Goal: Information Seeking & Learning: Learn about a topic

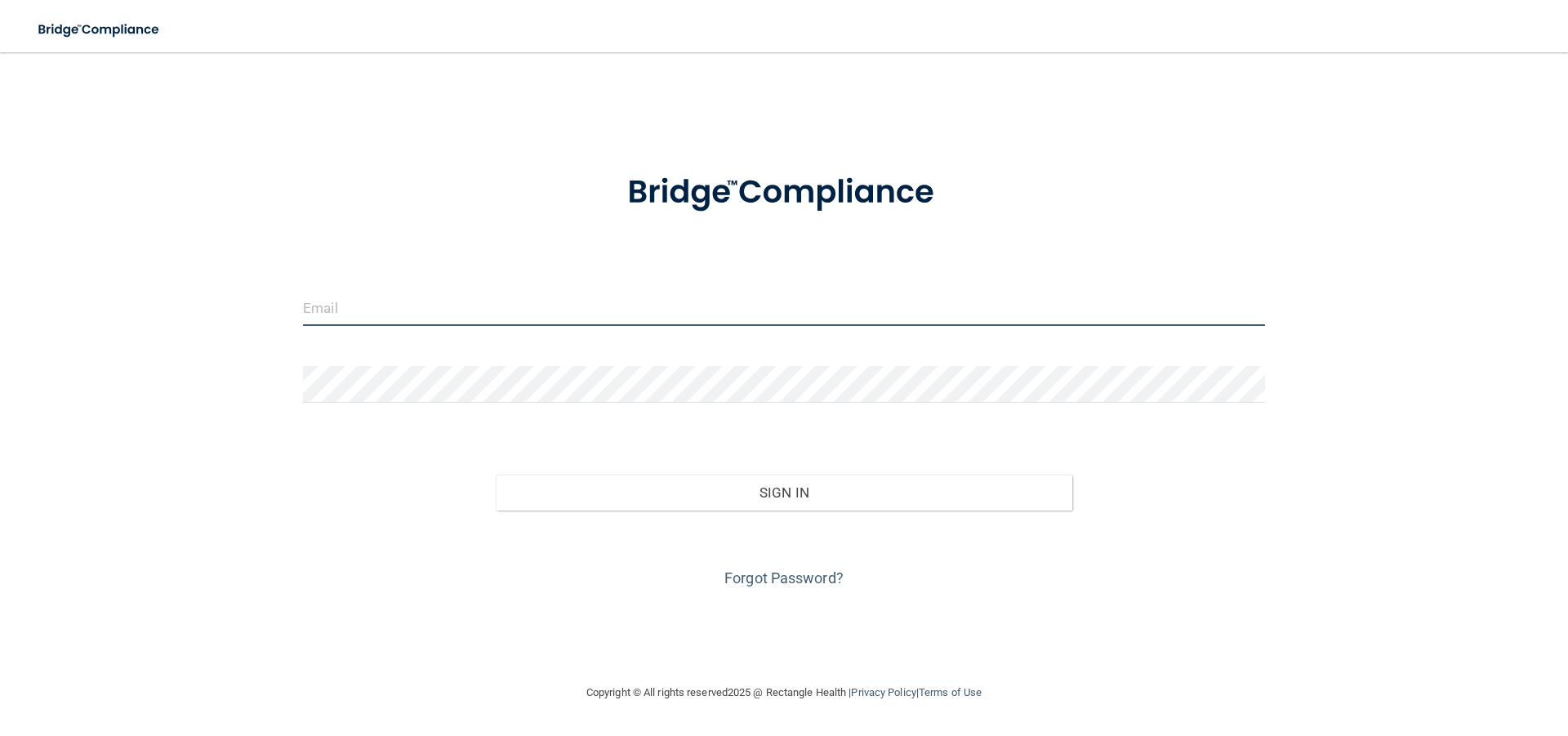
click at [399, 309] on input "email" at bounding box center [784, 307] width 962 height 37
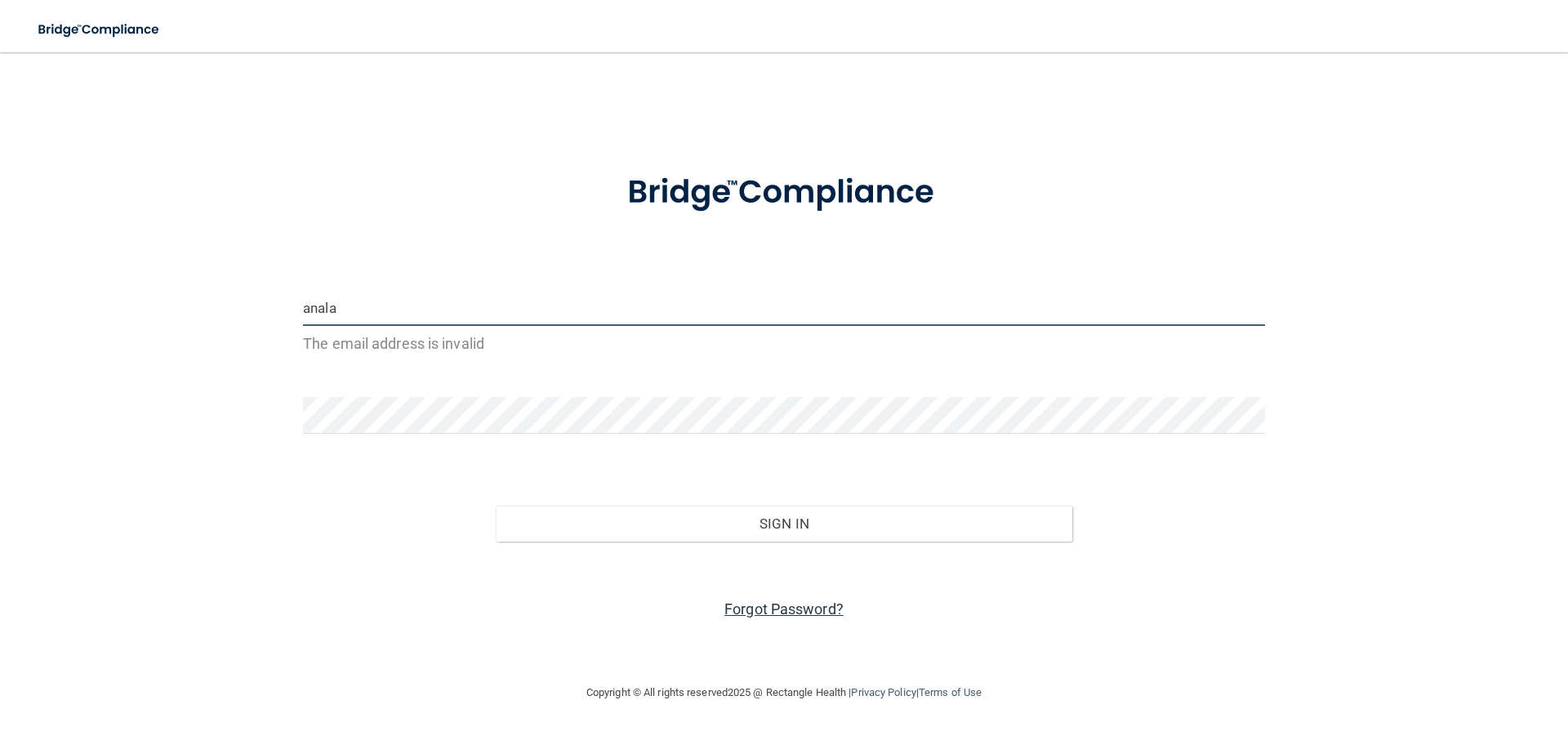
type input "anala"
click at [774, 611] on link "Forgot Password?" at bounding box center [784, 609] width 119 height 17
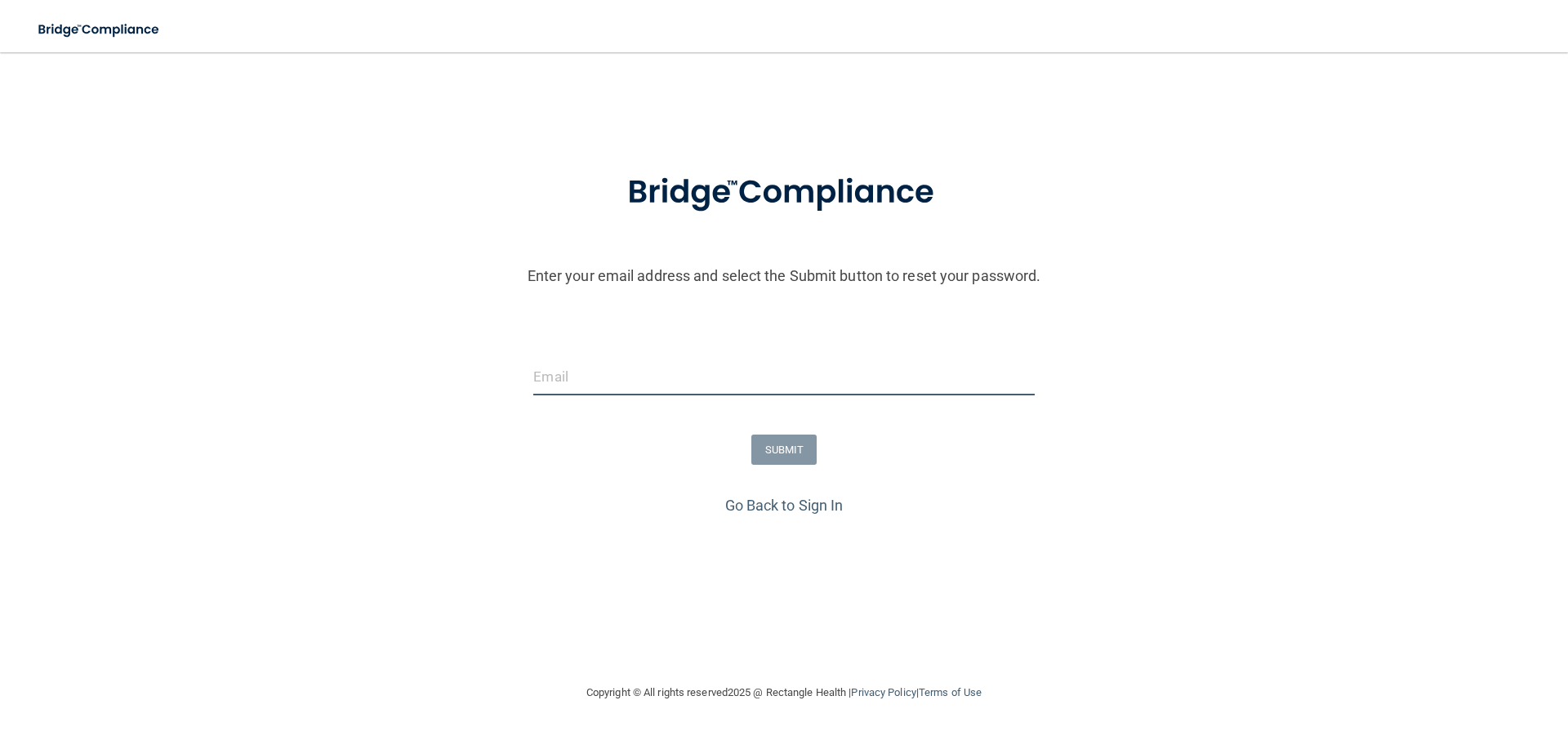
click at [602, 371] on input "email" at bounding box center [783, 376] width 501 height 37
type input "[EMAIL_ADDRESS][DOMAIN_NAME]"
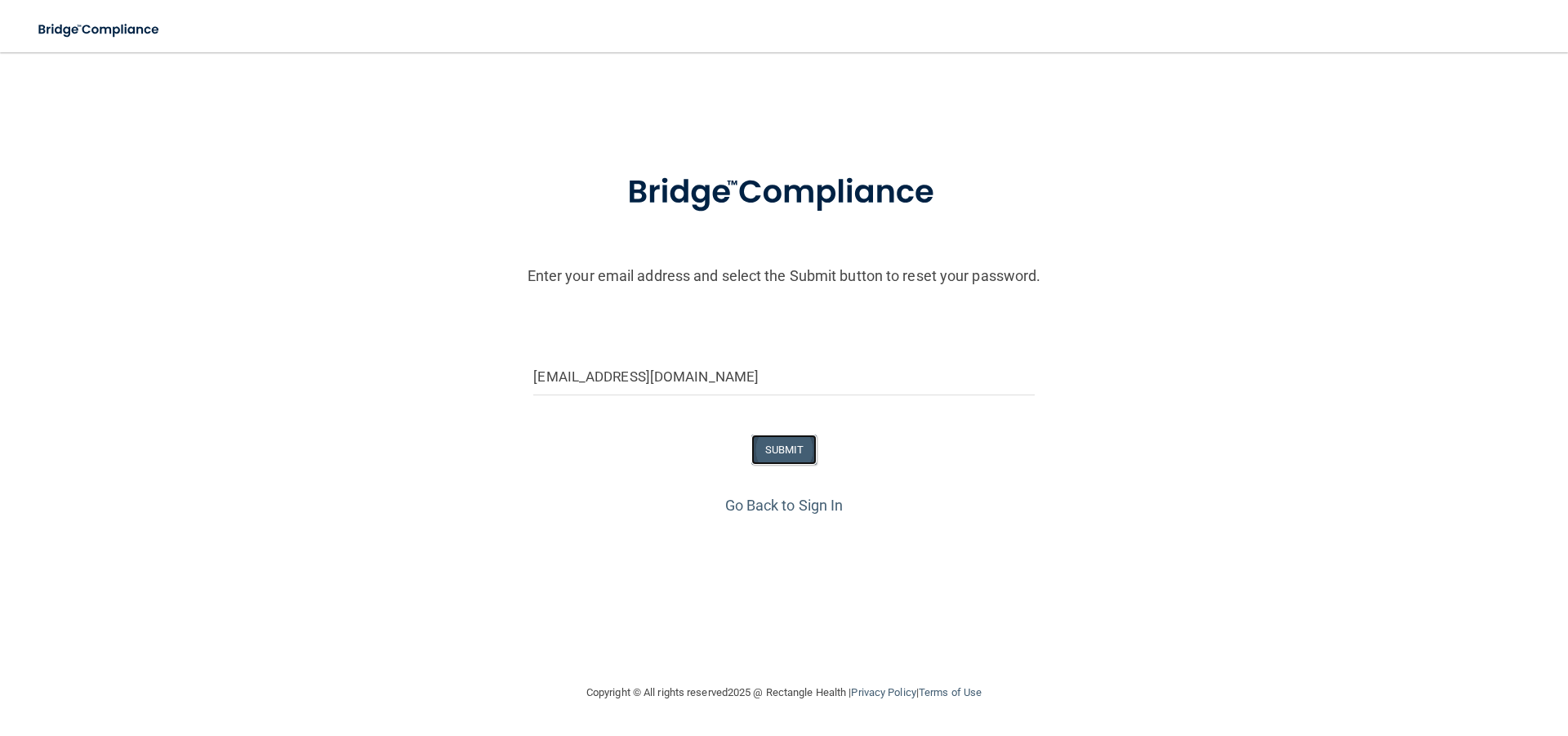
click at [808, 443] on button "SUBMIT" at bounding box center [784, 449] width 66 height 30
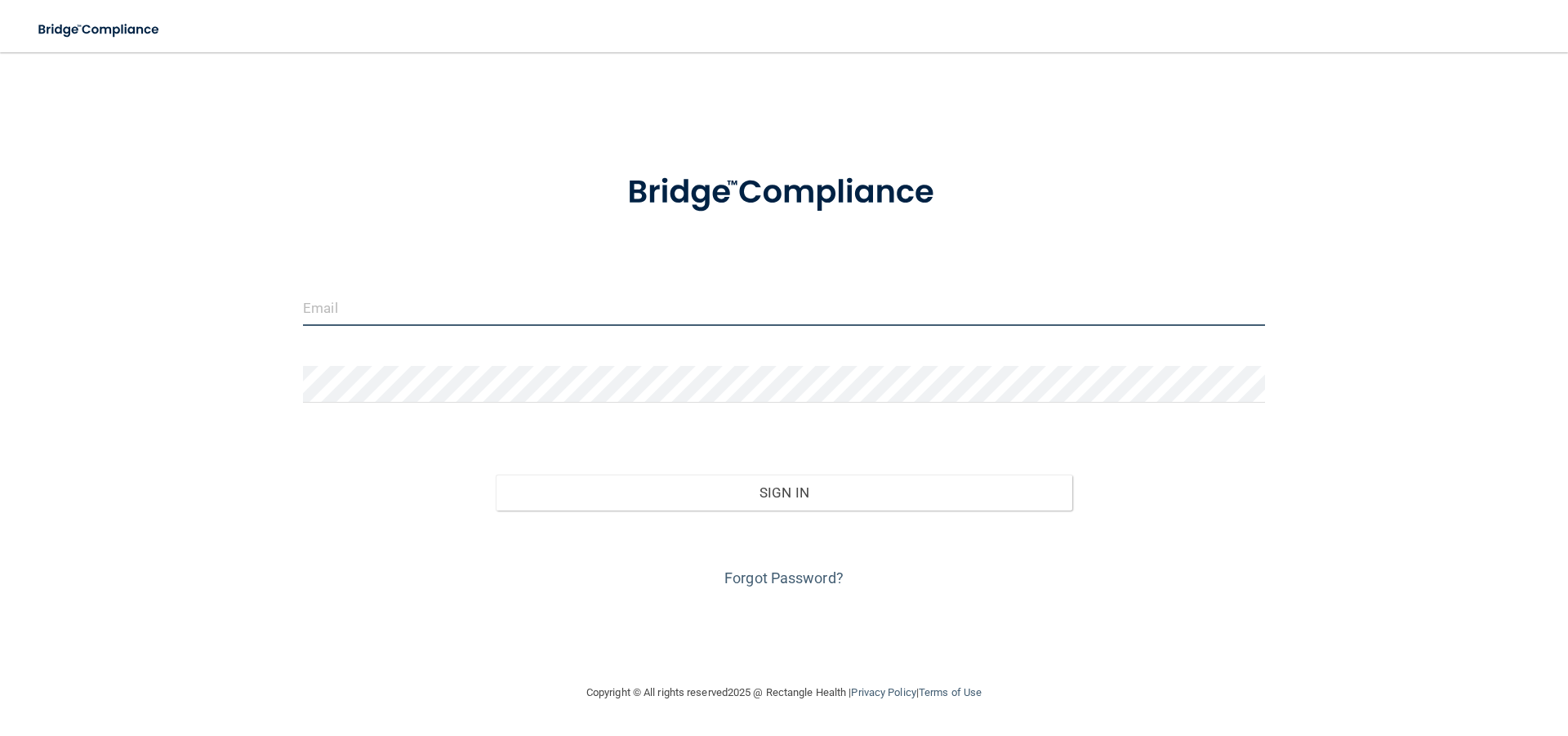
click at [569, 298] on input "email" at bounding box center [784, 307] width 962 height 37
type input "[EMAIL_ADDRESS][DOMAIN_NAME]"
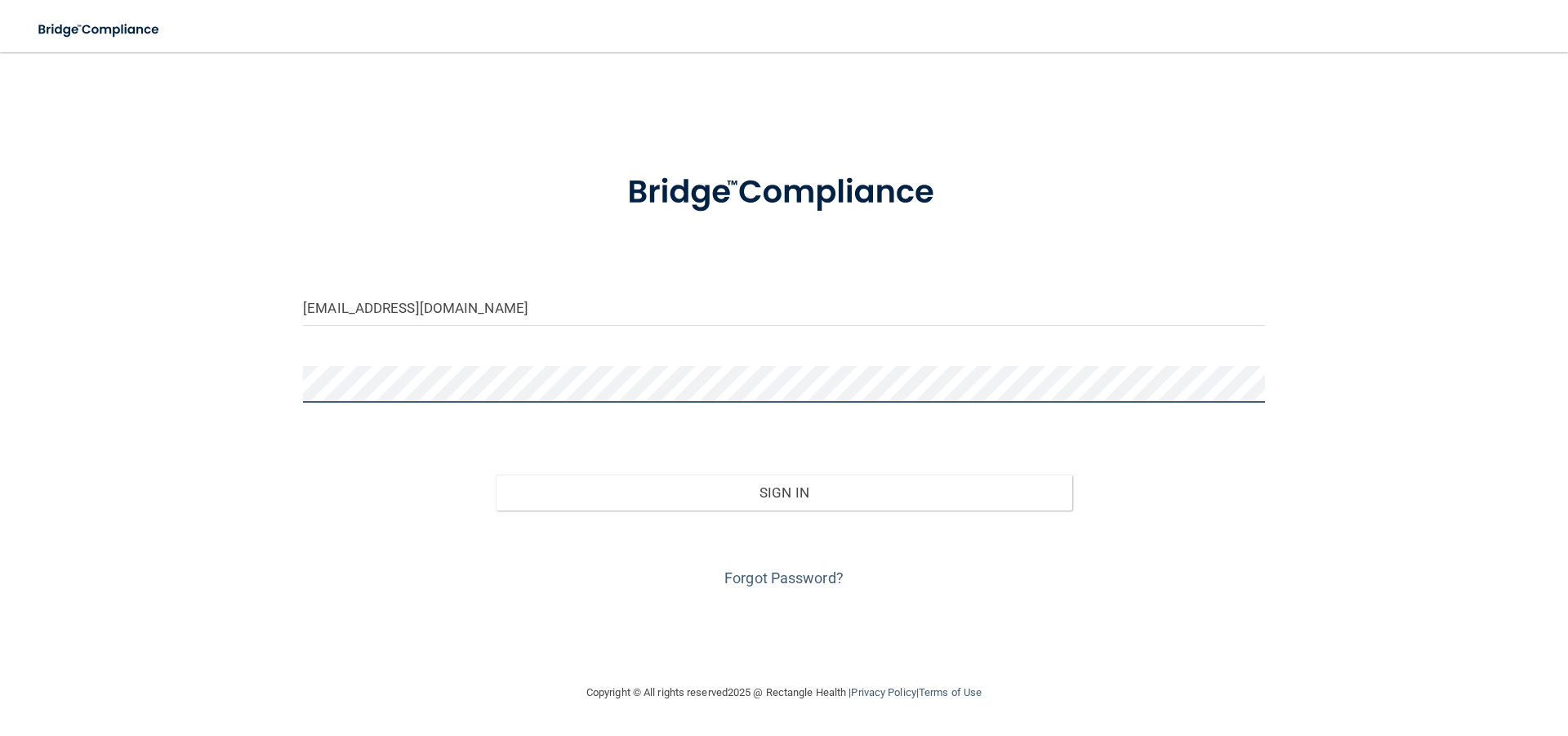
click at [495, 475] on button "Sign In" at bounding box center [784, 493] width 577 height 36
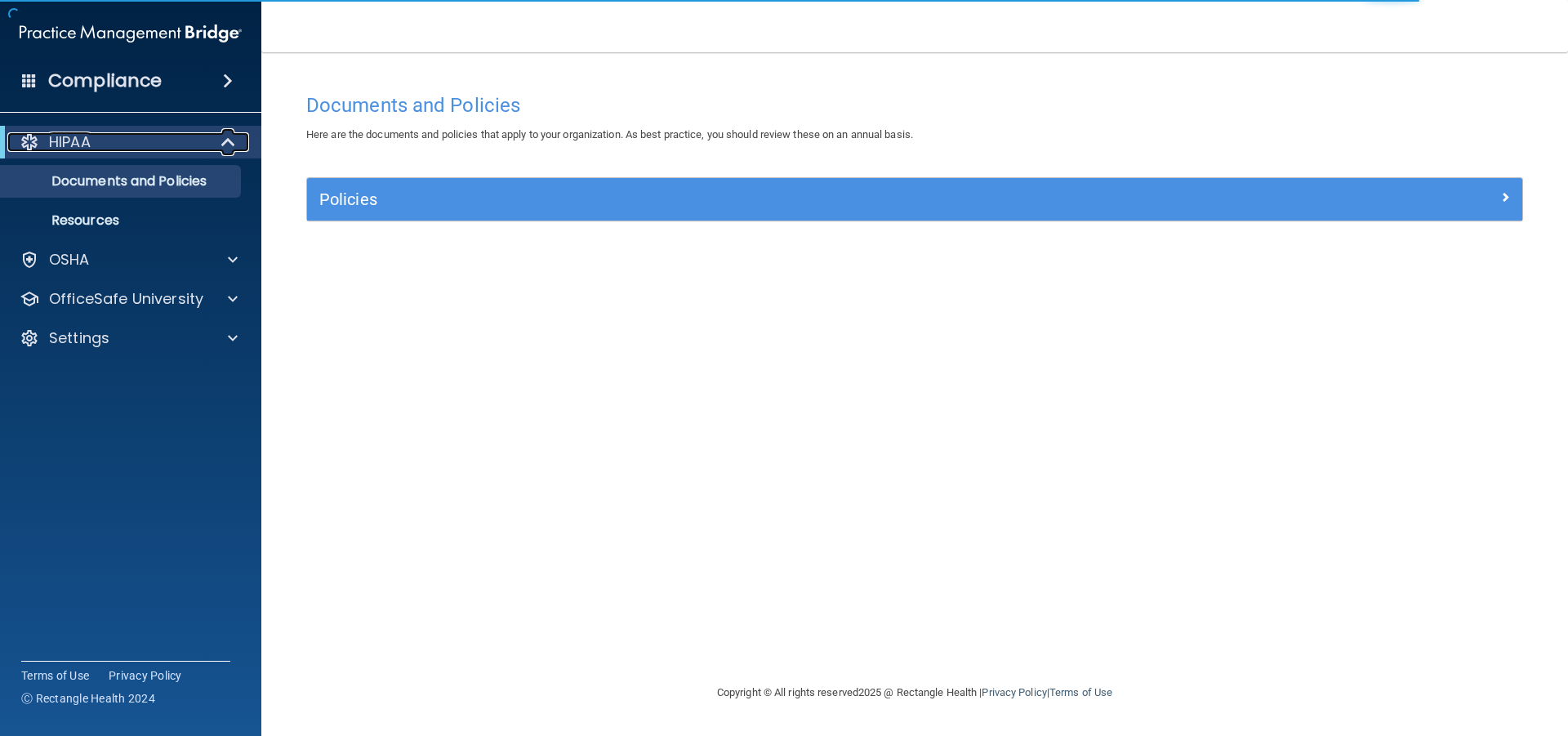
click at [146, 141] on div "HIPAA" at bounding box center [108, 142] width 202 height 20
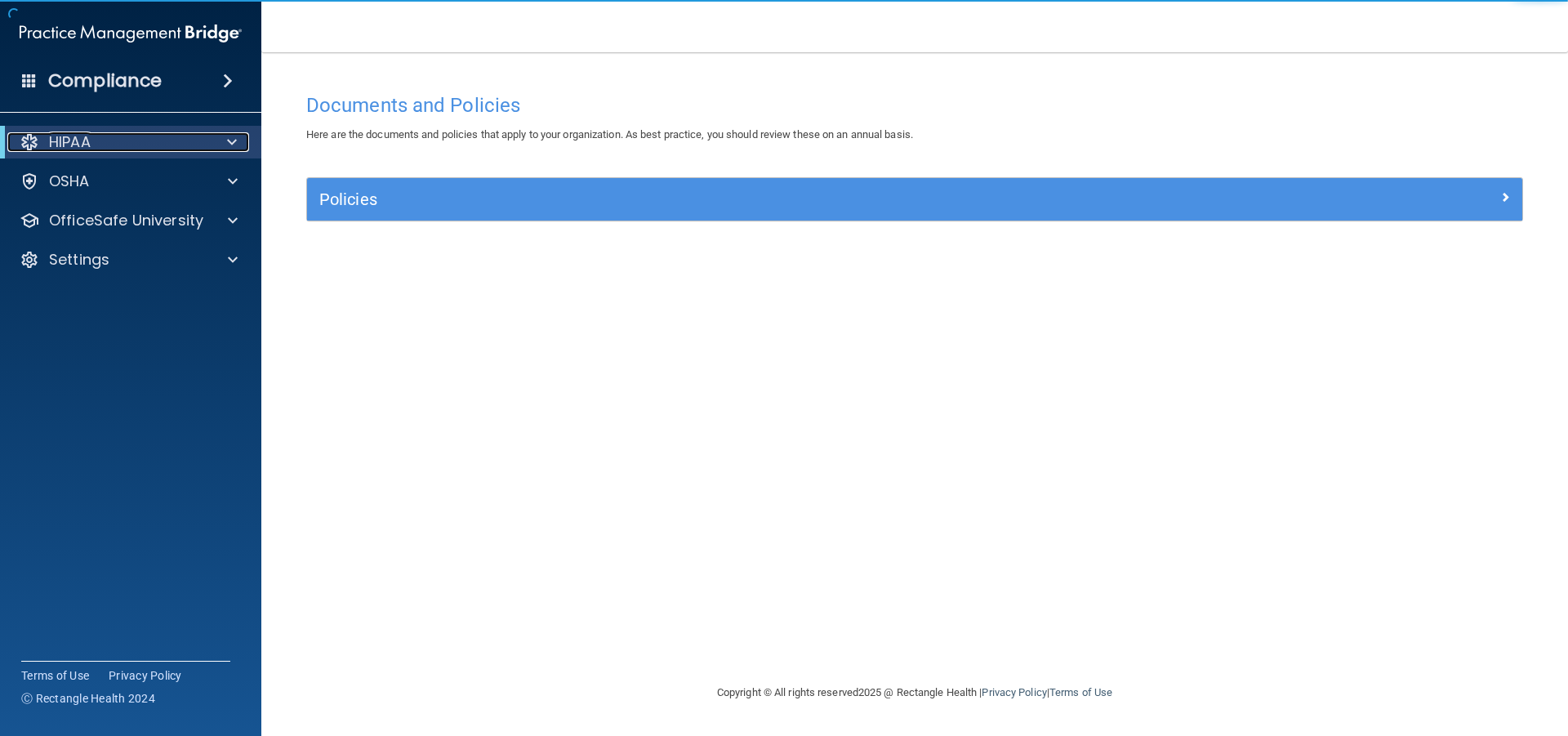
click at [146, 141] on div "HIPAA" at bounding box center [108, 142] width 202 height 20
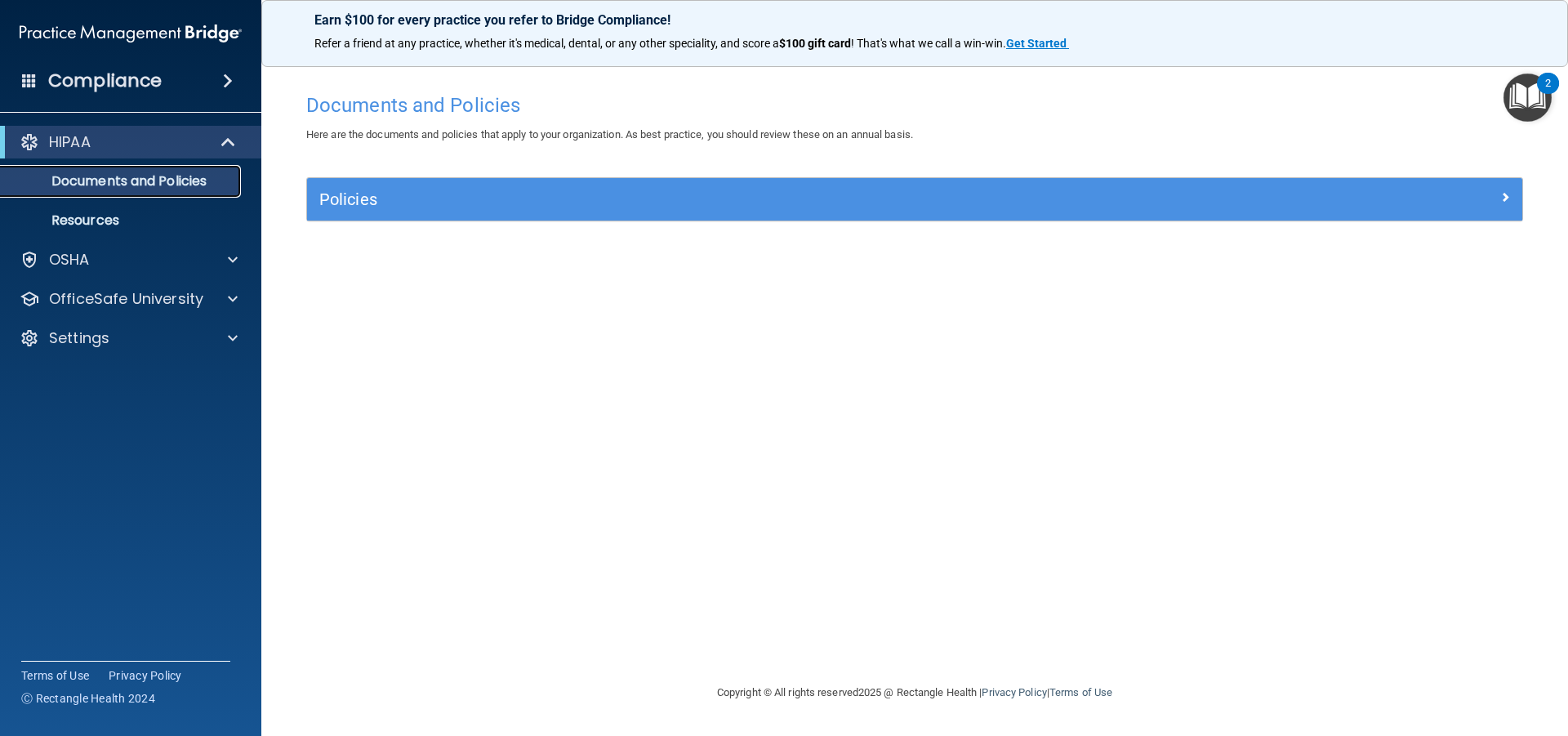
click at [144, 177] on p "Documents and Policies" at bounding box center [122, 180] width 223 height 16
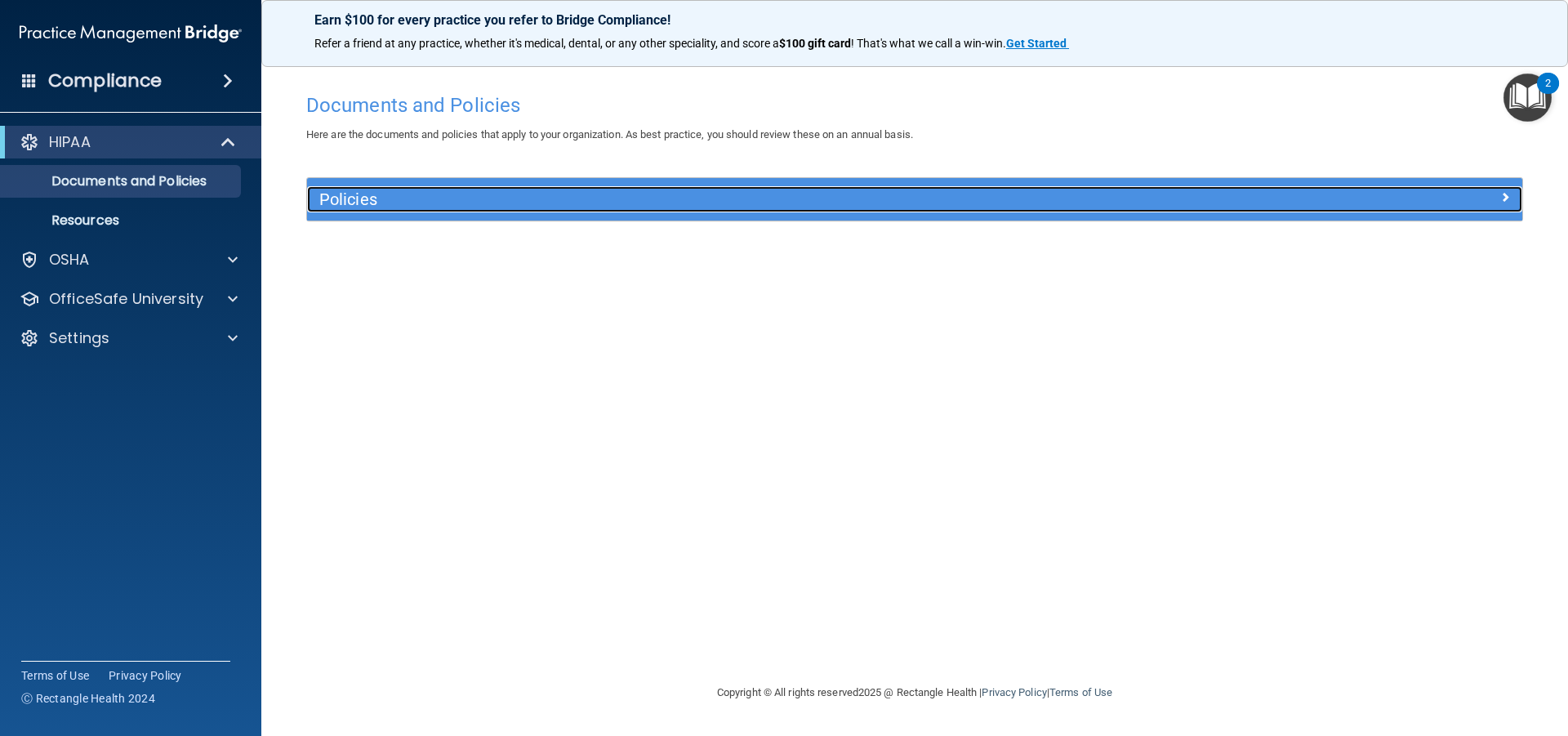
click at [381, 203] on h5 "Policies" at bounding box center [762, 199] width 887 height 18
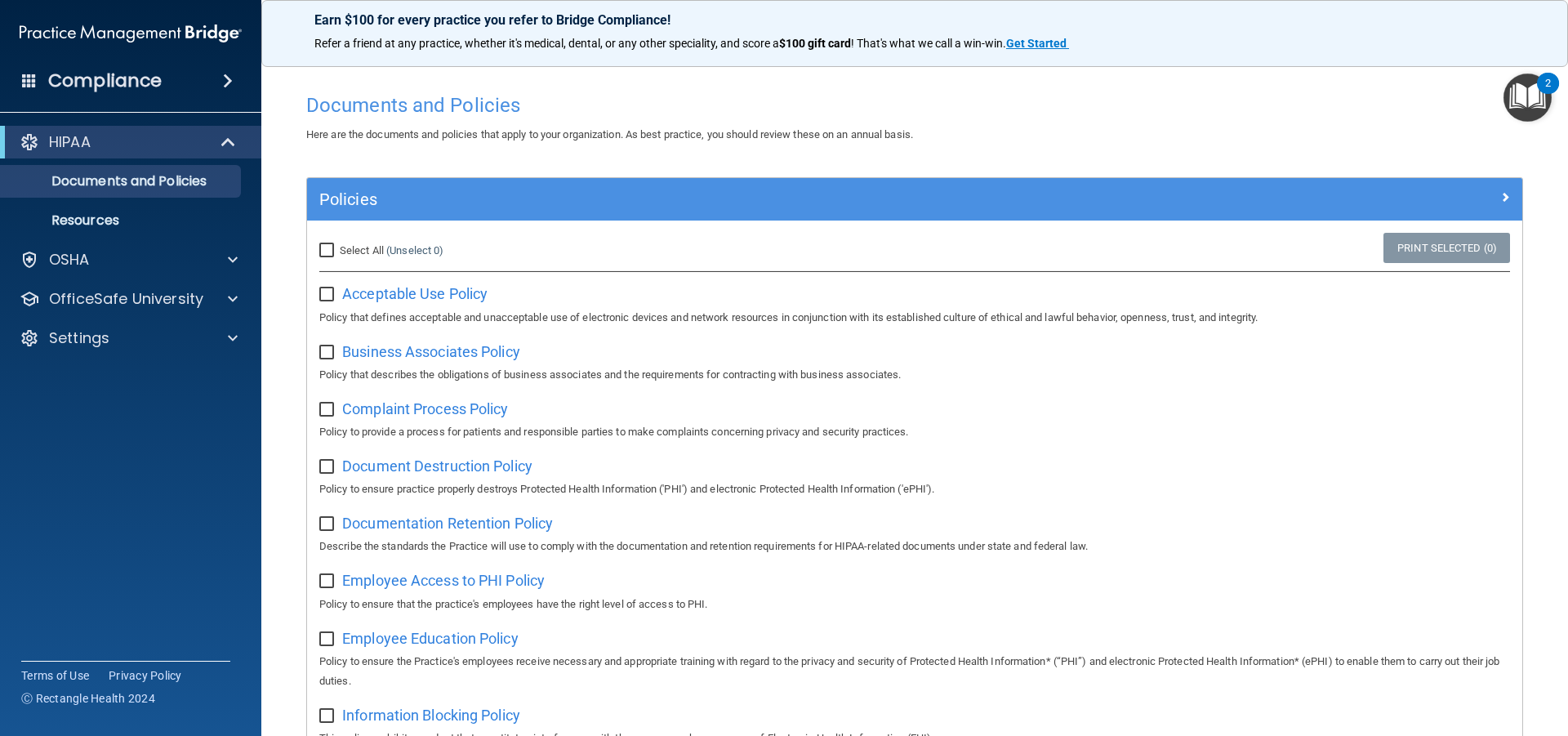
click at [124, 94] on div "Compliance" at bounding box center [130, 81] width 261 height 36
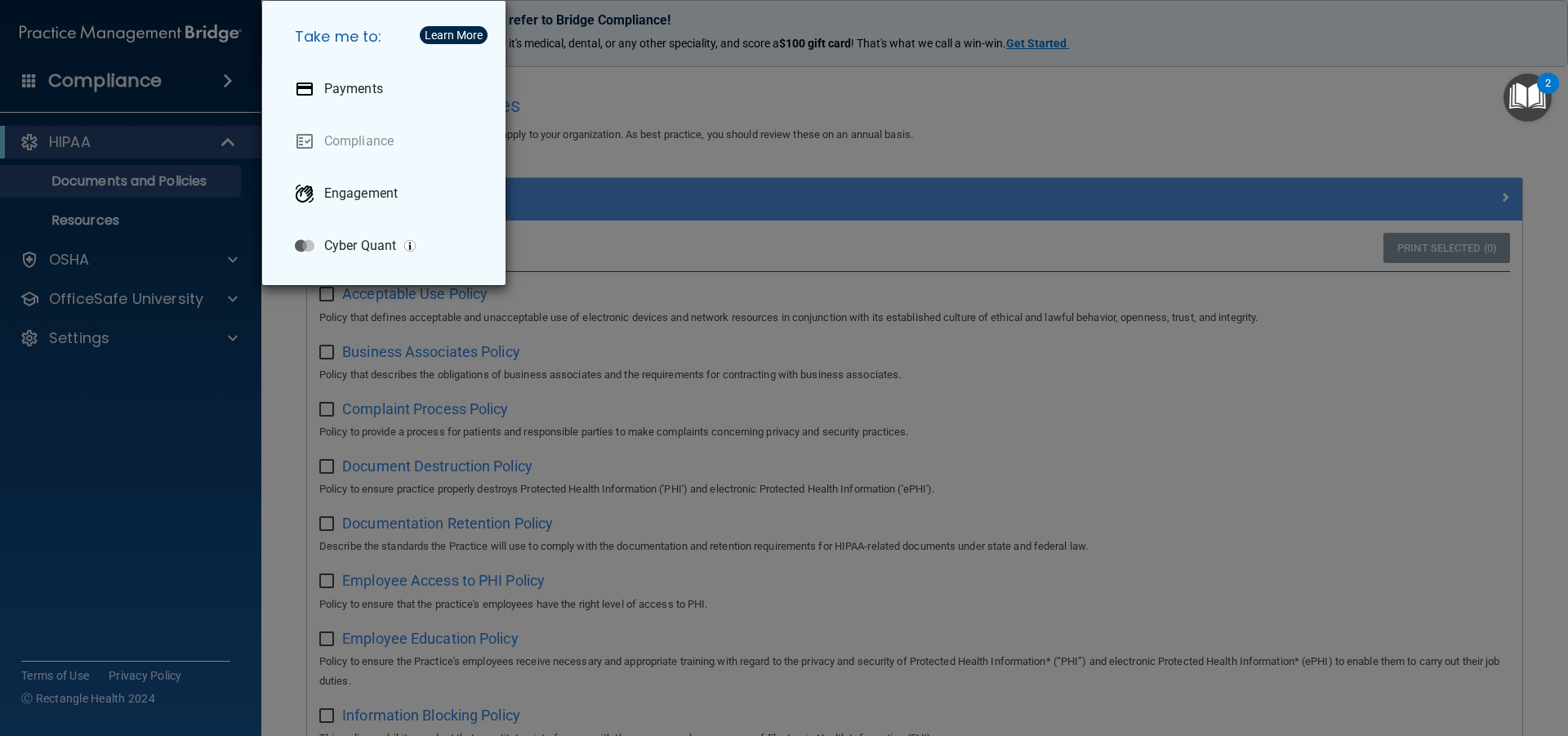
click at [52, 568] on div "Take me to: Payments Compliance Engagement Cyber Quant" at bounding box center [784, 368] width 1568 height 736
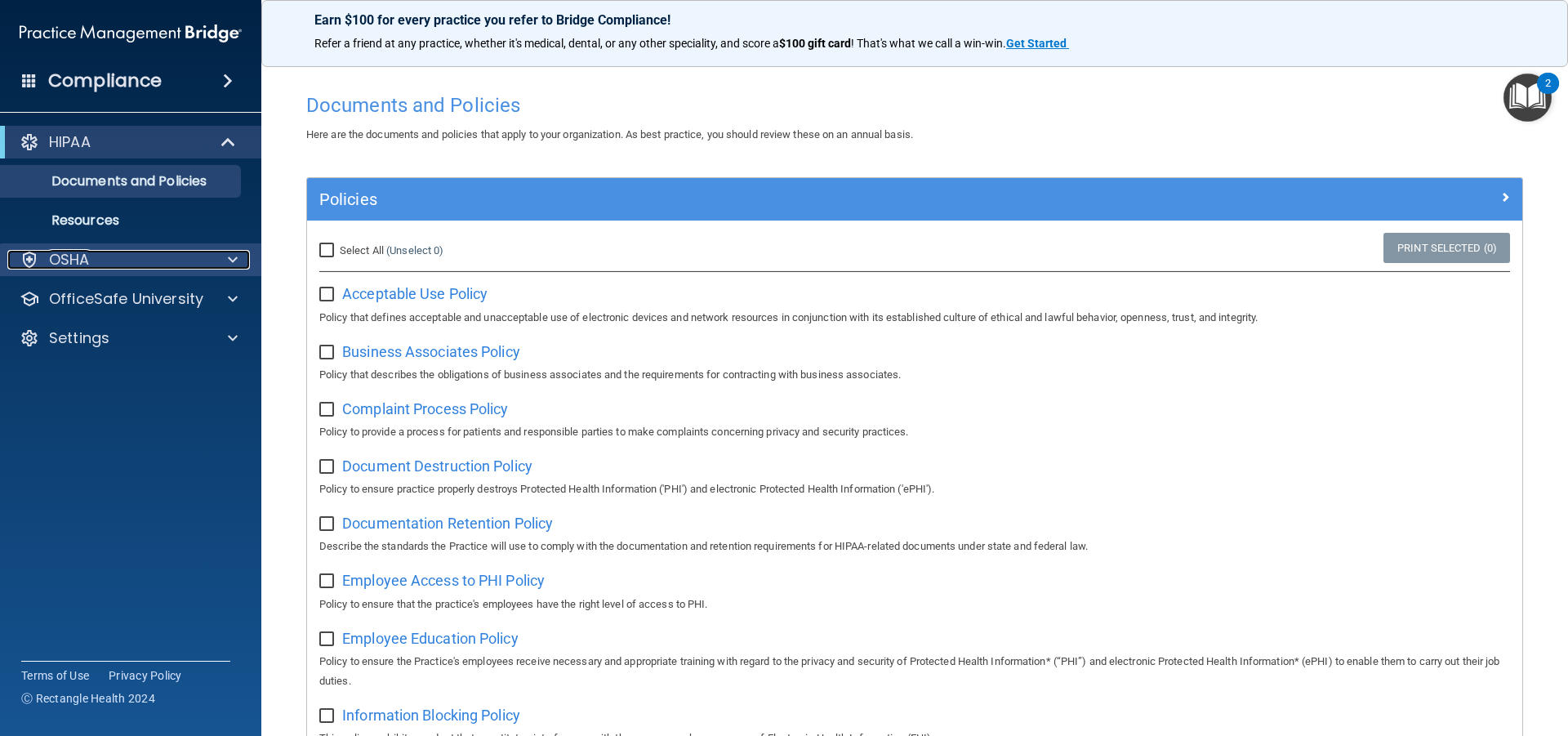
click at [144, 269] on div "OSHA" at bounding box center [108, 259] width 203 height 20
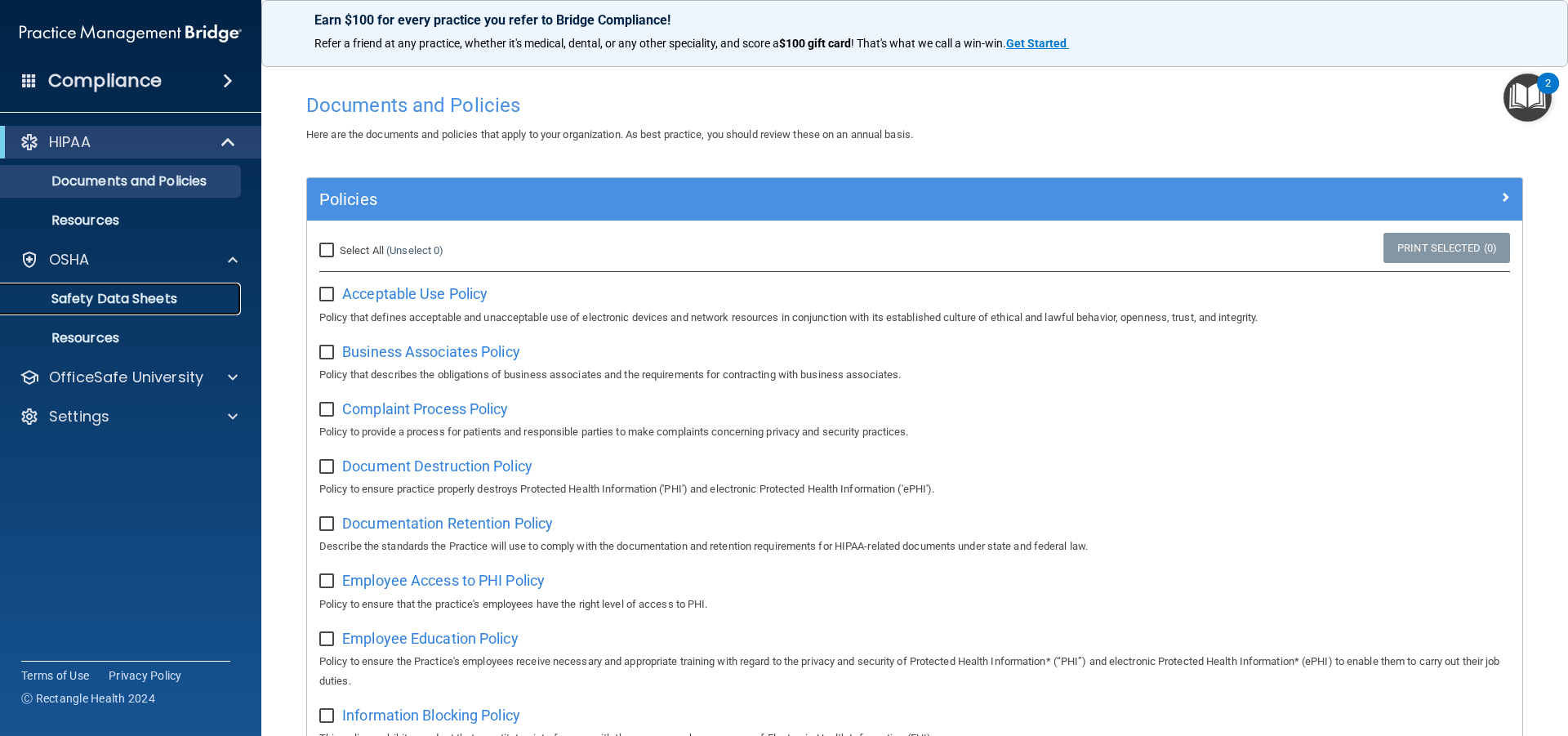
click at [144, 299] on p "Safety Data Sheets" at bounding box center [122, 298] width 223 height 16
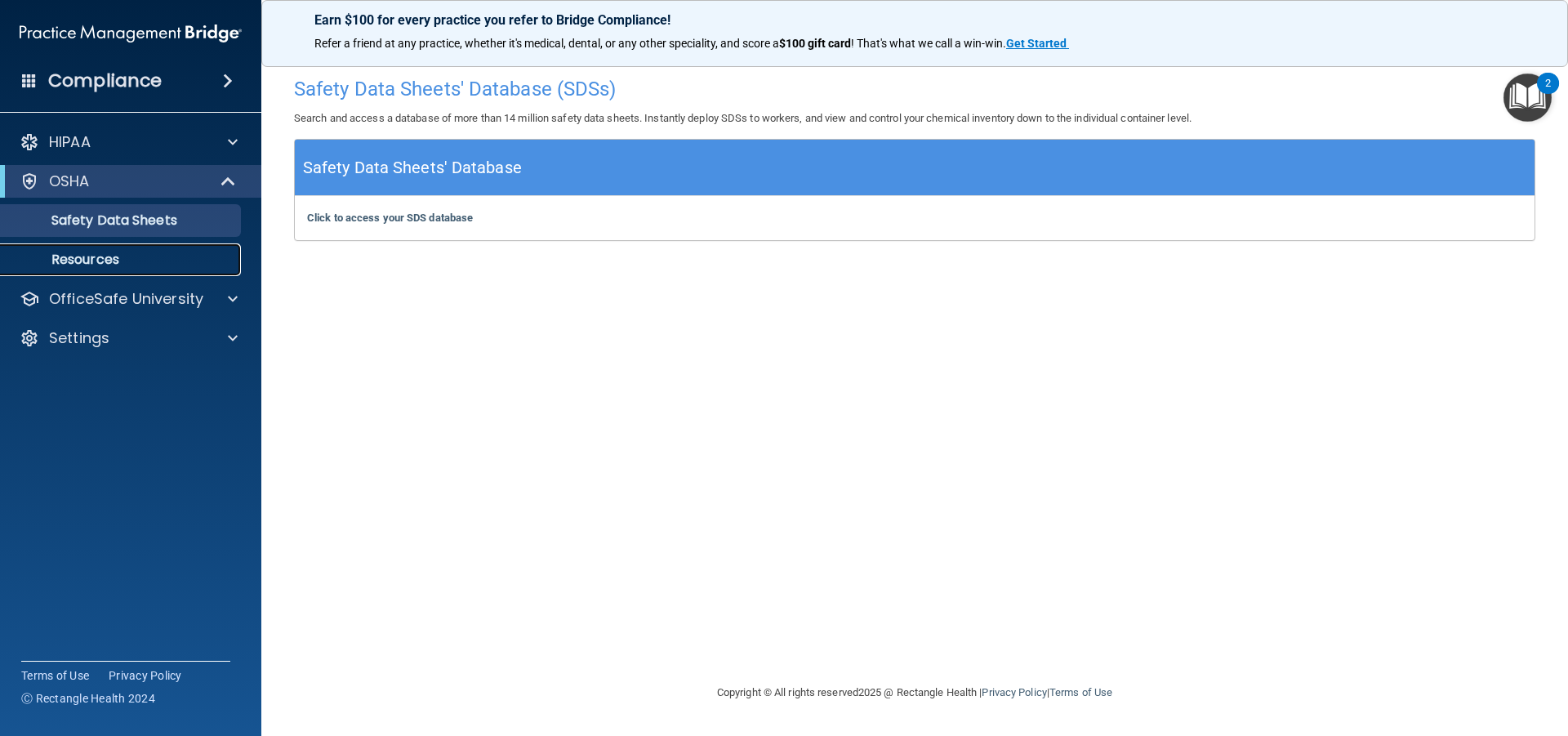
click at [107, 260] on p "Resources" at bounding box center [122, 259] width 223 height 16
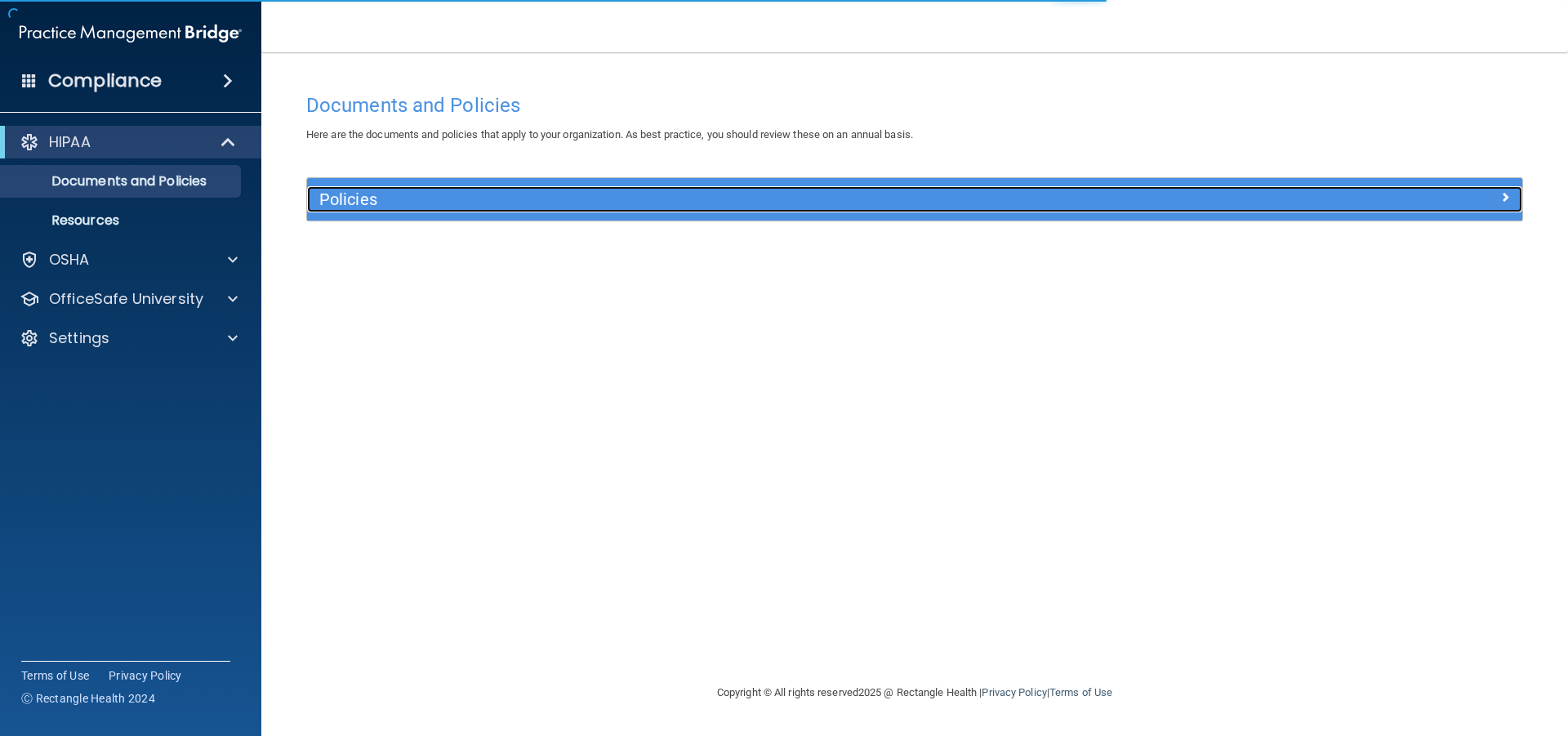
click at [1124, 201] on h5 "Policies" at bounding box center [762, 199] width 887 height 18
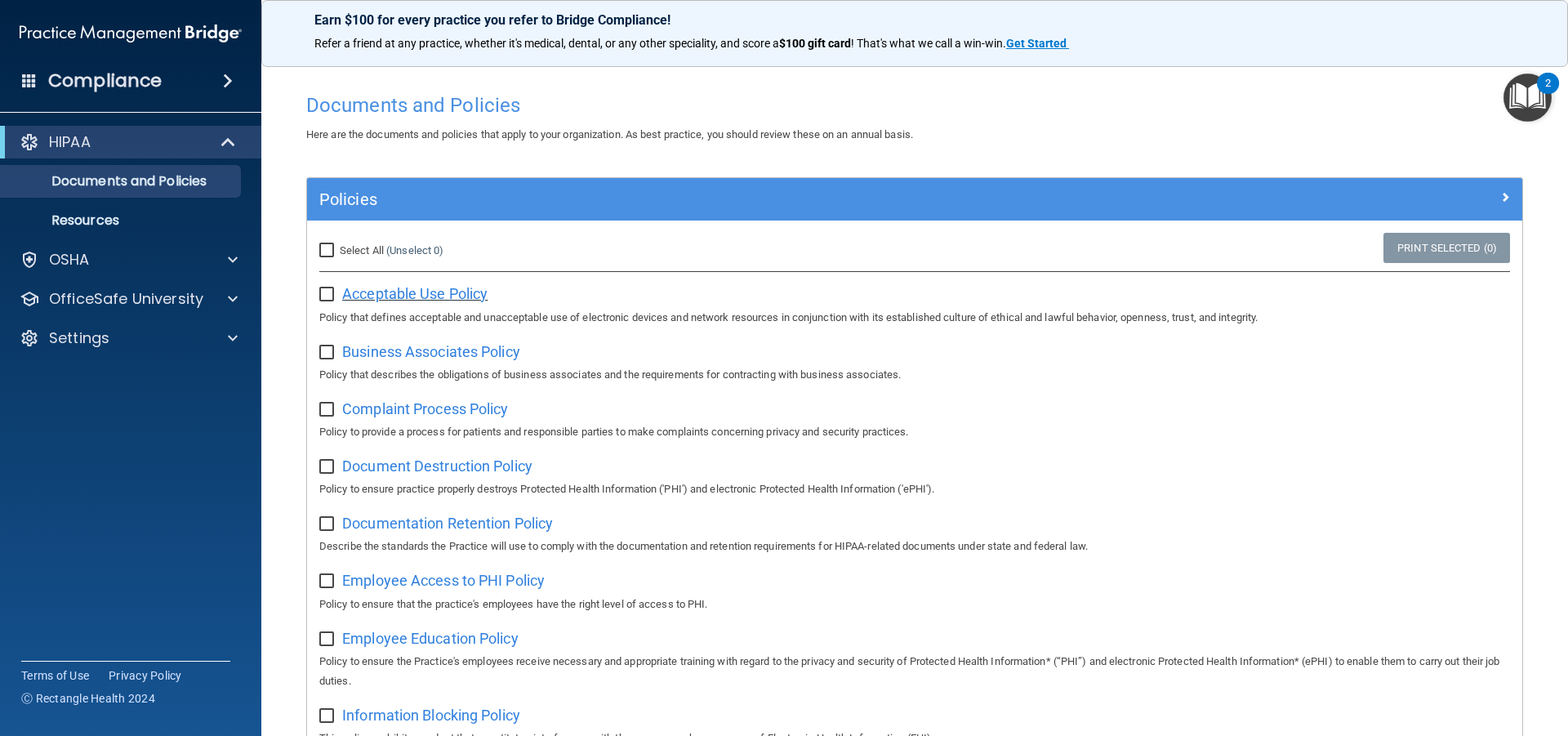
click at [378, 299] on span "Acceptable Use Policy" at bounding box center [415, 293] width 145 height 17
click at [329, 298] on input "checkbox" at bounding box center [328, 295] width 19 height 13
click at [327, 362] on div "Business Associates Policy Policy that describes the obligations of business as…" at bounding box center [914, 360] width 1191 height 46
click at [328, 297] on input "checkbox" at bounding box center [328, 295] width 19 height 13
checkbox input "false"
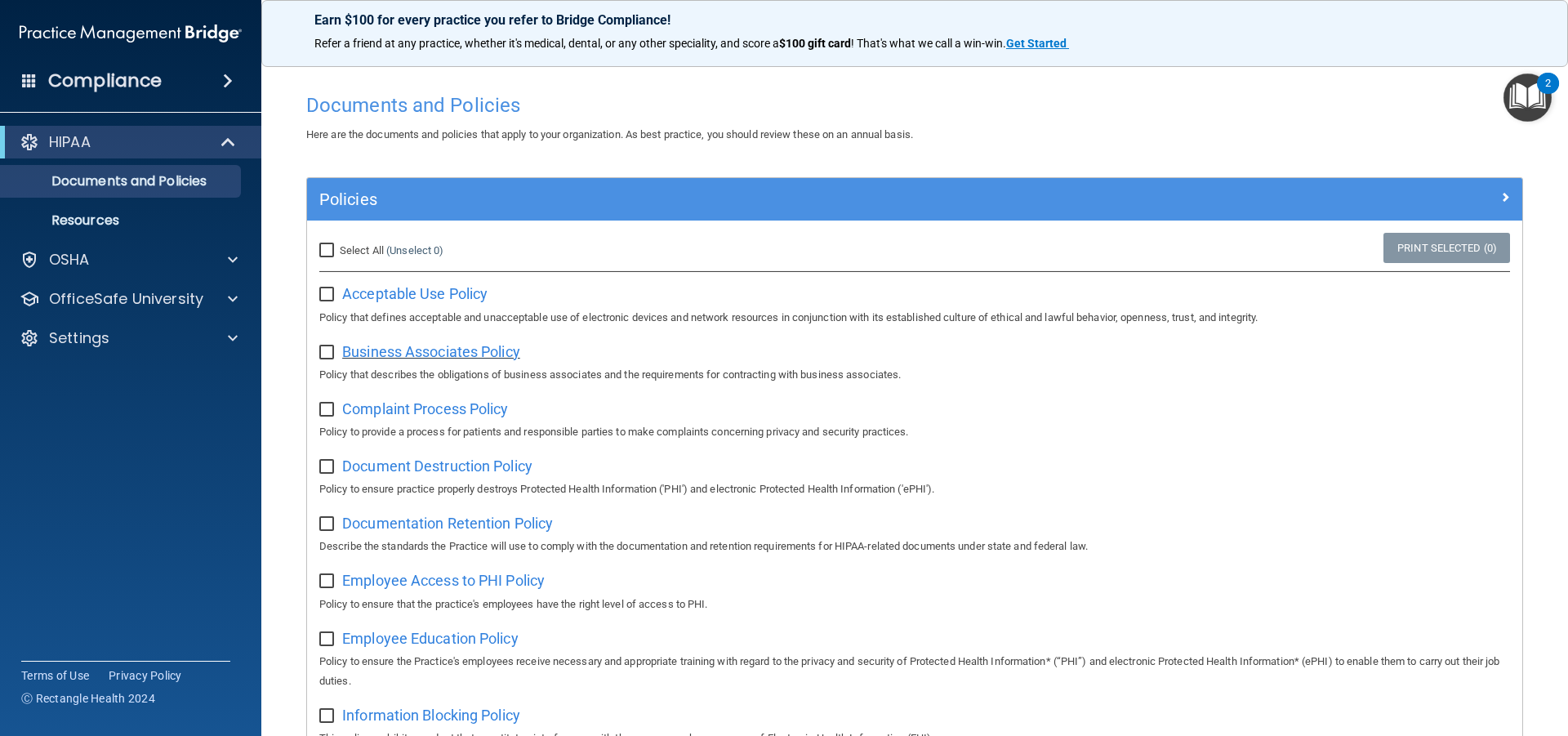
click at [380, 357] on span "Business Associates Policy" at bounding box center [431, 352] width 178 height 17
click at [480, 410] on span "Complaint Process Policy" at bounding box center [425, 409] width 166 height 17
click at [166, 80] on div "Compliance" at bounding box center [130, 81] width 261 height 36
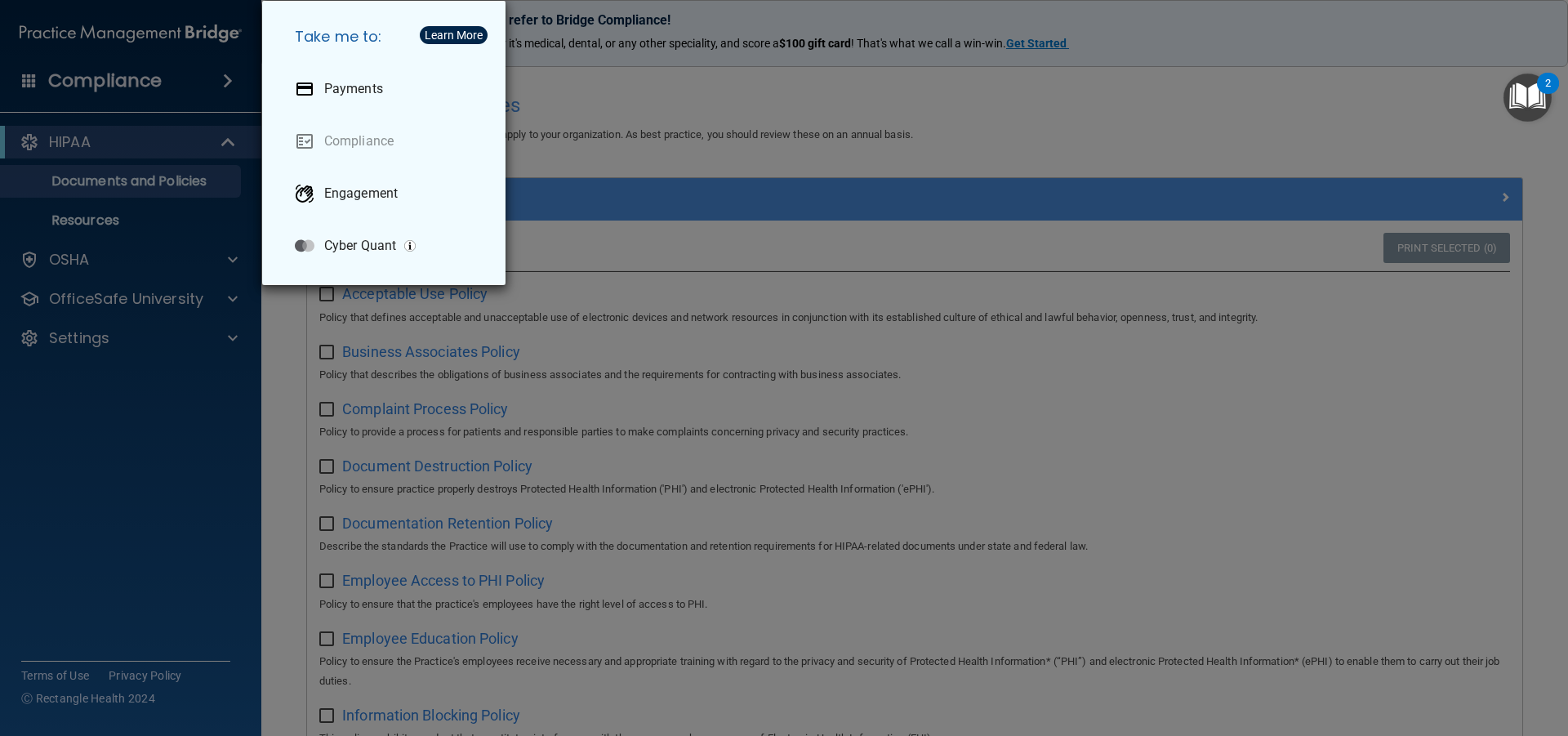
click at [183, 74] on div "Take me to: Payments Compliance Engagement Cyber Quant" at bounding box center [784, 368] width 1568 height 736
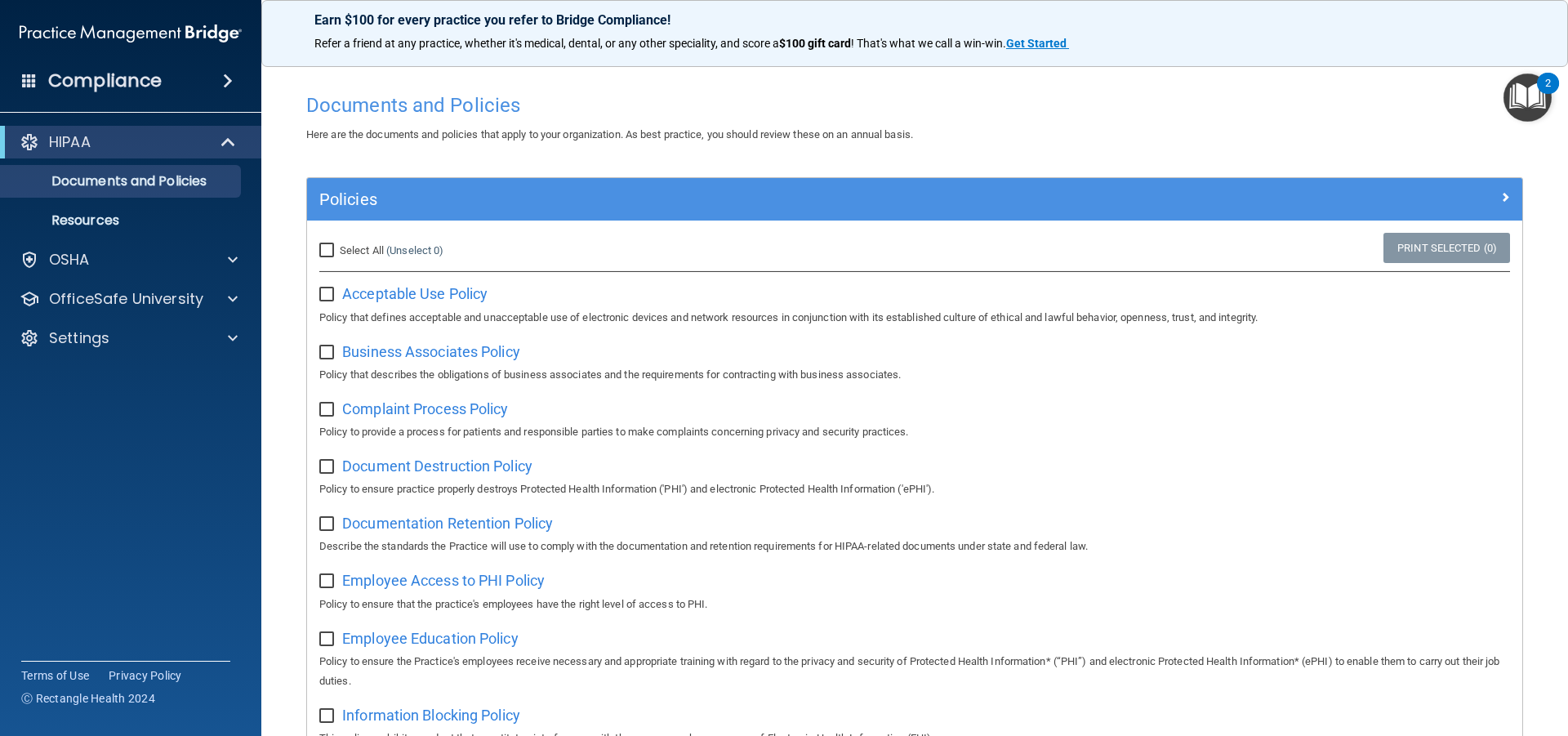
click at [325, 254] on input "Select All (Unselect 0) Unselect All" at bounding box center [328, 251] width 19 height 13
checkbox input "true"
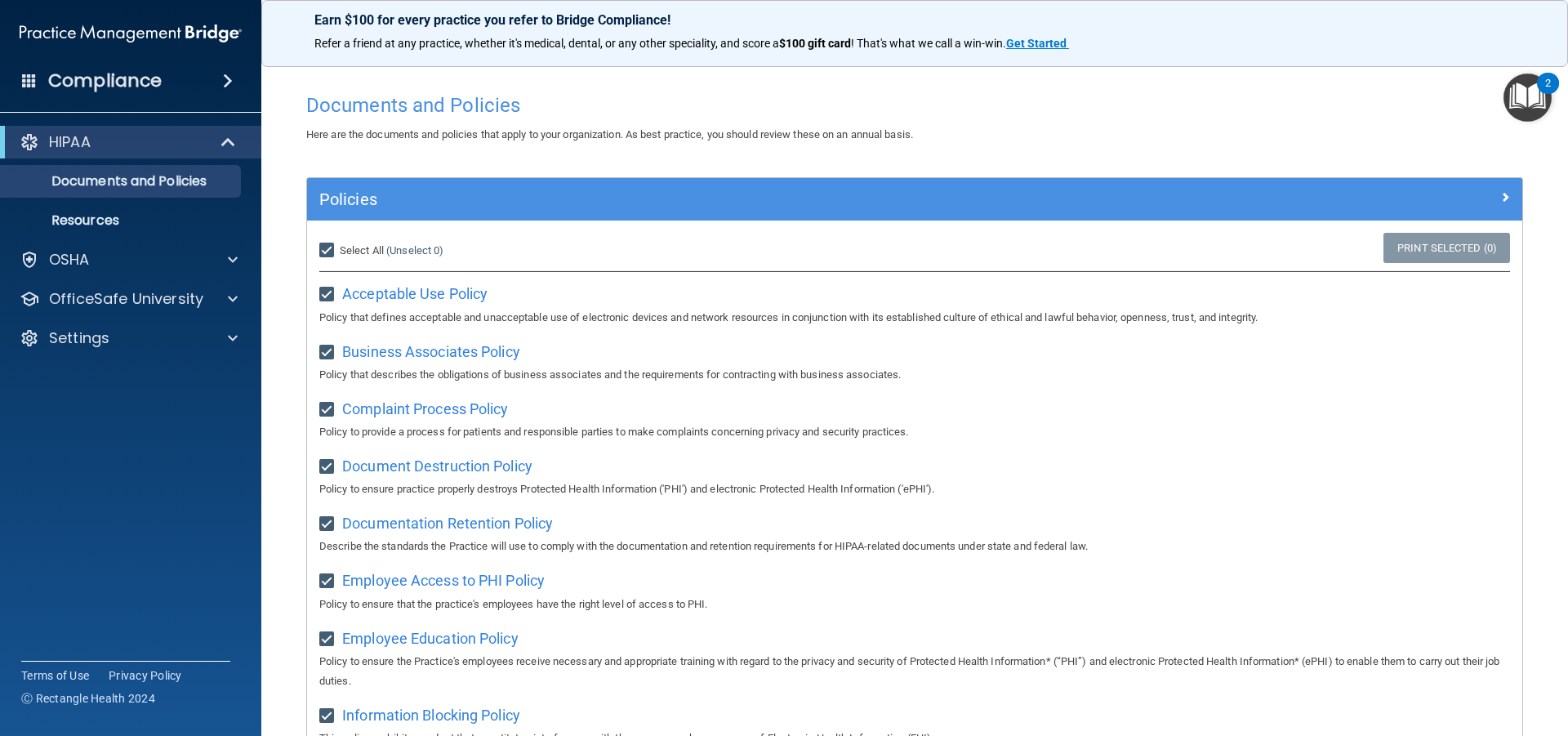
checkbox input "true"
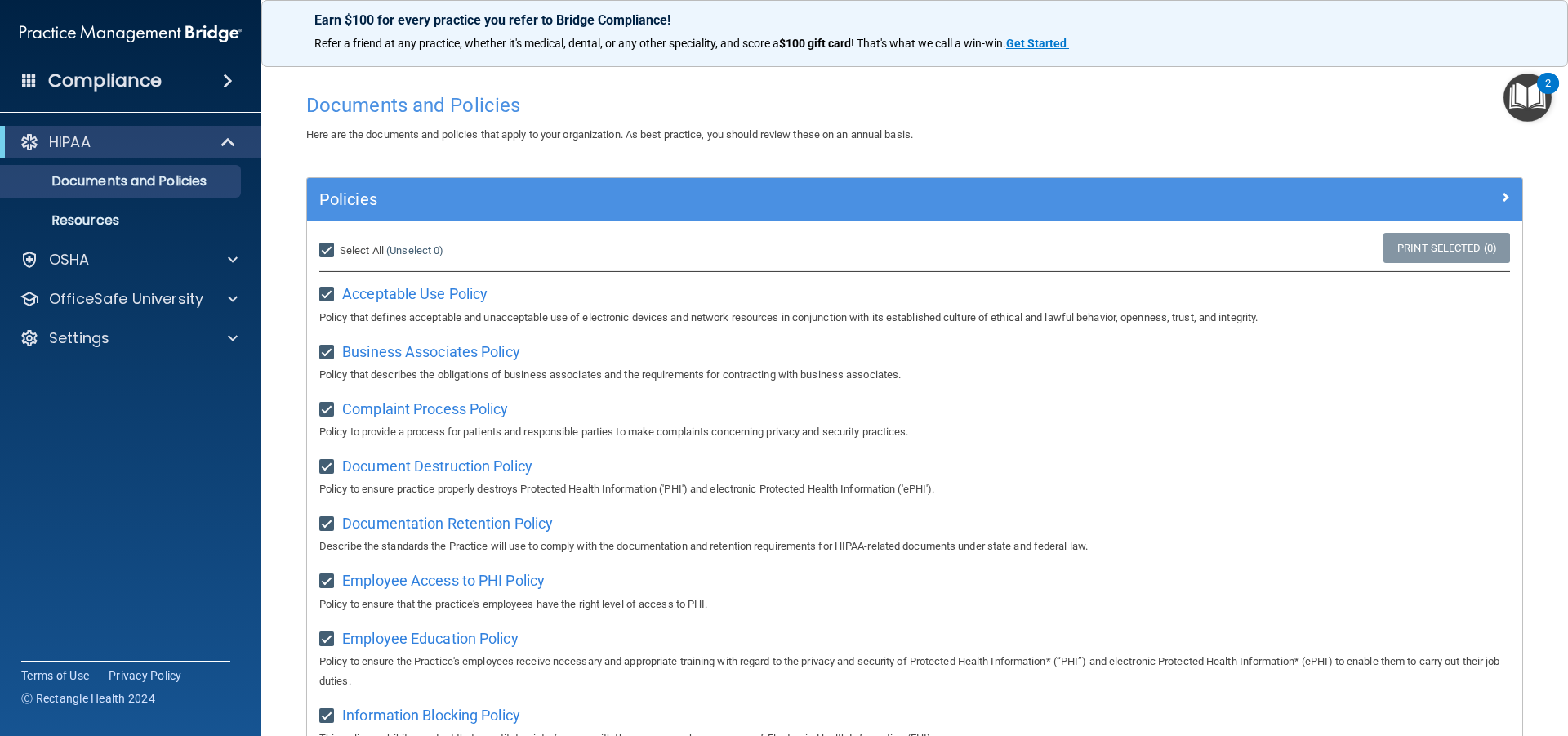
checkbox input "true"
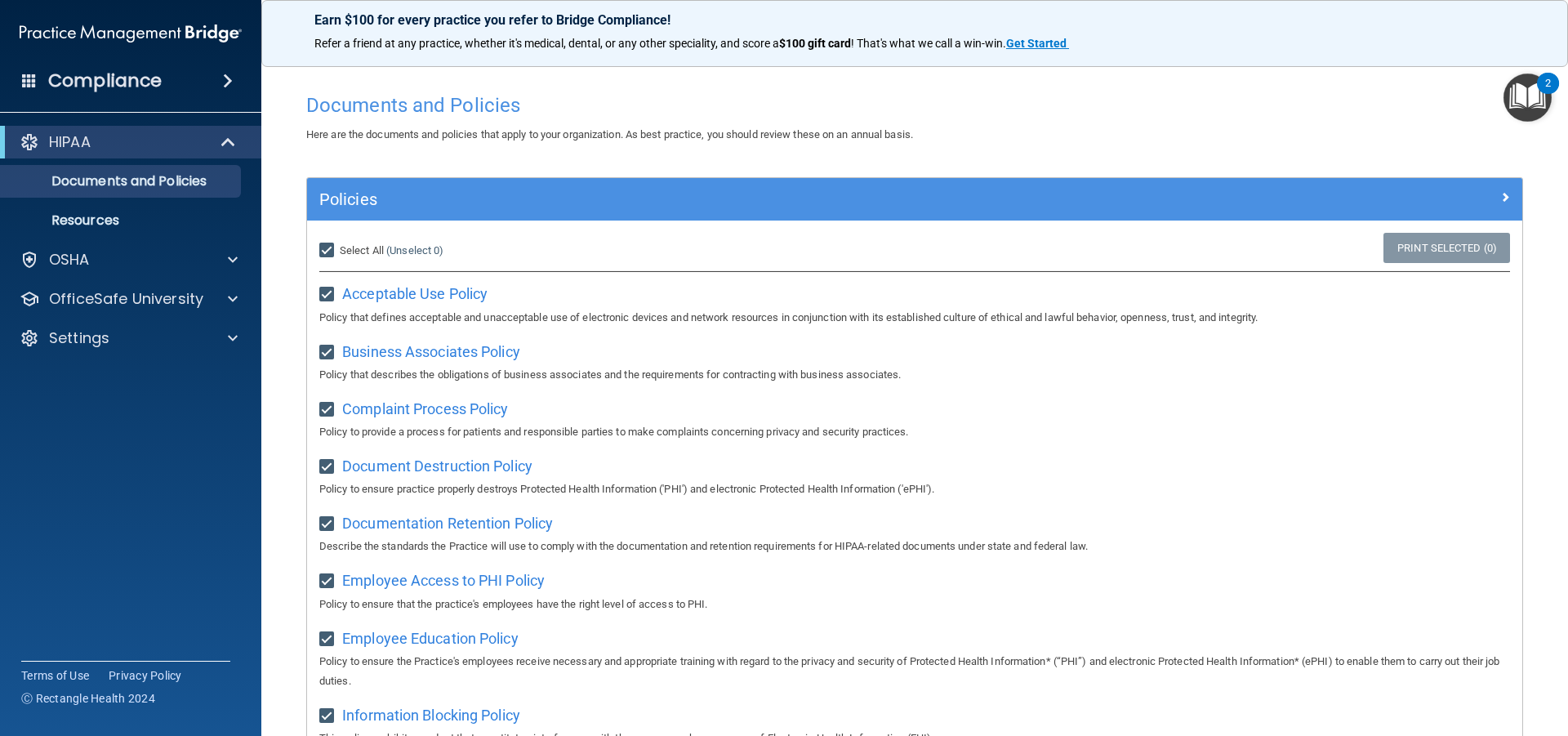
checkbox input "true"
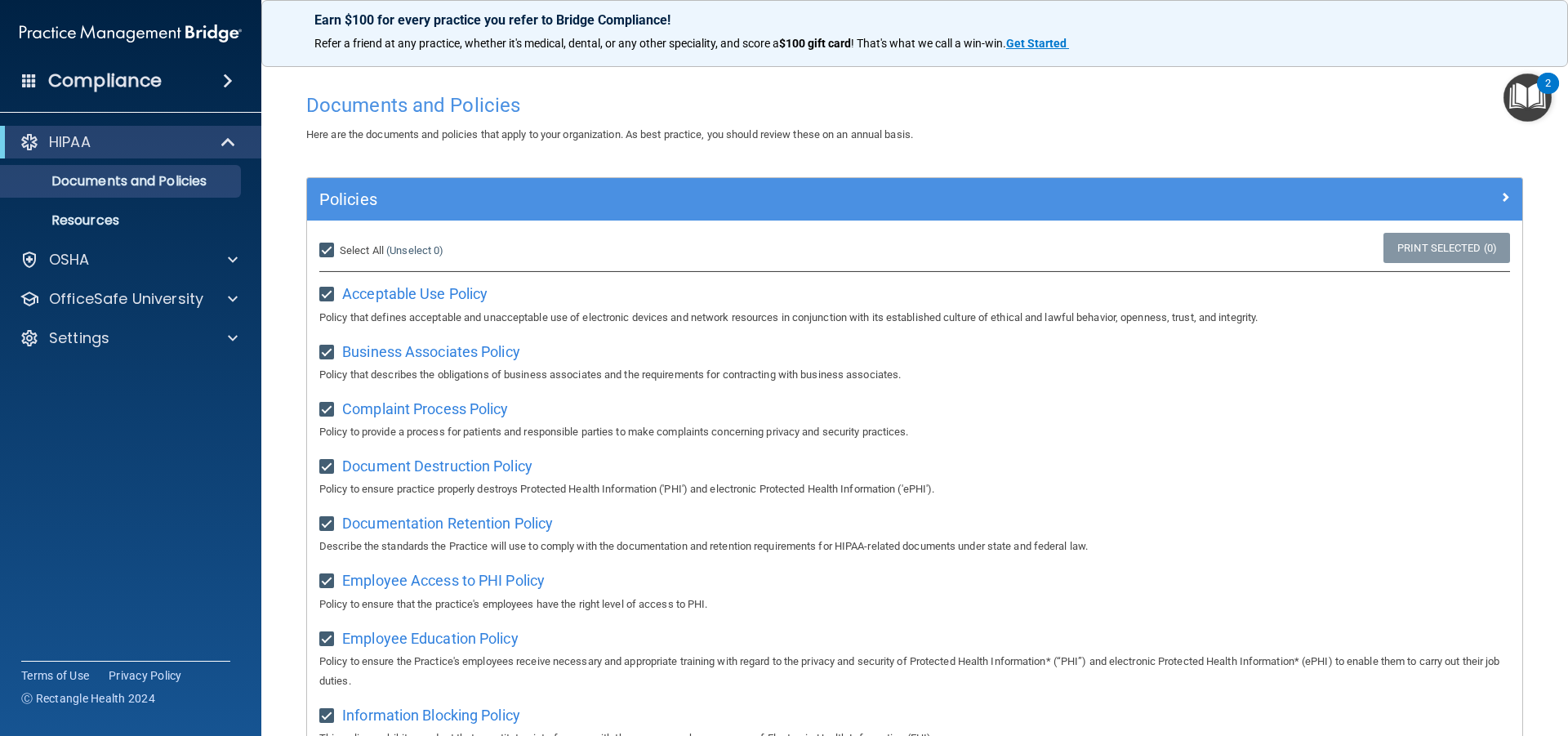
checkbox input "true"
click at [332, 244] on input "Select All (Unselect 21) Unselect All" at bounding box center [328, 251] width 19 height 13
checkbox input "false"
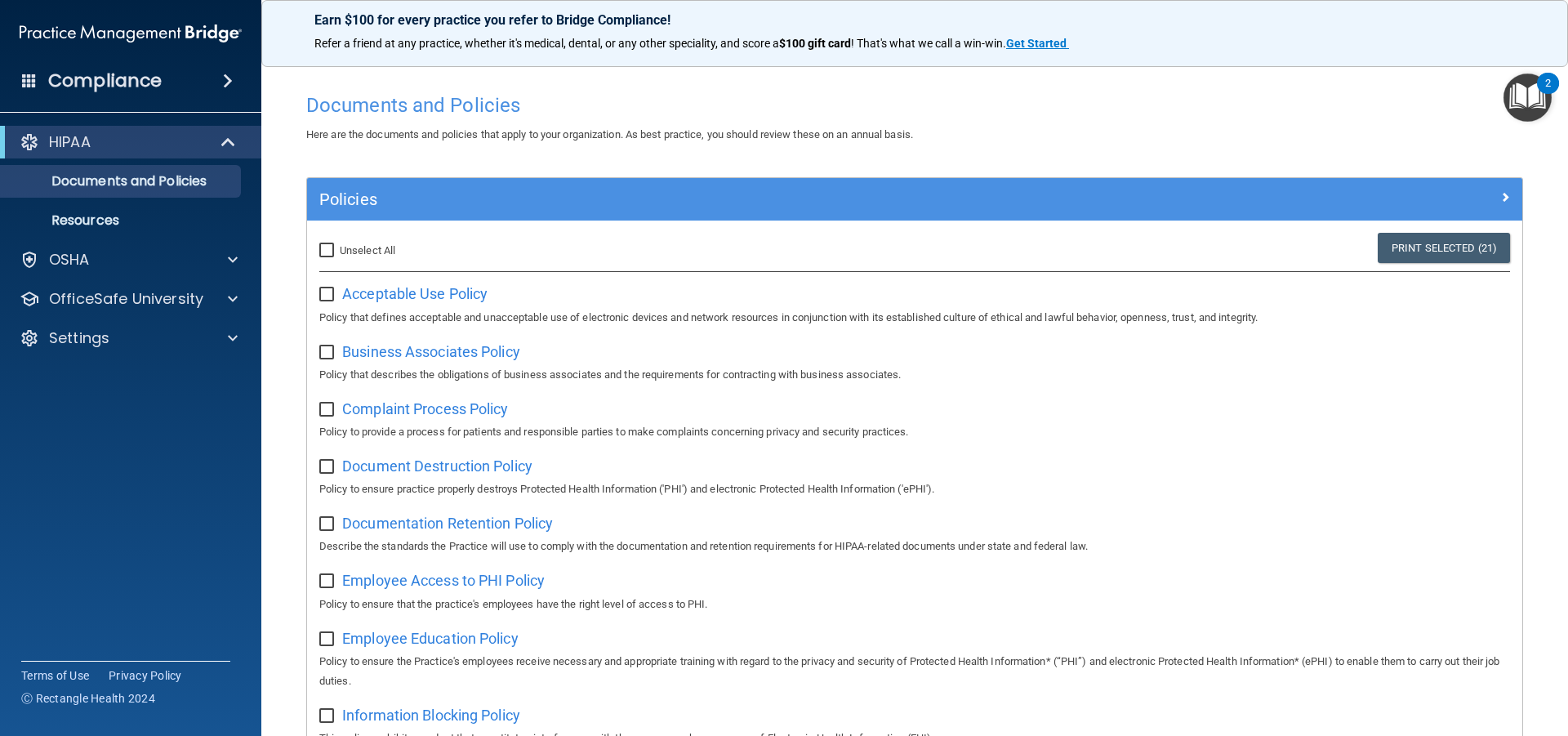
checkbox input "false"
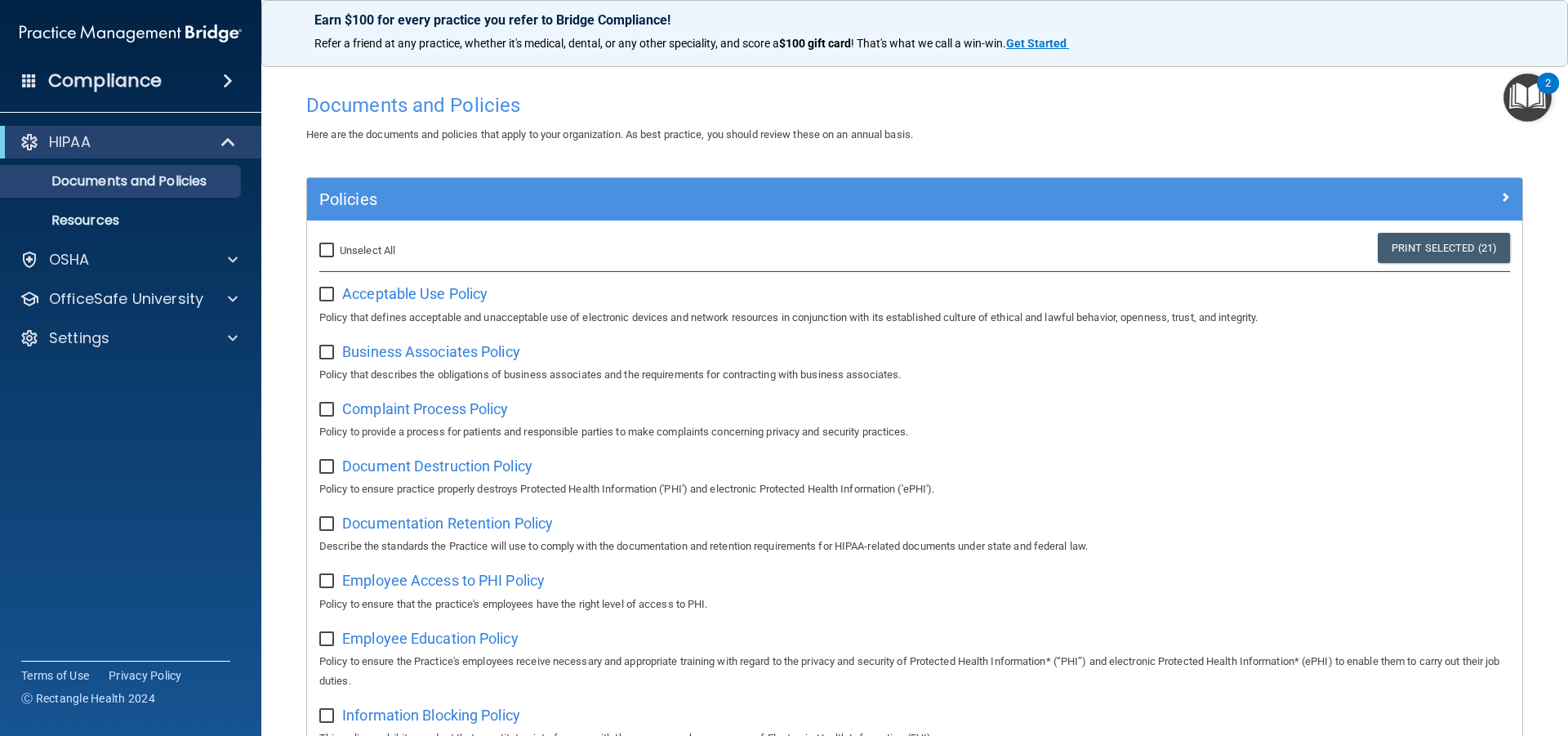
checkbox input "false"
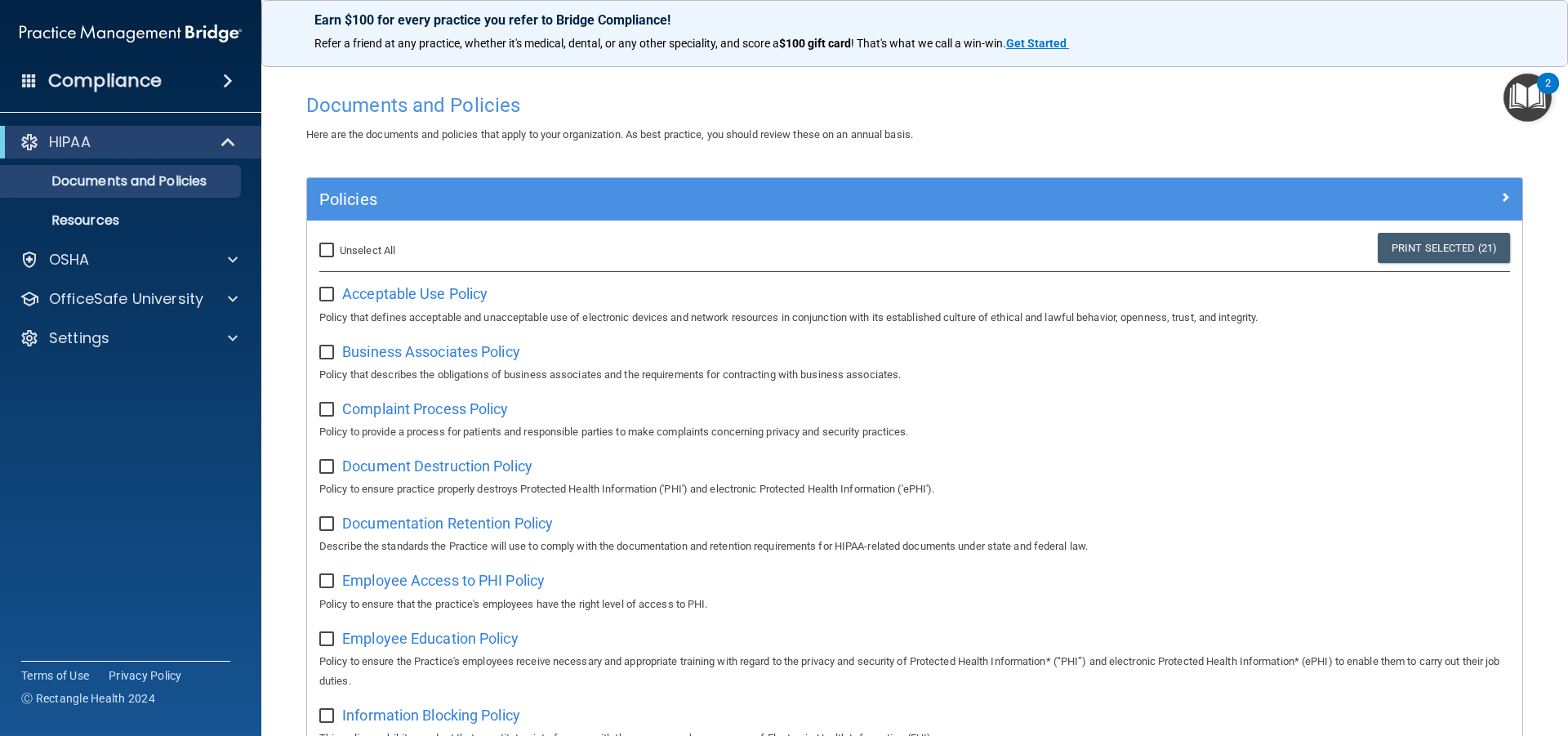
checkbox input "false"
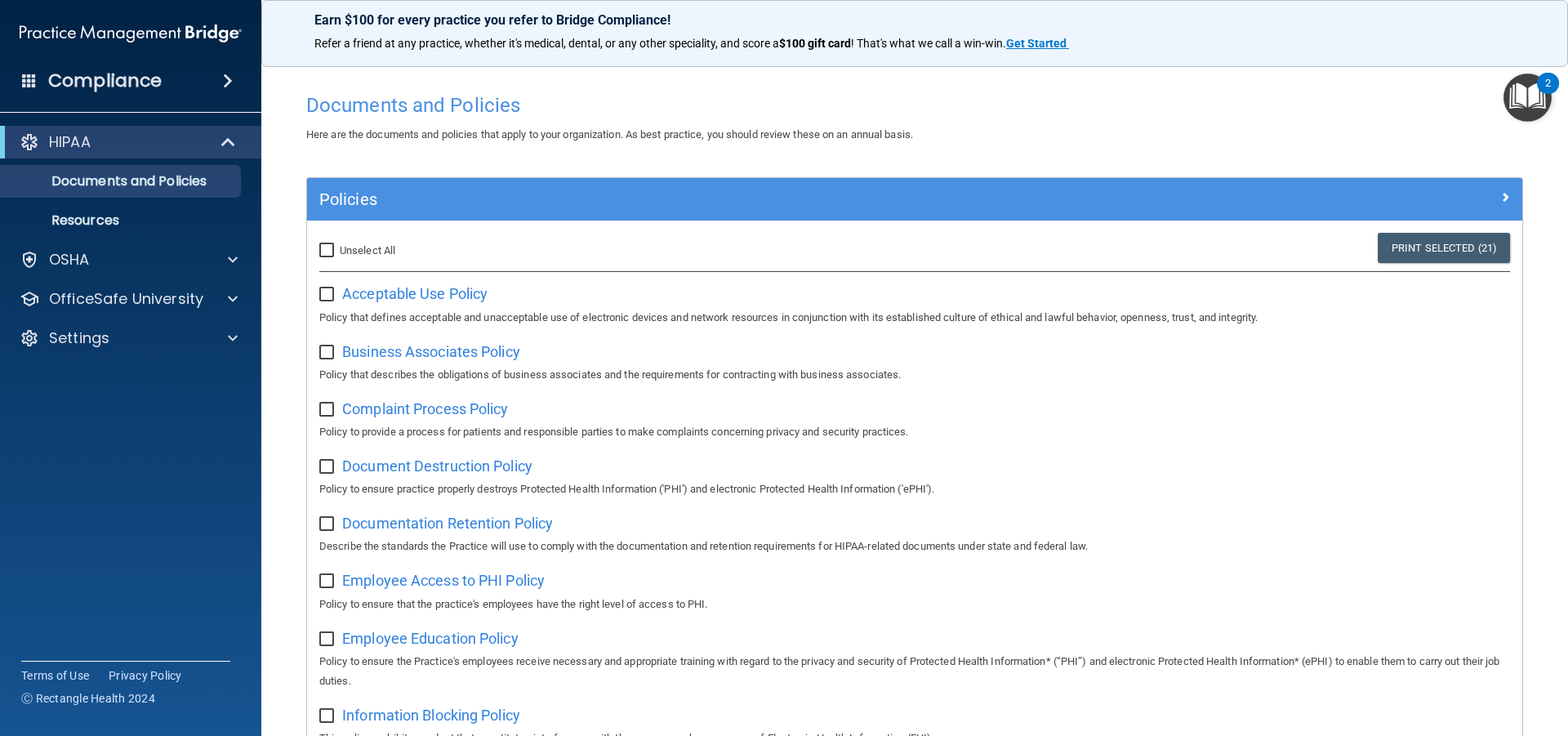
checkbox input "false"
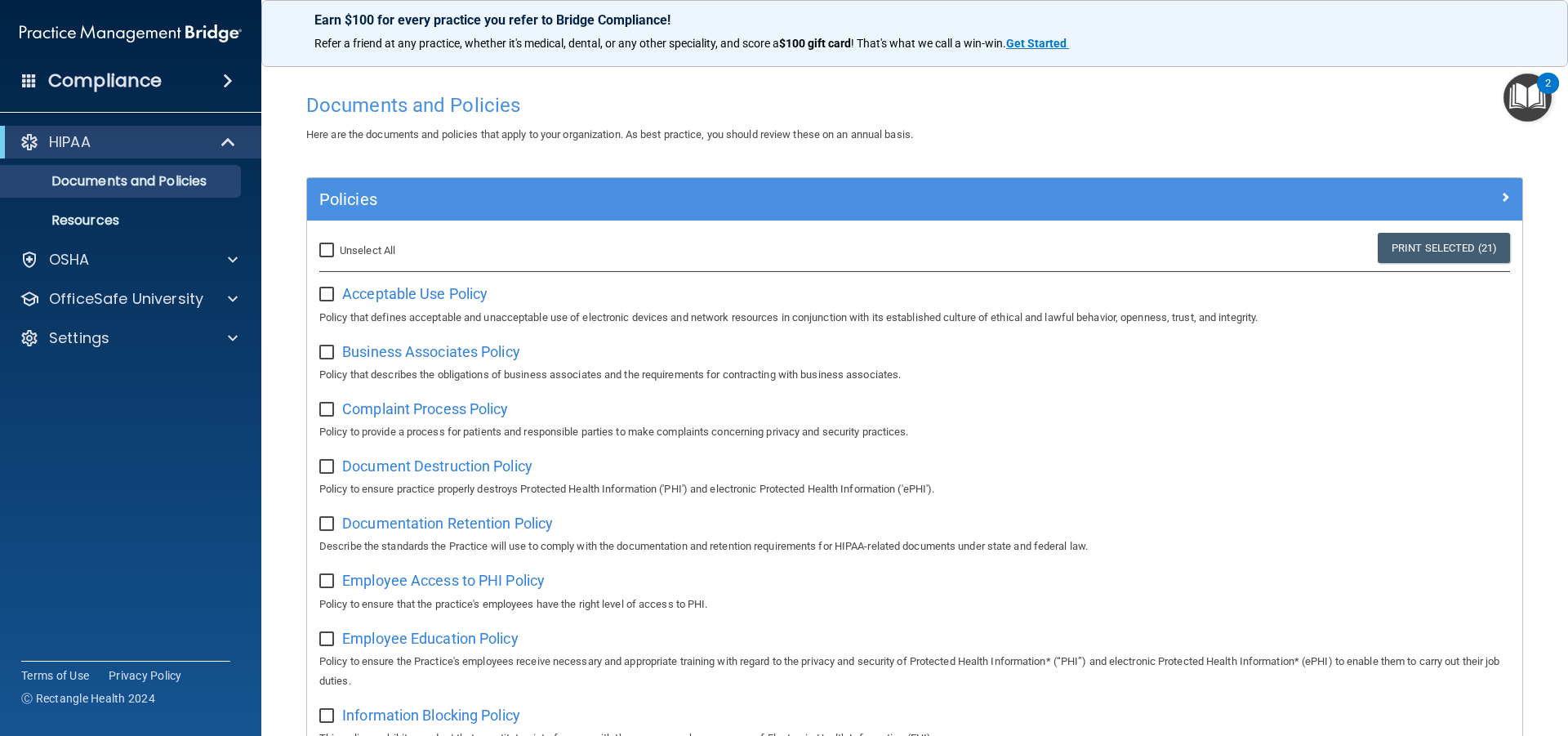
checkbox input "false"
click at [322, 259] on label "Select All (Unselect 0) Unselect All" at bounding box center [381, 250] width 125 height 20
click at [322, 258] on input "Select All (Unselect 0) Unselect All" at bounding box center [328, 251] width 19 height 13
checkbox input "true"
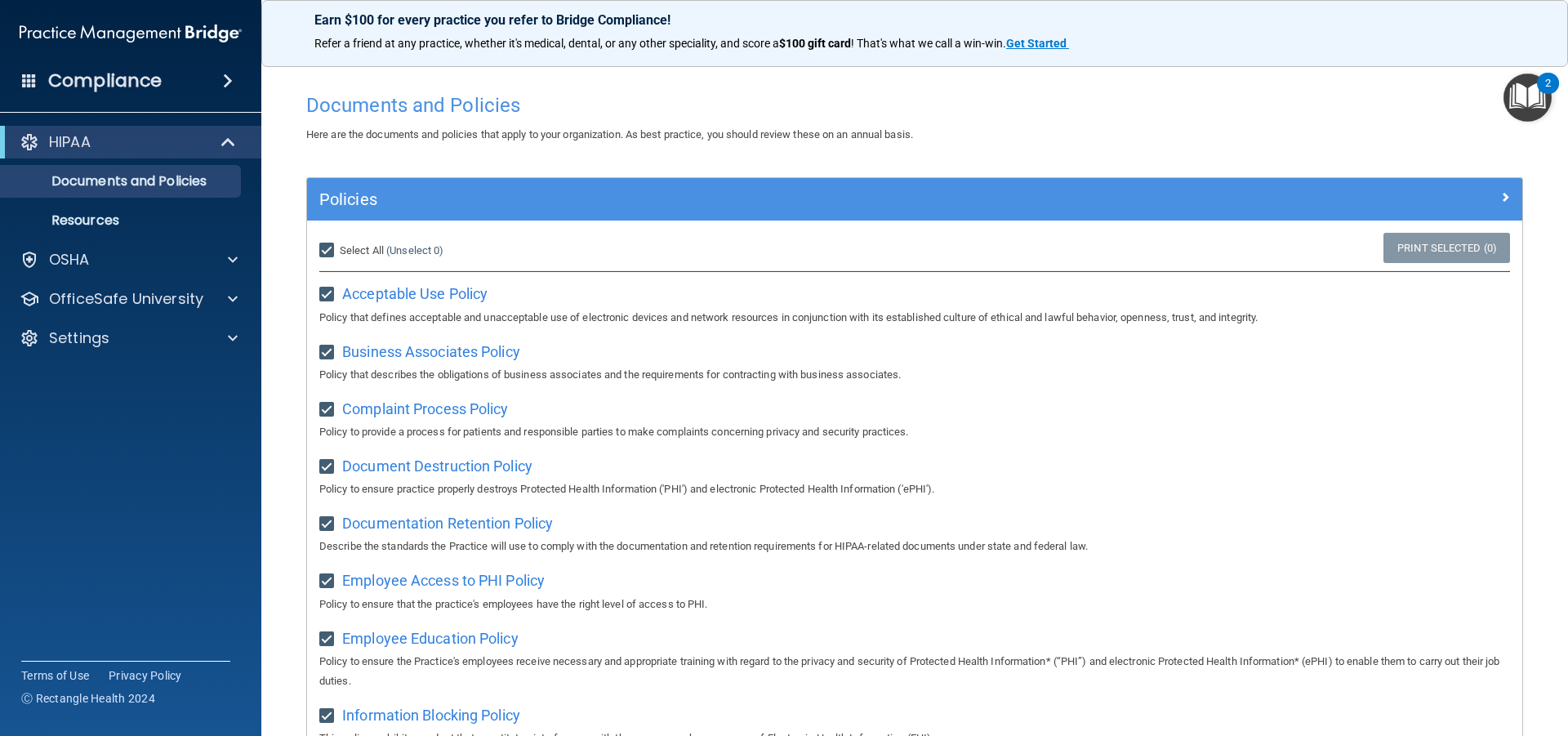
checkbox input "true"
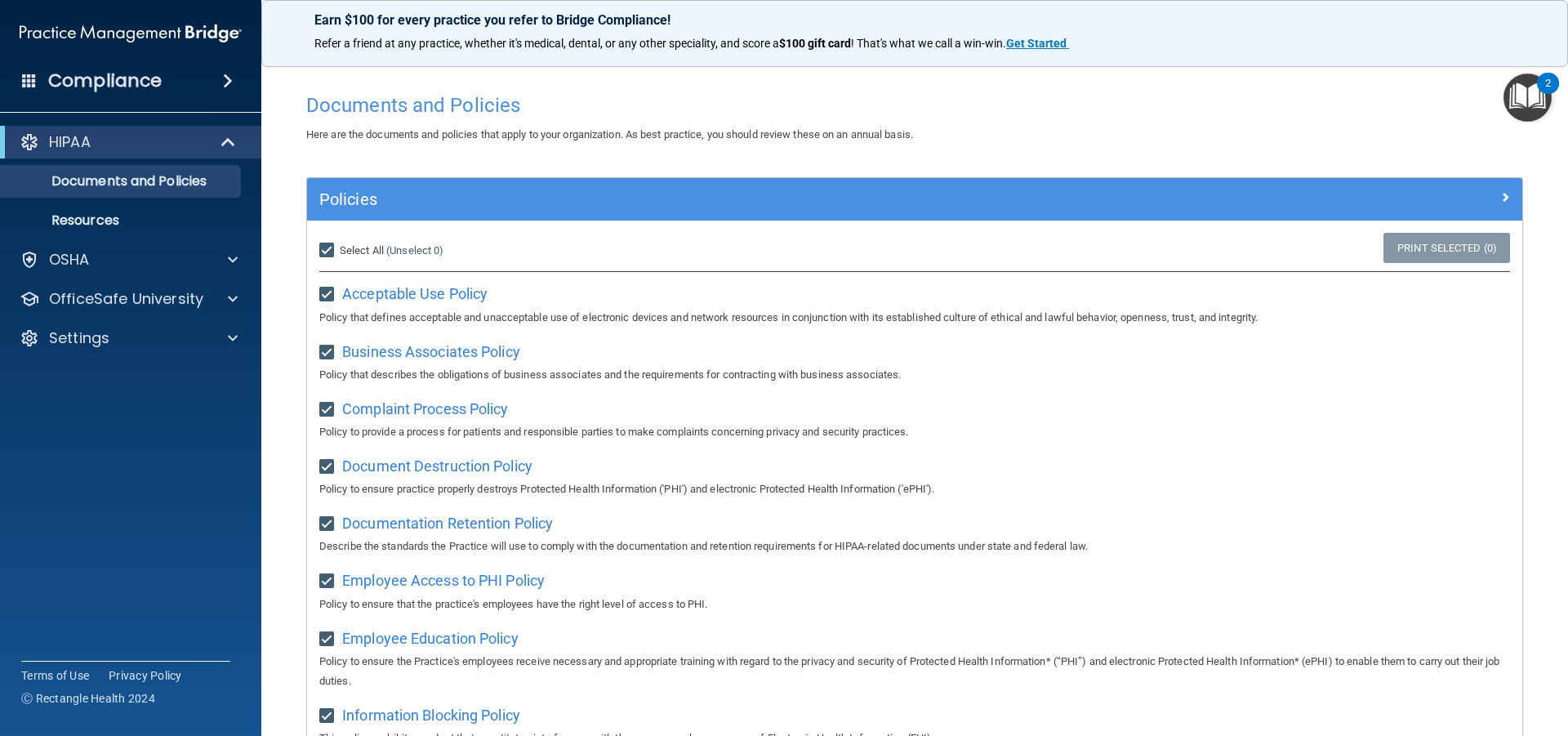
checkbox input "true"
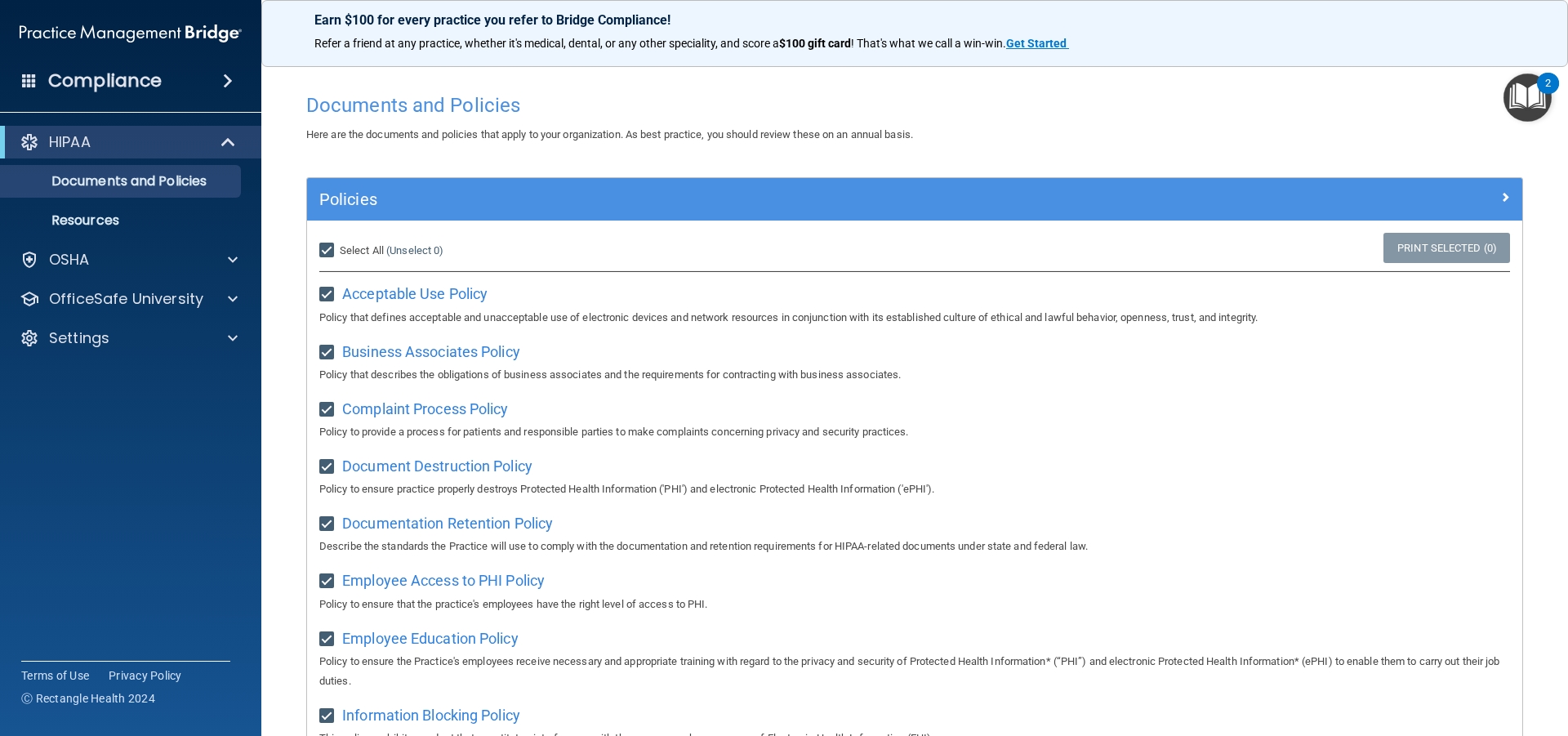
checkbox input "true"
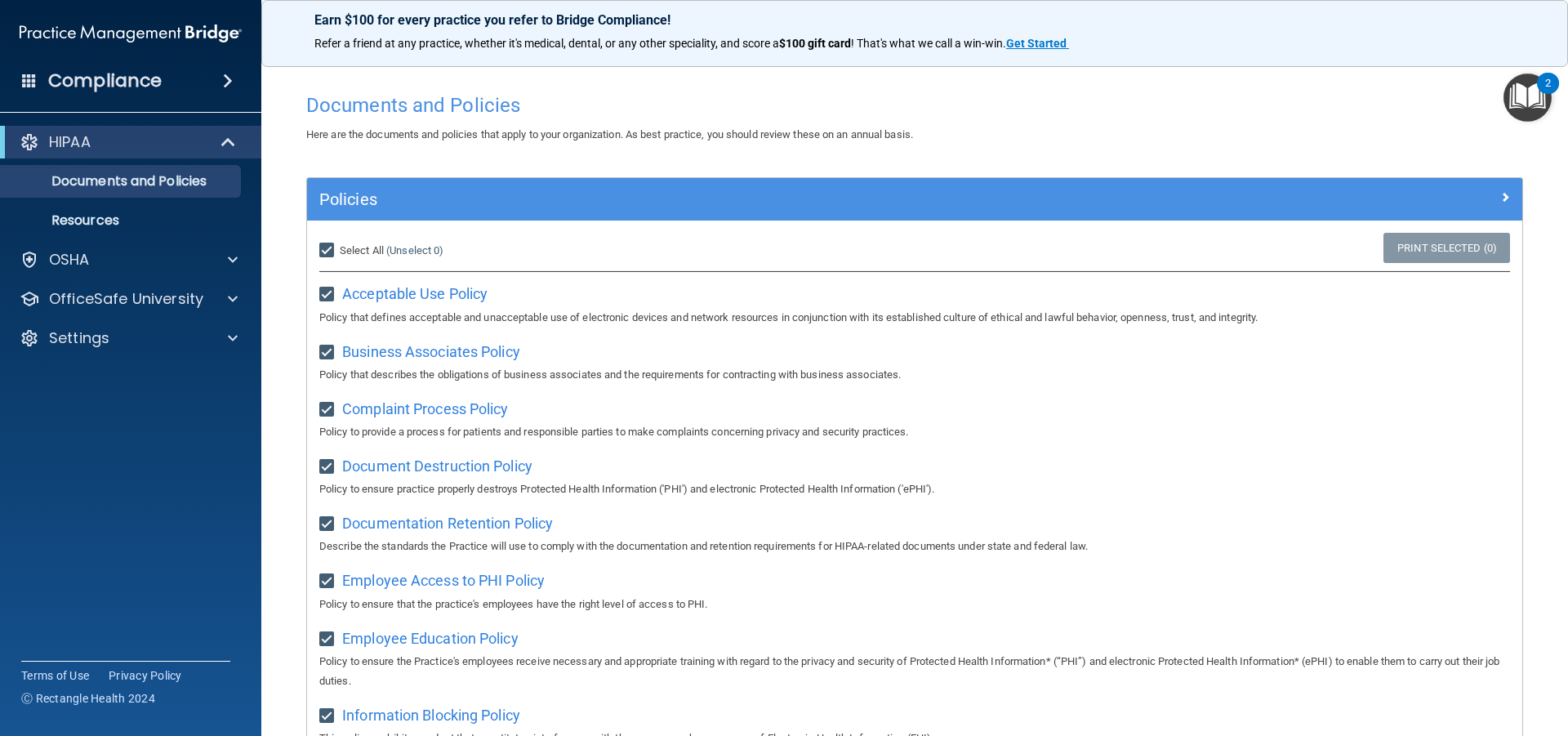
checkbox input "true"
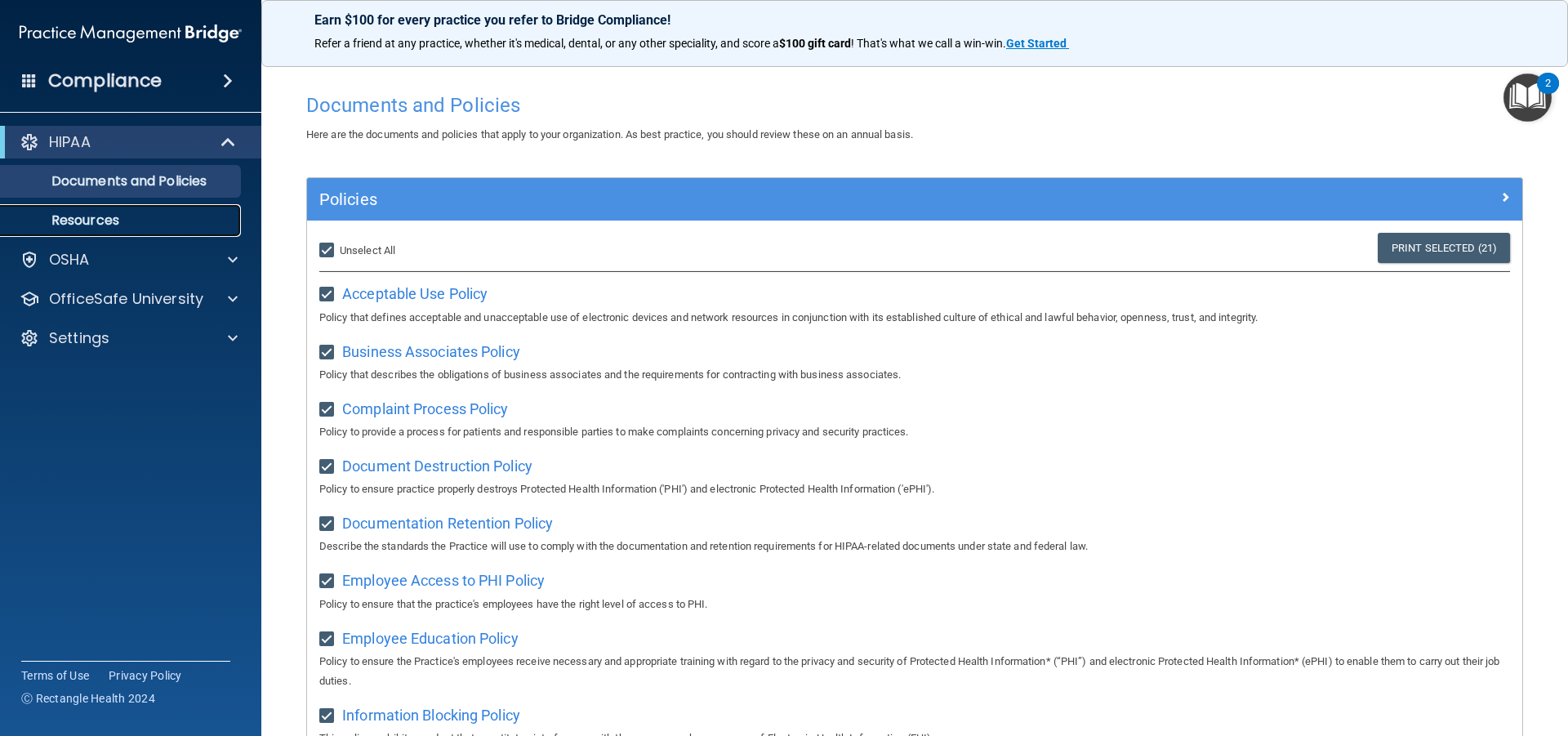
click at [123, 216] on p "Resources" at bounding box center [122, 220] width 223 height 16
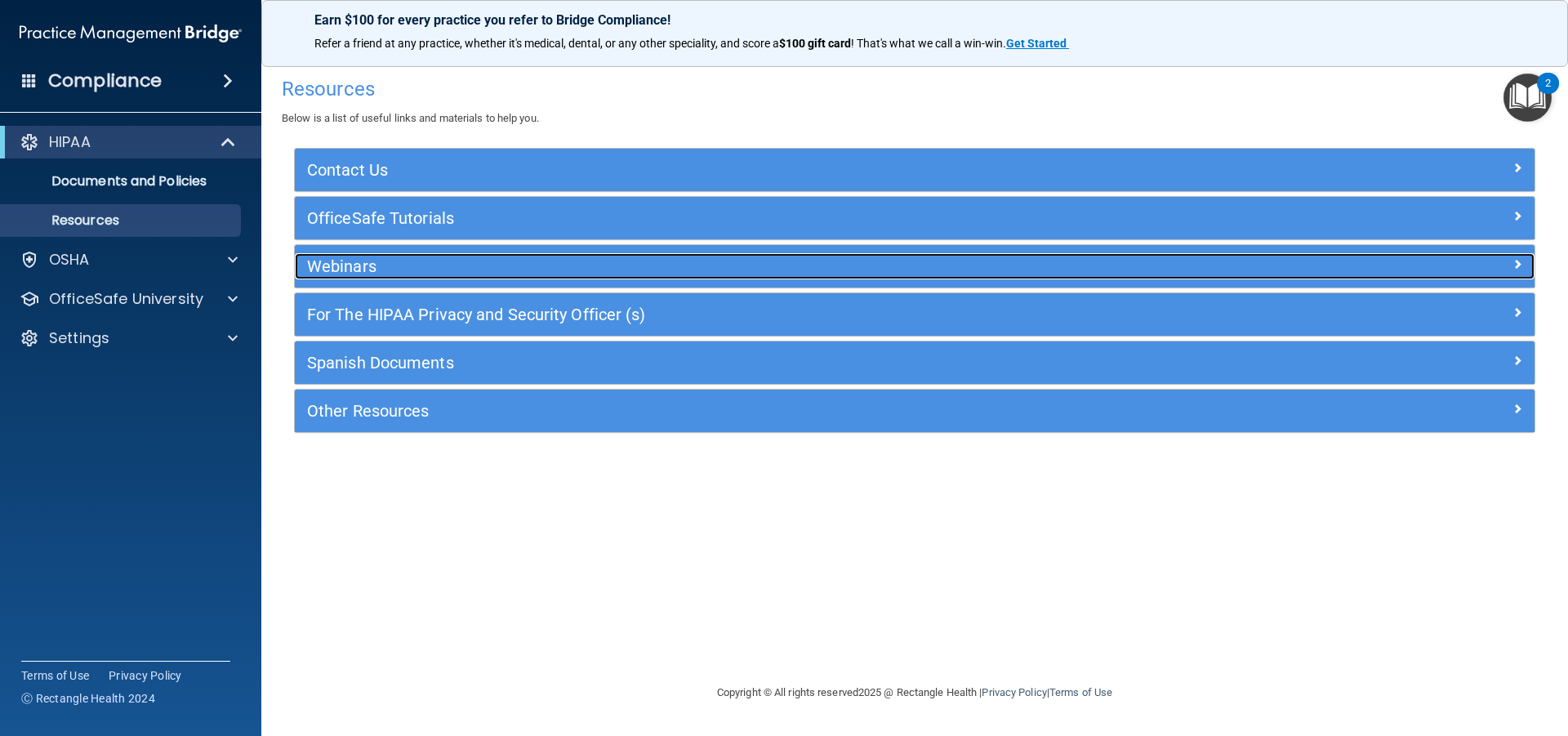
click at [349, 260] on h5 "Webinars" at bounding box center [759, 266] width 906 height 18
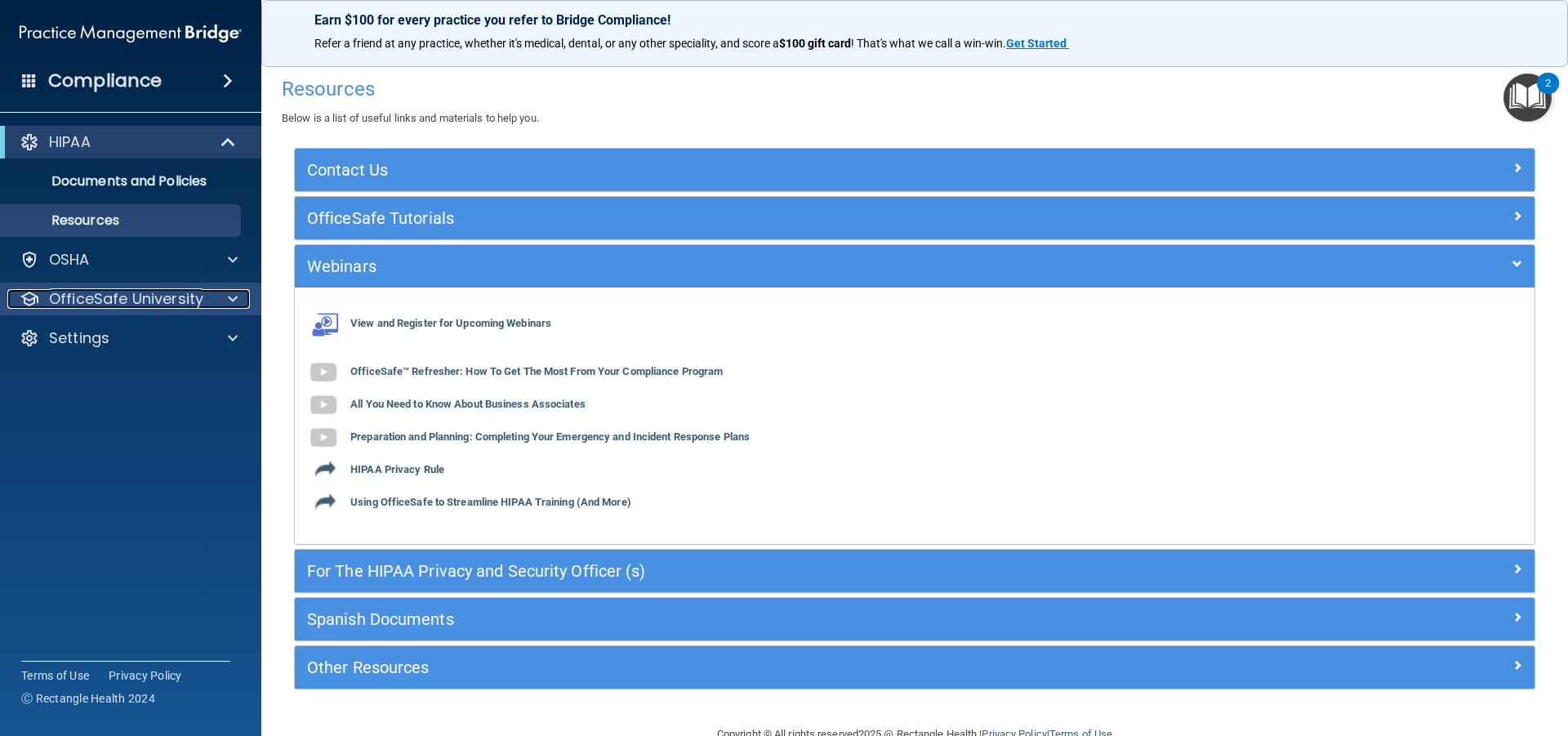
click at [183, 296] on p "OfficeSafe University" at bounding box center [126, 298] width 155 height 20
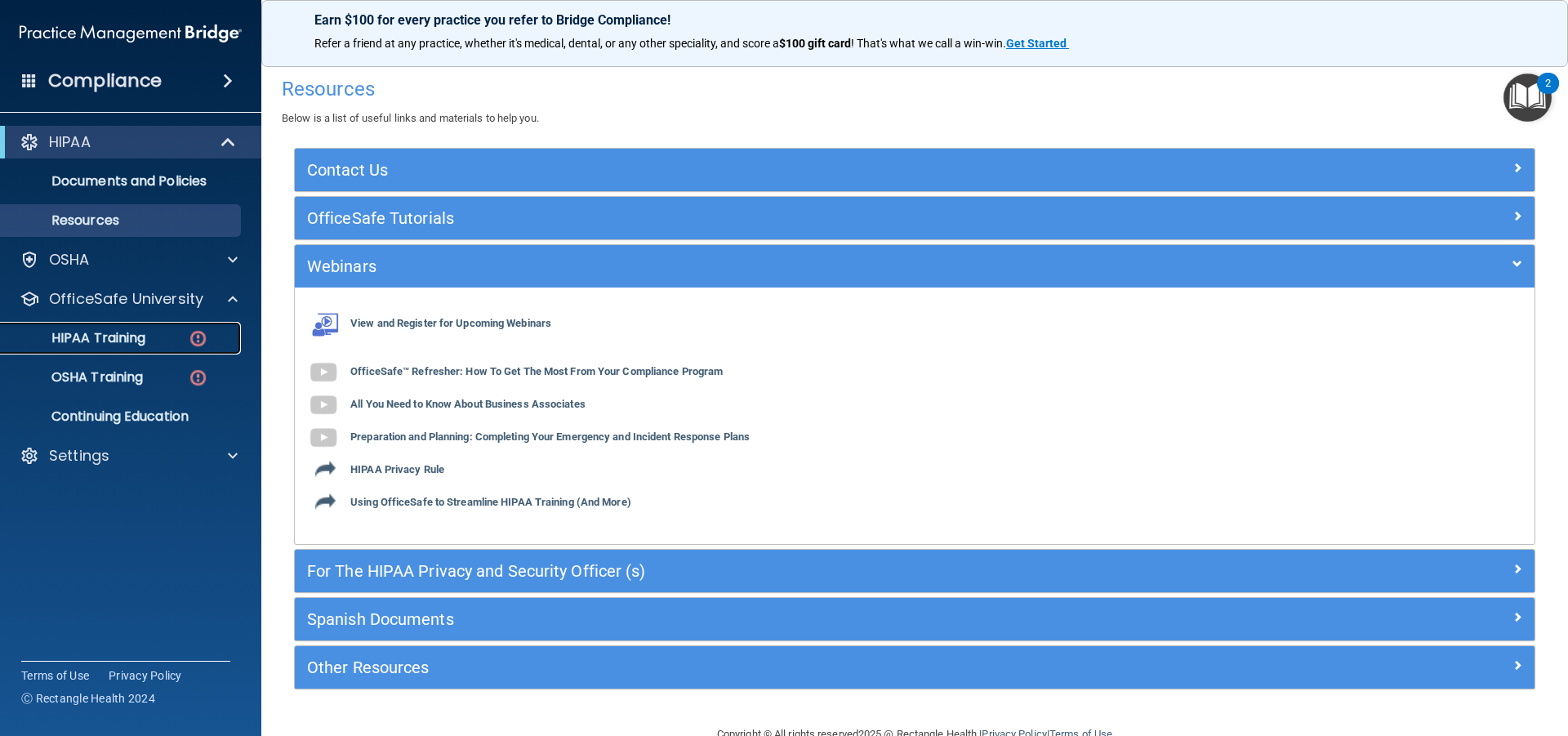
click at [171, 333] on div "HIPAA Training" at bounding box center [122, 338] width 223 height 16
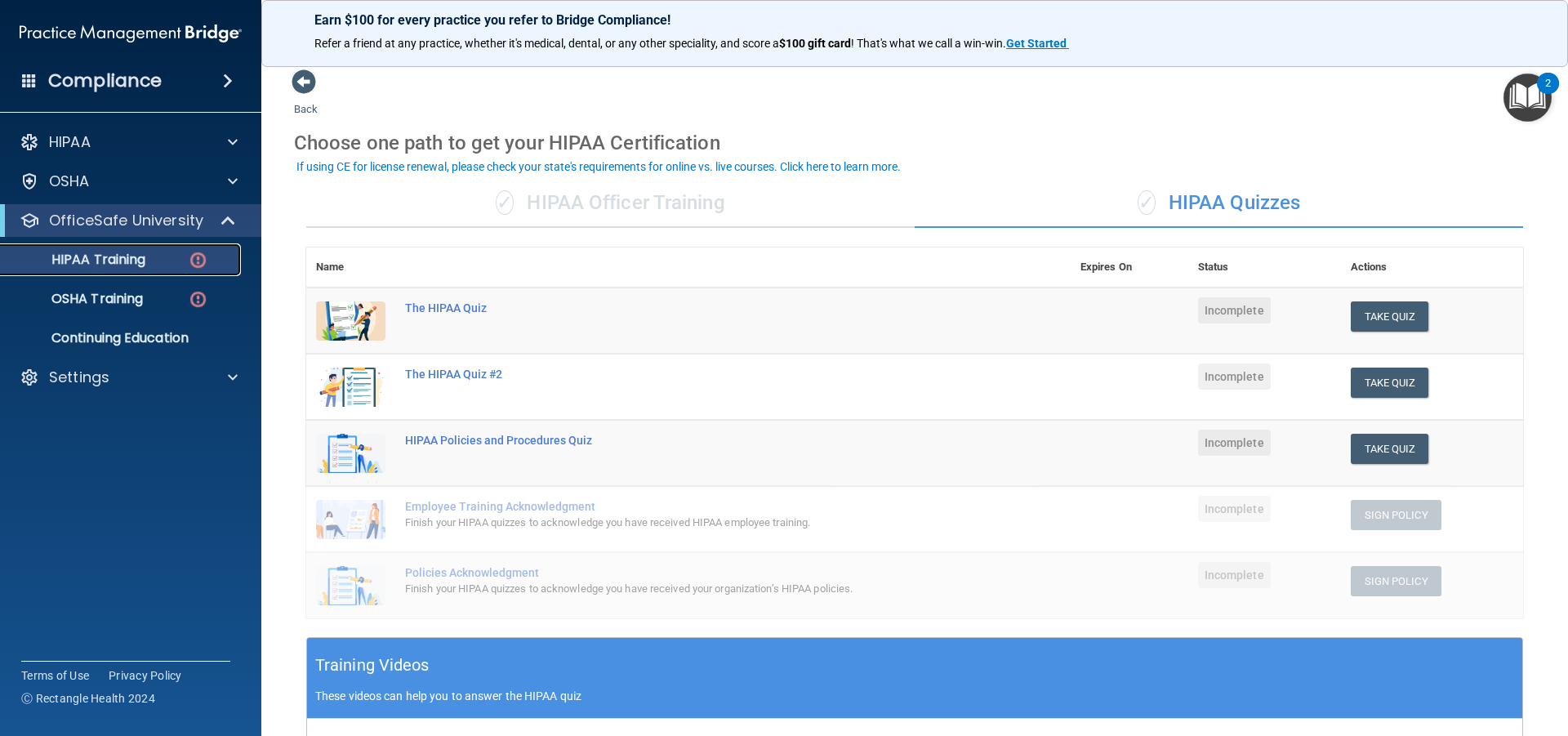
click at [141, 263] on p "HIPAA Training" at bounding box center [77, 259] width 135 height 16
click at [430, 308] on div "The HIPAA Quiz" at bounding box center [696, 308] width 584 height 13
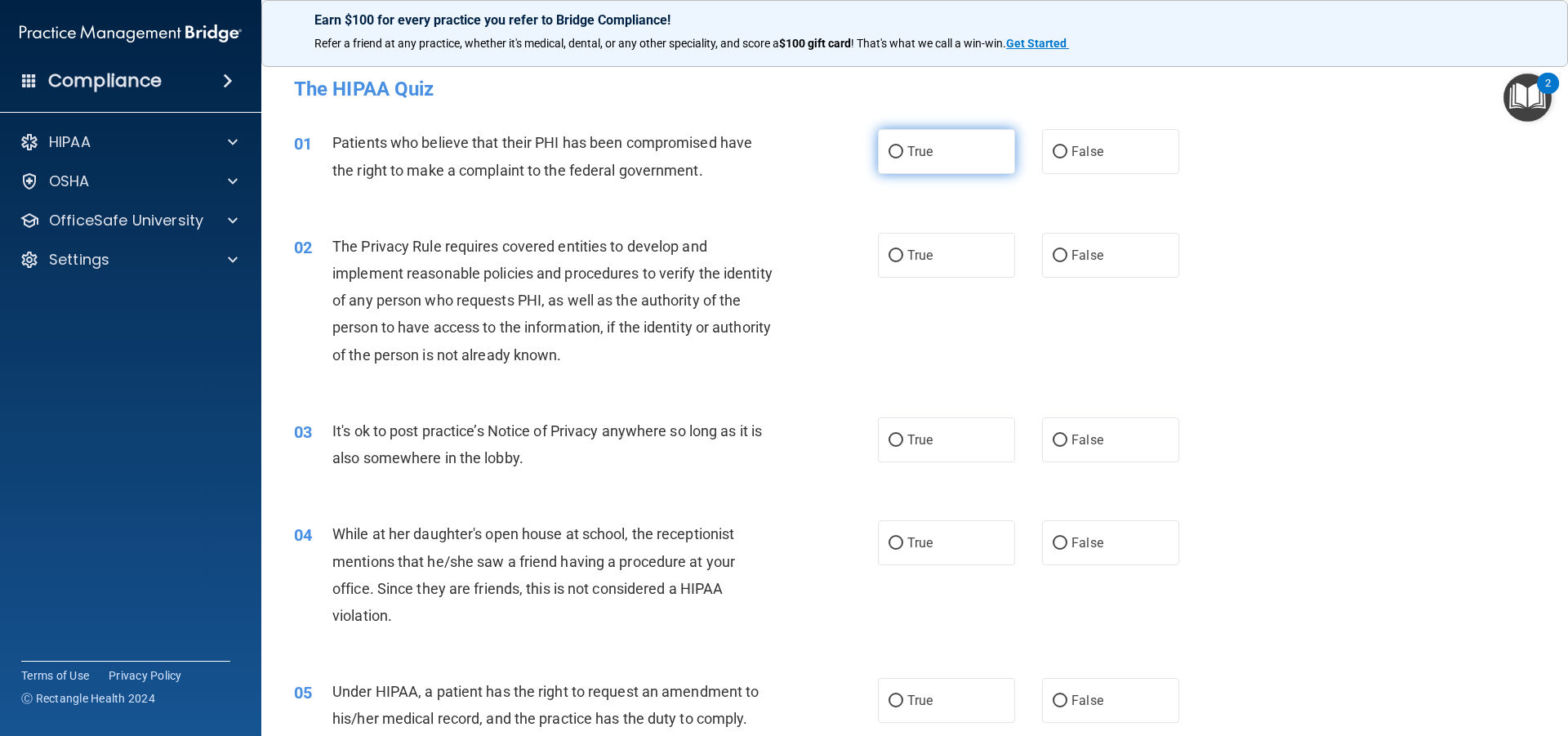
click at [892, 146] on input "True" at bounding box center [896, 152] width 15 height 12
radio input "true"
click at [895, 252] on input "True" at bounding box center [896, 256] width 15 height 12
radio input "true"
click at [1077, 436] on span "False" at bounding box center [1088, 440] width 32 height 15
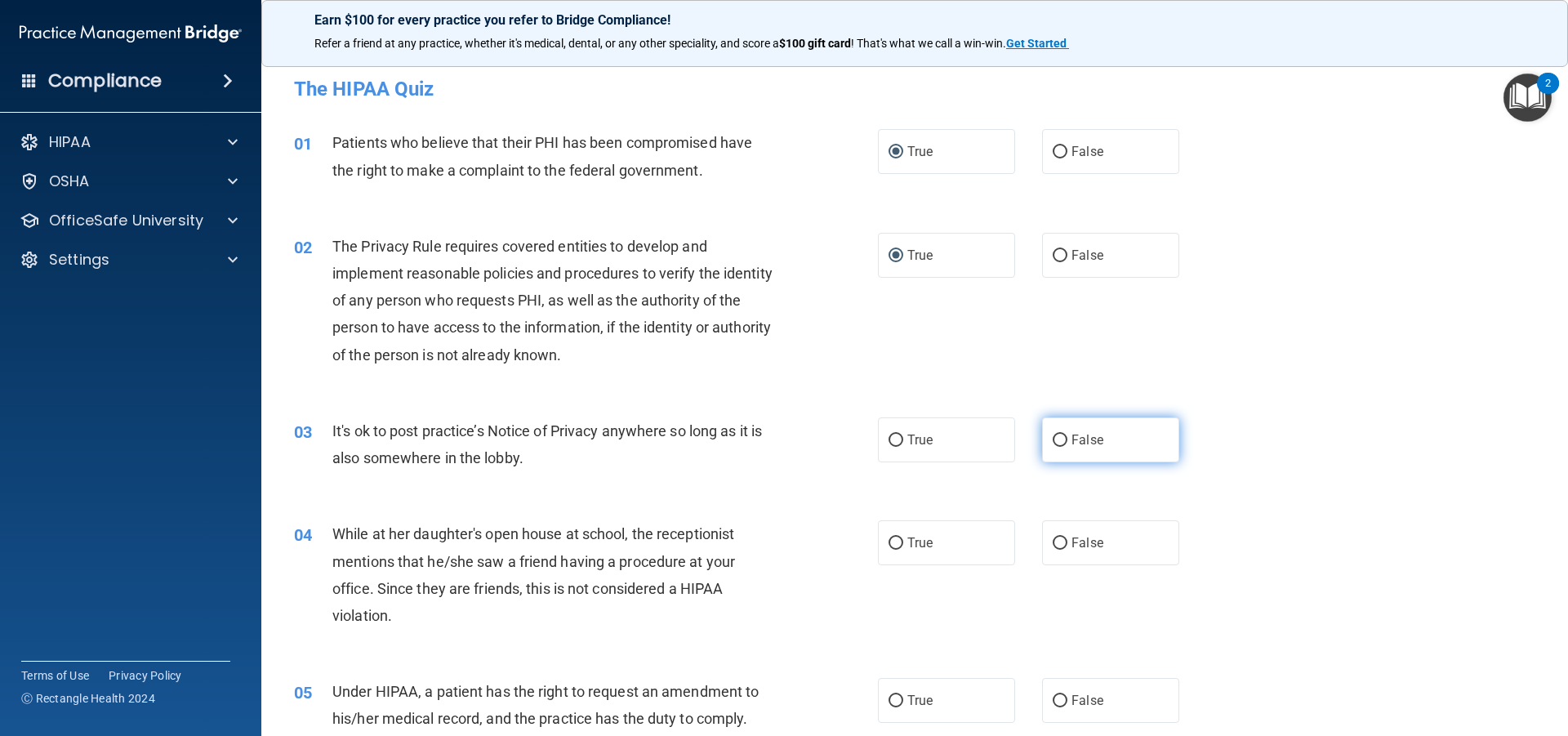
click at [1067, 436] on input "False" at bounding box center [1060, 440] width 15 height 12
radio input "true"
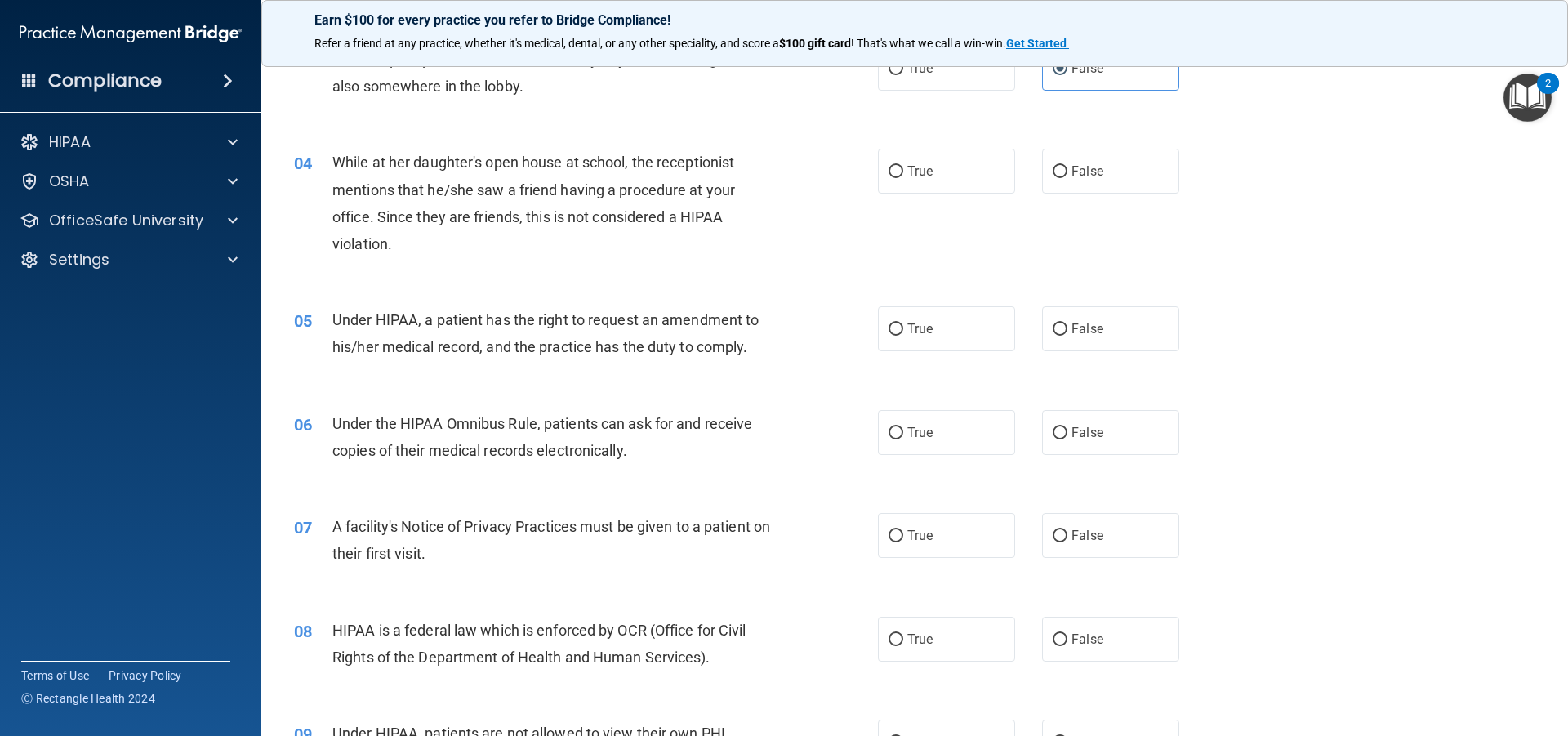
scroll to position [353, 0]
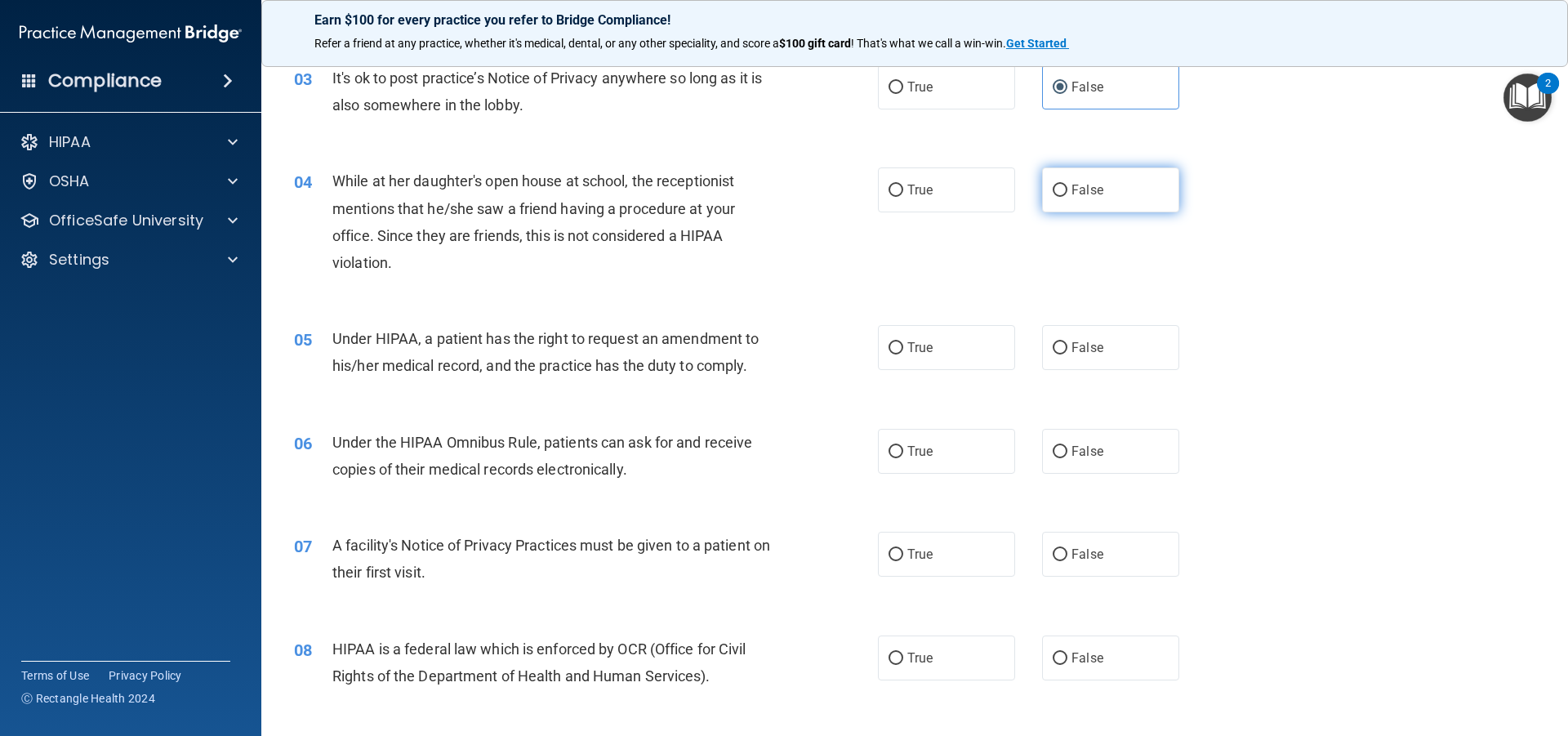
click at [1055, 185] on input "False" at bounding box center [1060, 191] width 15 height 12
radio input "true"
click at [889, 349] on input "True" at bounding box center [896, 348] width 15 height 12
radio input "true"
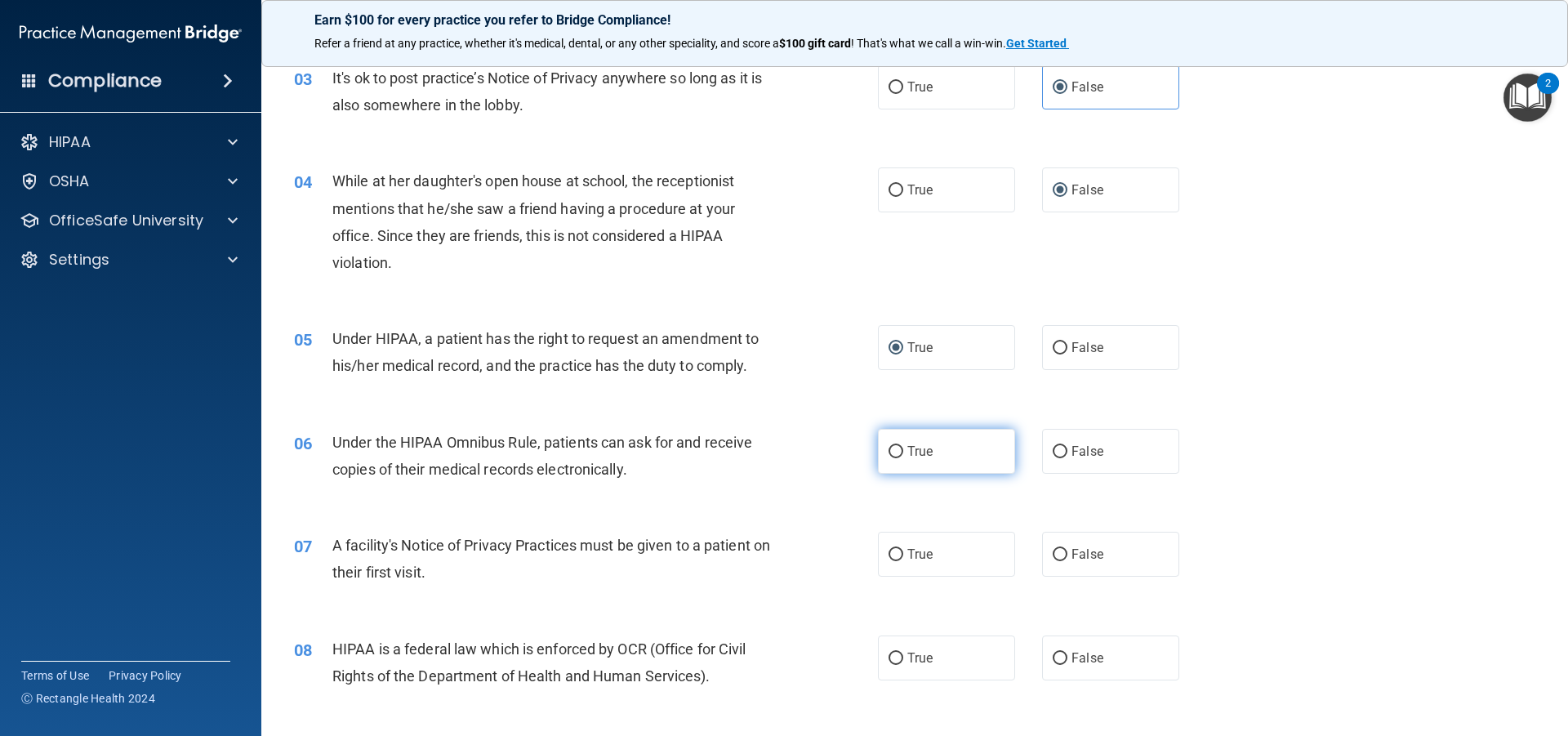
click at [898, 451] on label "True" at bounding box center [945, 451] width 137 height 45
click at [898, 451] on input "True" at bounding box center [896, 452] width 15 height 12
radio input "true"
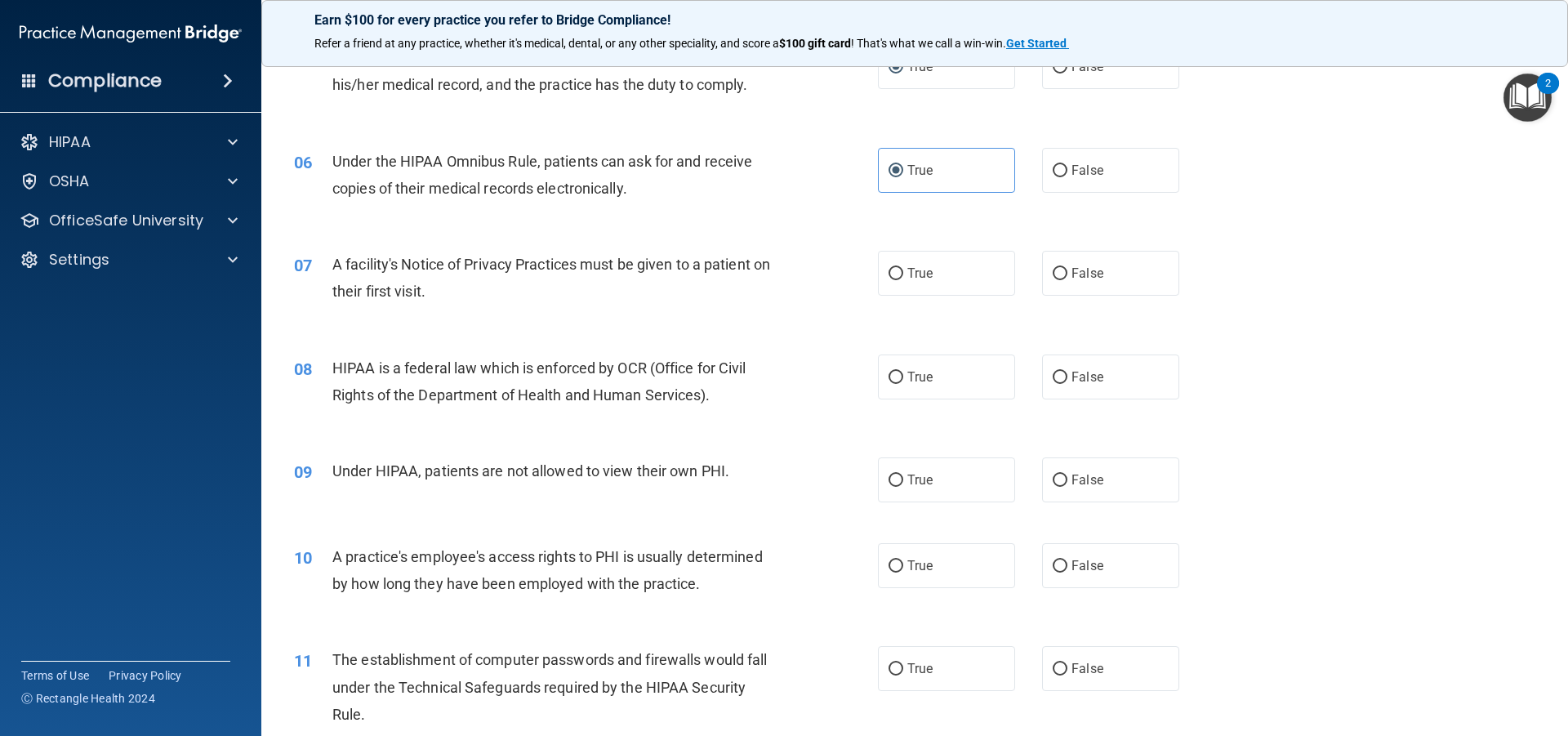
scroll to position [662, 0]
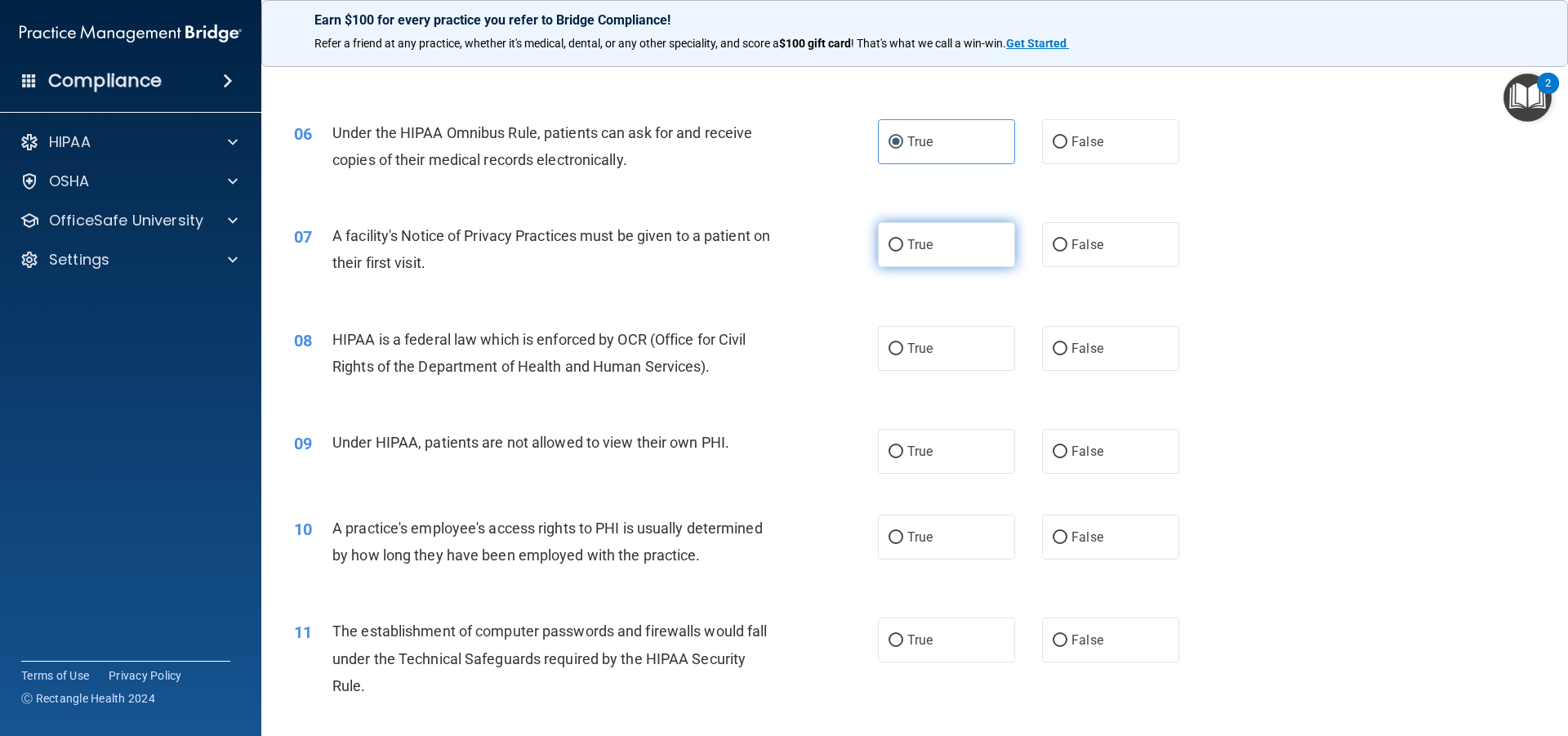
click at [900, 247] on label "True" at bounding box center [945, 244] width 137 height 45
click at [900, 247] on input "True" at bounding box center [896, 245] width 15 height 12
radio input "true"
click at [900, 349] on label "True" at bounding box center [945, 348] width 137 height 45
click at [900, 349] on input "True" at bounding box center [896, 349] width 15 height 12
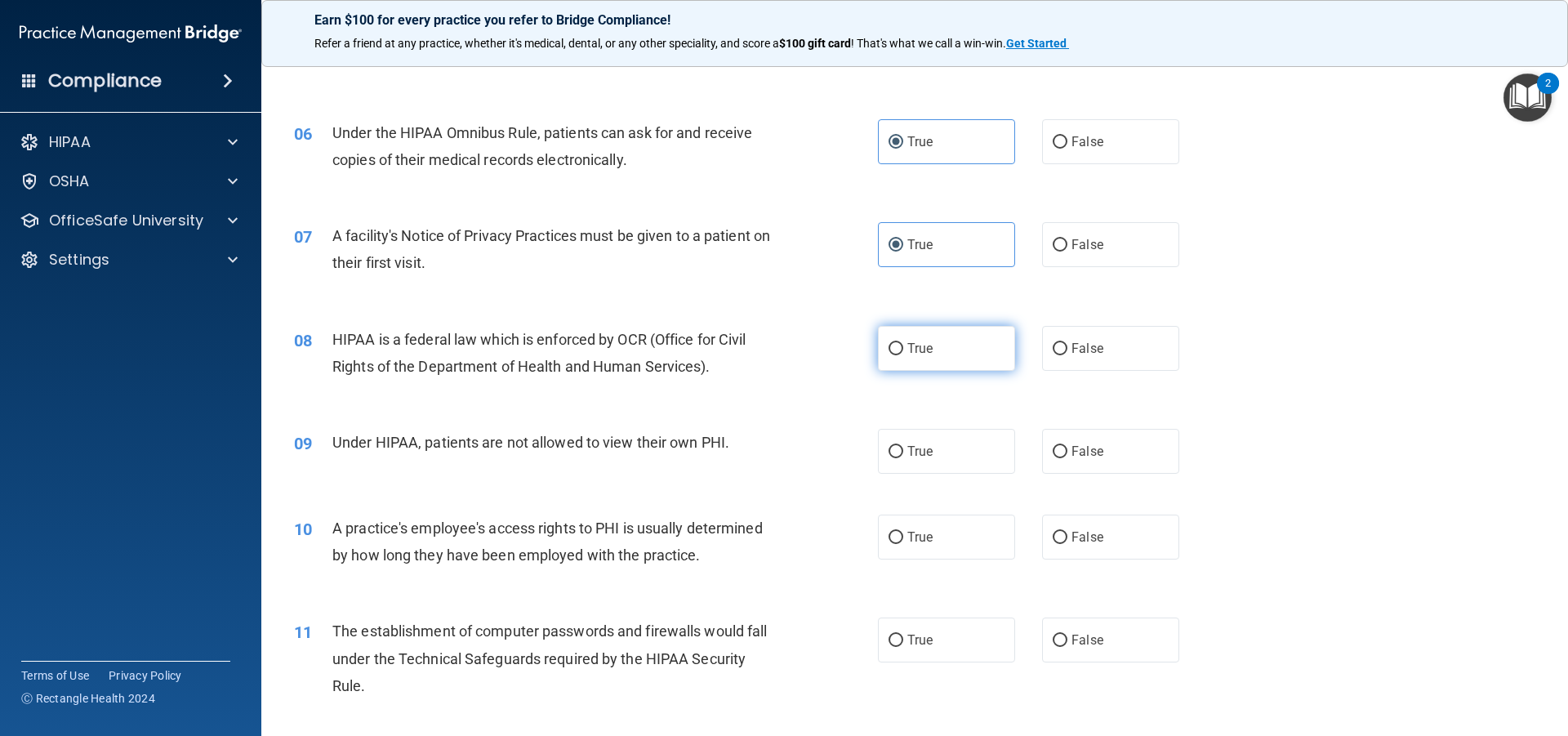
radio input "true"
click at [1053, 446] on input "False" at bounding box center [1060, 452] width 15 height 12
radio input "true"
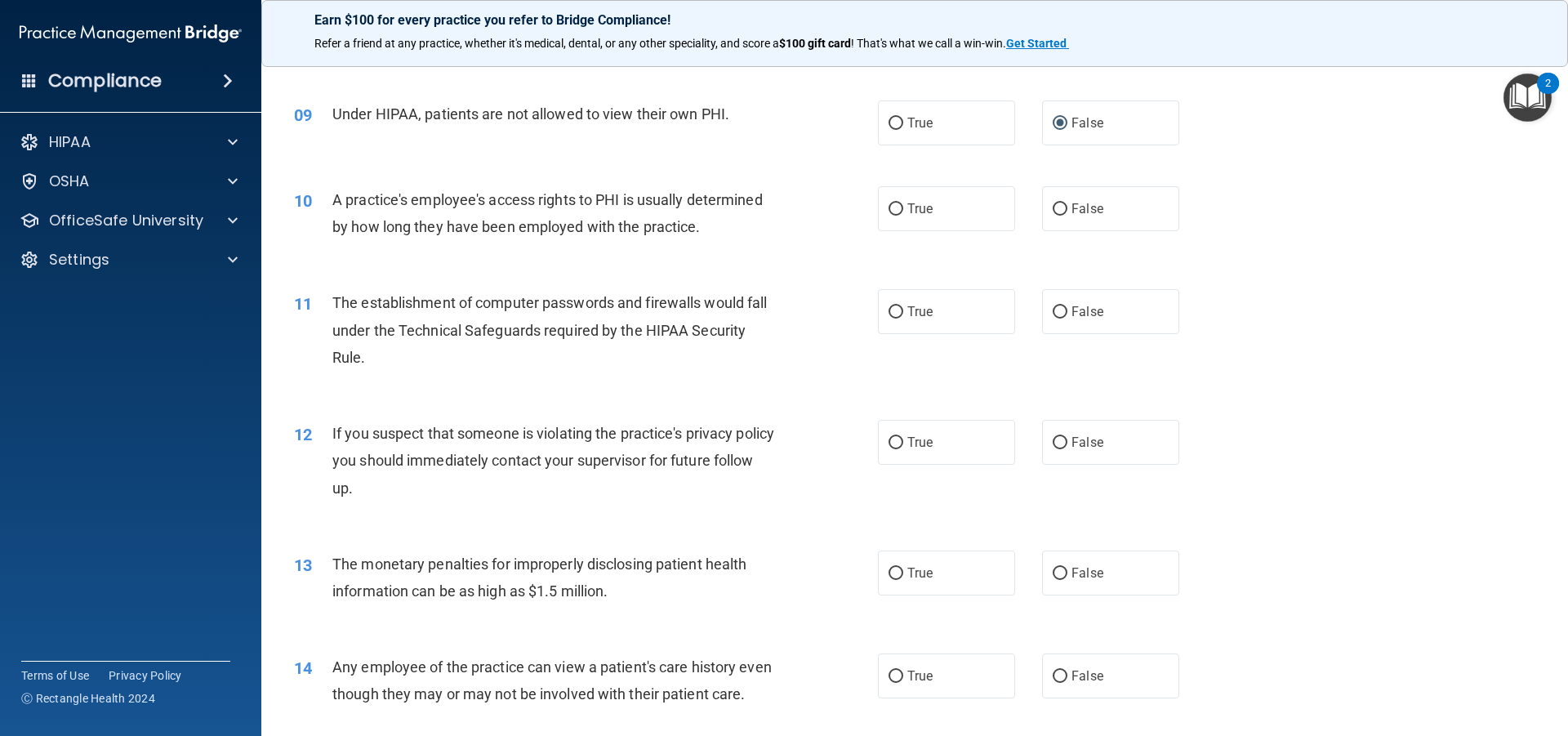
scroll to position [1034, 0]
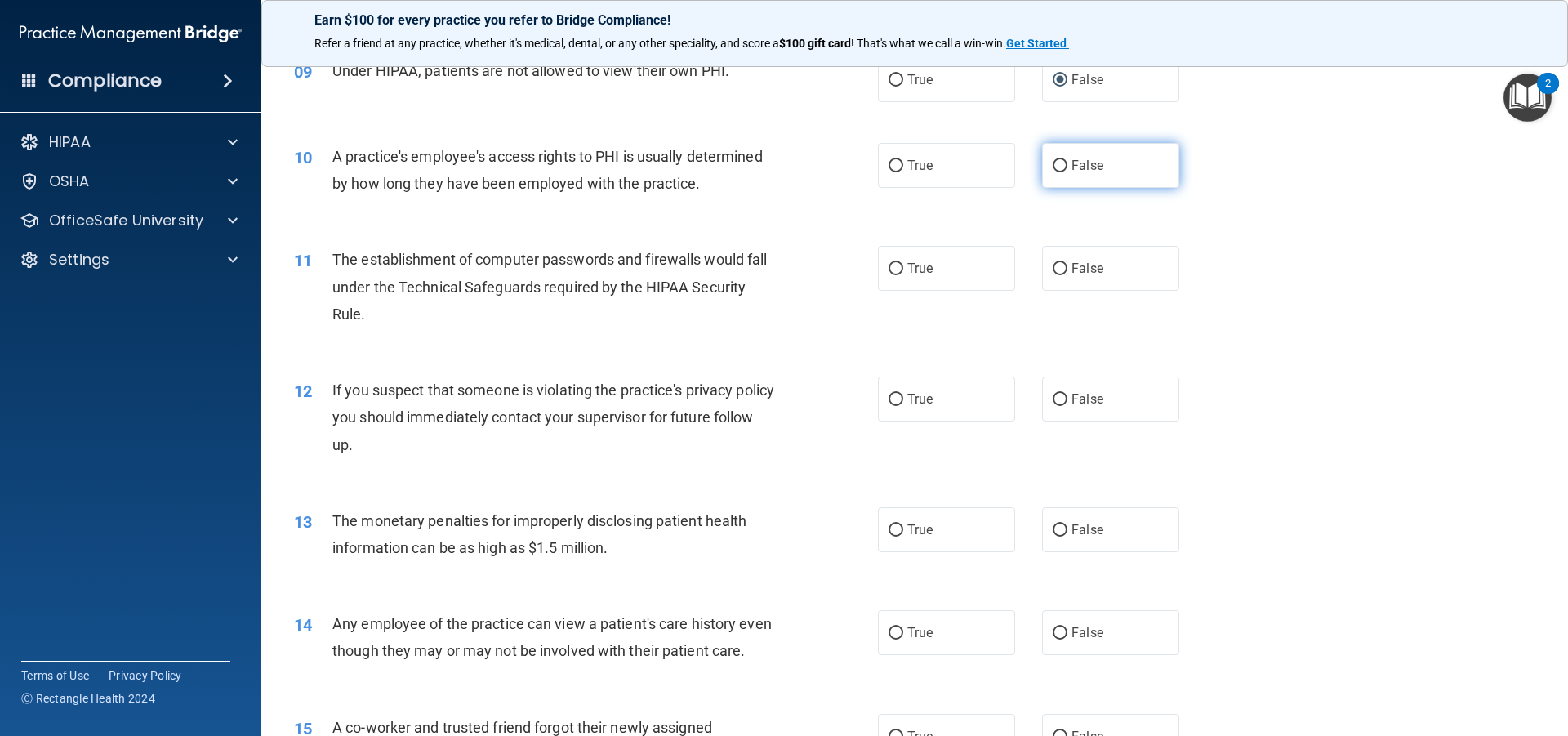
click at [1063, 170] on label "False" at bounding box center [1109, 165] width 137 height 45
click at [1063, 170] on input "False" at bounding box center [1060, 166] width 15 height 12
radio input "true"
click at [889, 264] on input "True" at bounding box center [896, 269] width 15 height 12
radio input "true"
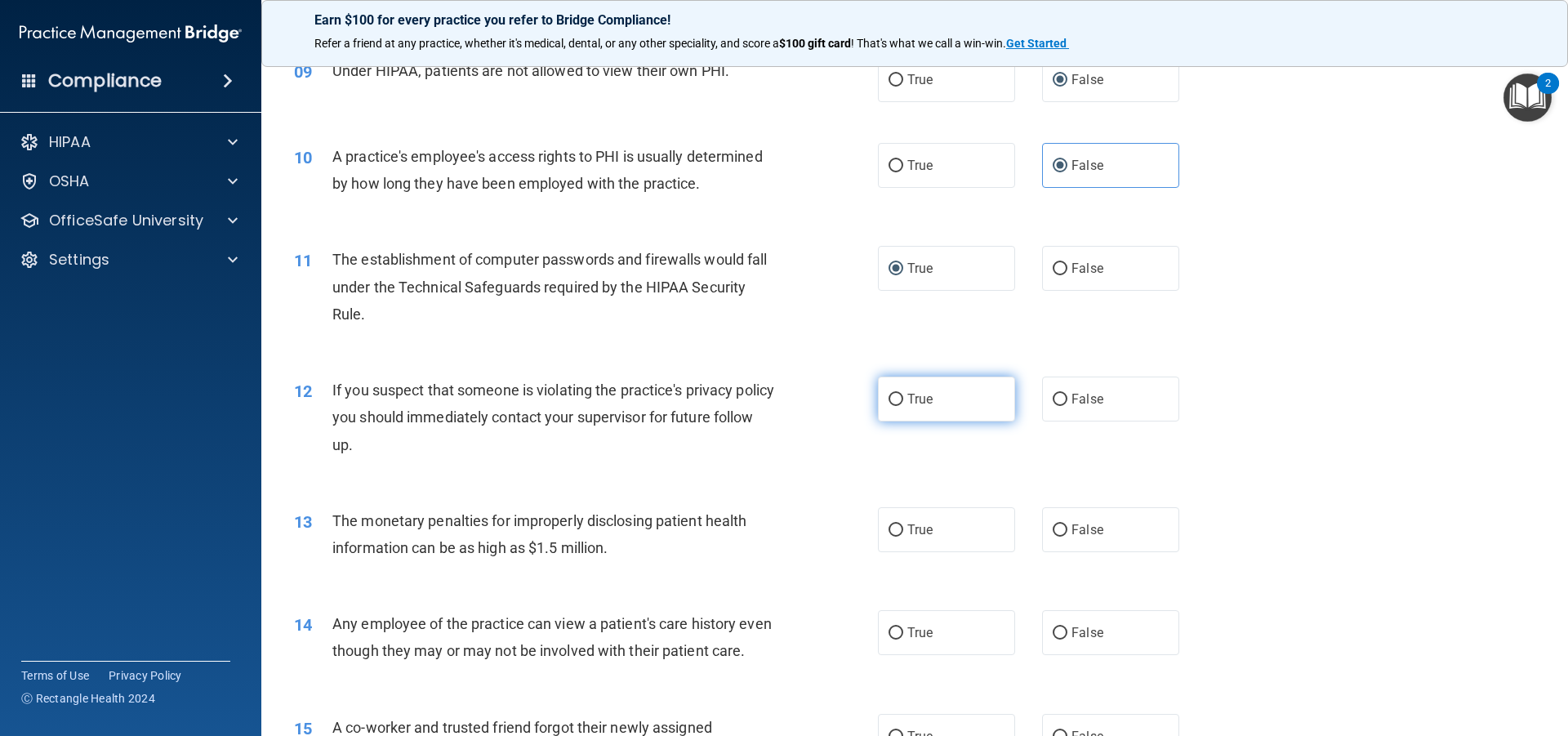
click at [891, 404] on input "True" at bounding box center [896, 399] width 15 height 12
radio input "true"
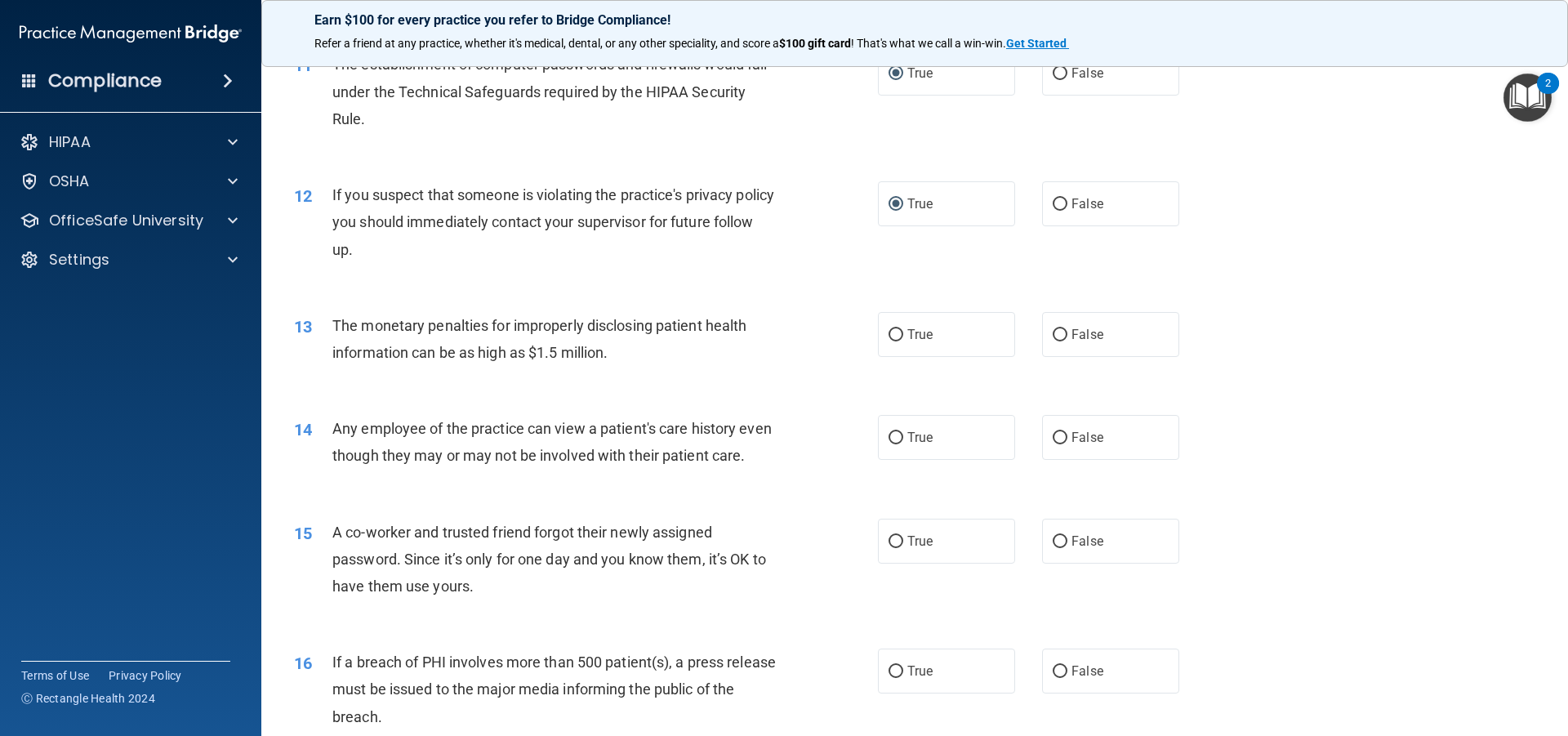
scroll to position [1258, 0]
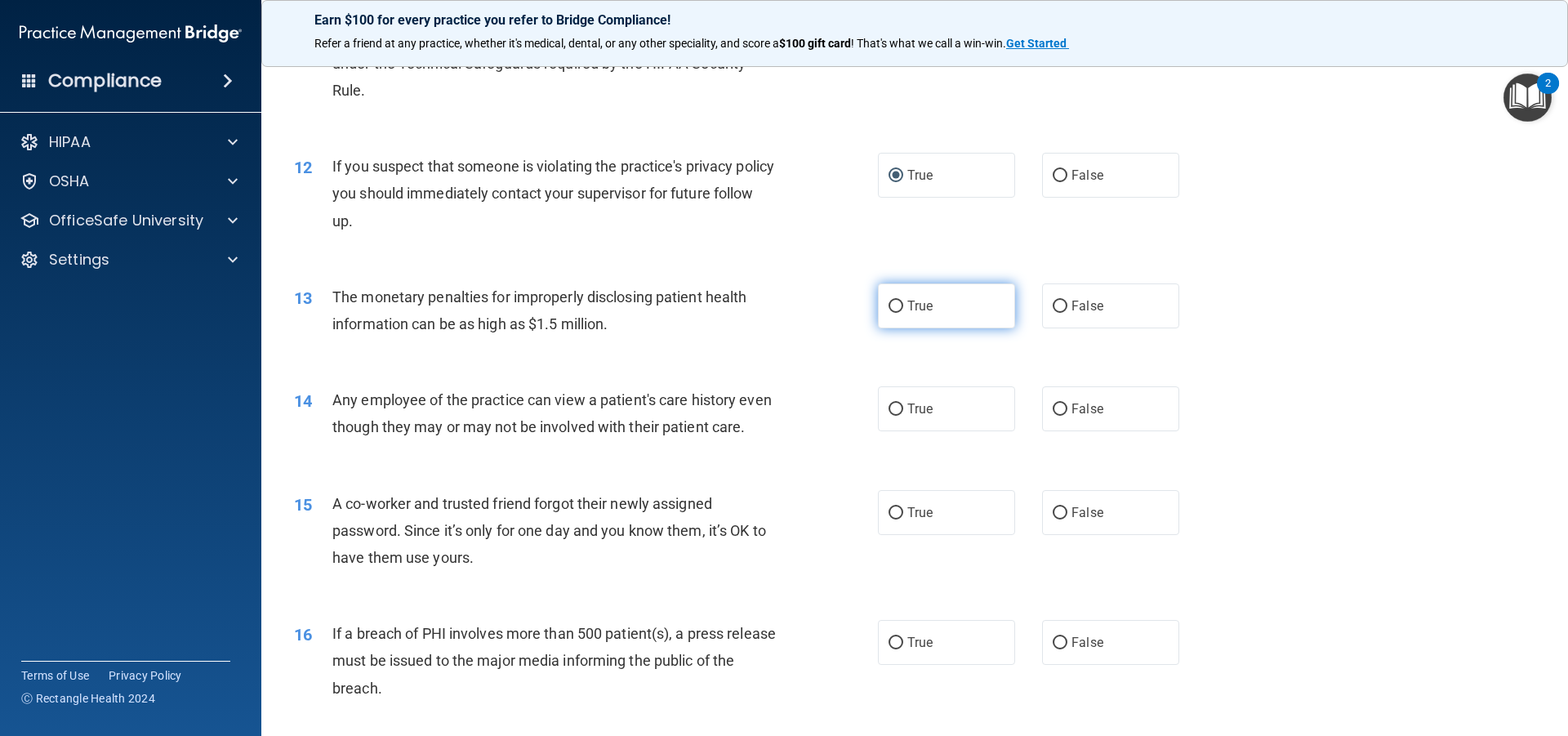
click at [890, 301] on input "True" at bounding box center [896, 307] width 15 height 12
radio input "true"
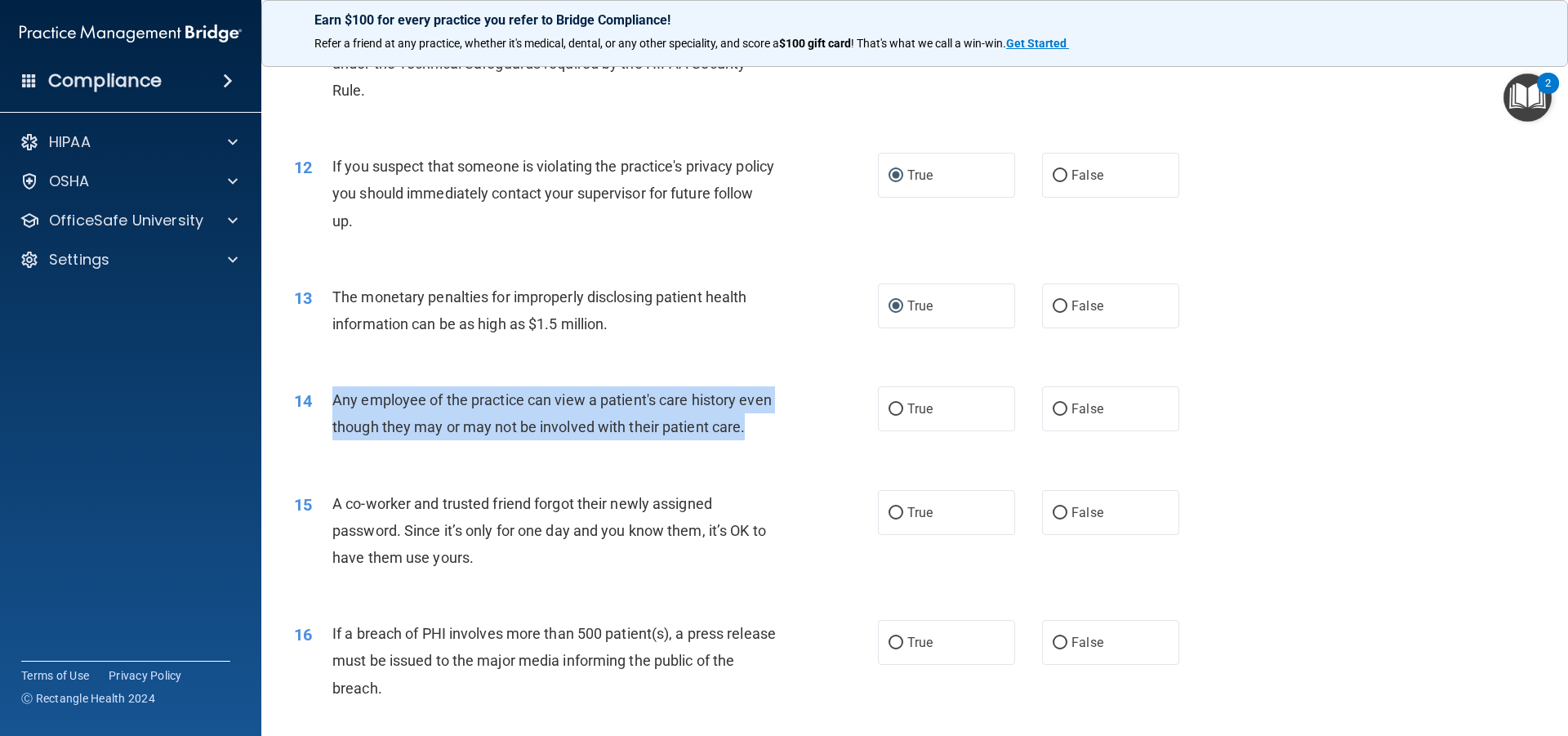
drag, startPoint x: 331, startPoint y: 403, endPoint x: 375, endPoint y: 448, distance: 62.9
click at [375, 448] on div "14 Any employee of the practice can view a patient's care history even though t…" at bounding box center [586, 417] width 633 height 62
copy div "Any employee of the practice can view a patient's care history even though they…"
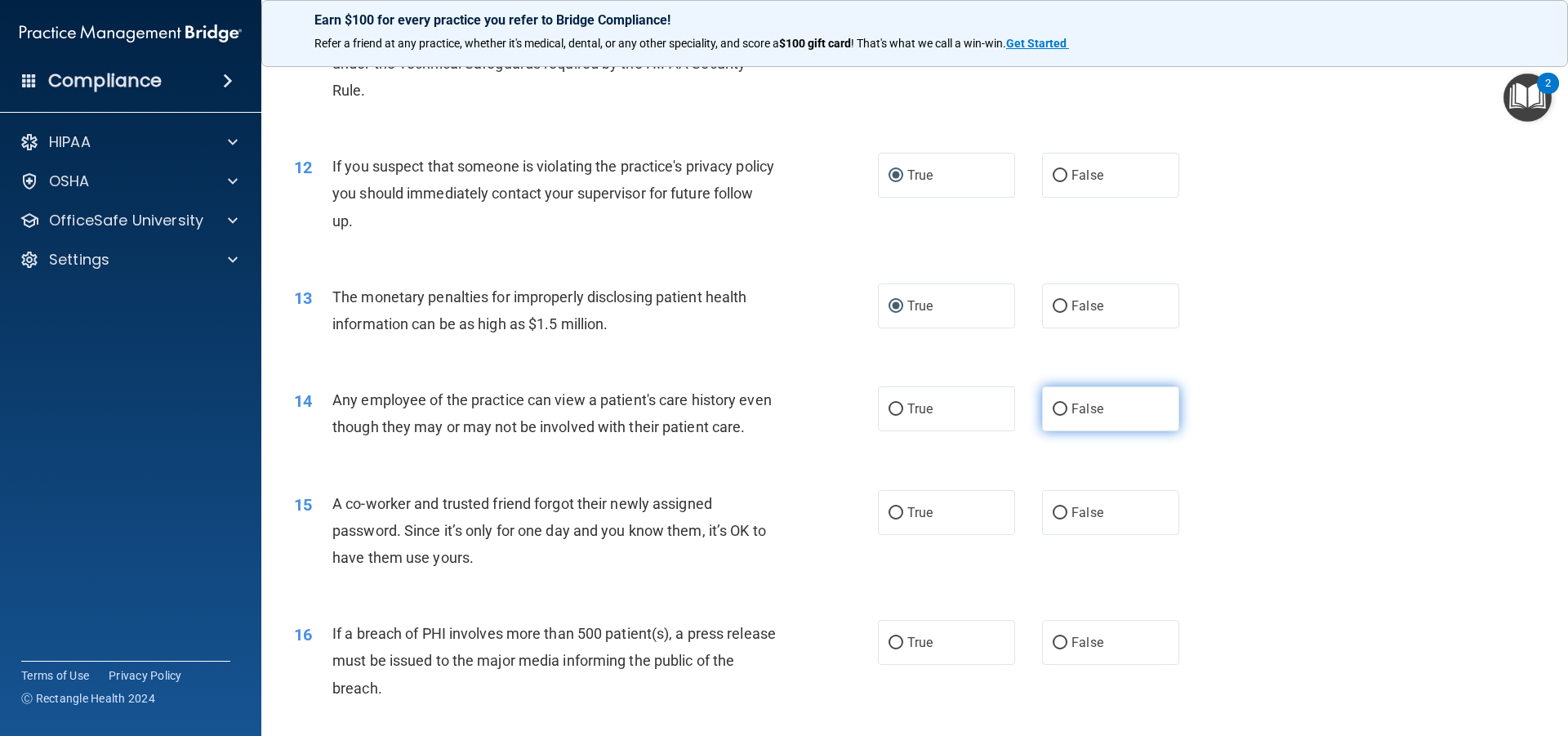
click at [1060, 410] on label "False" at bounding box center [1109, 409] width 137 height 45
click at [1060, 410] on input "False" at bounding box center [1060, 410] width 15 height 12
radio input "true"
click at [1059, 519] on input "False" at bounding box center [1060, 513] width 15 height 12
radio input "true"
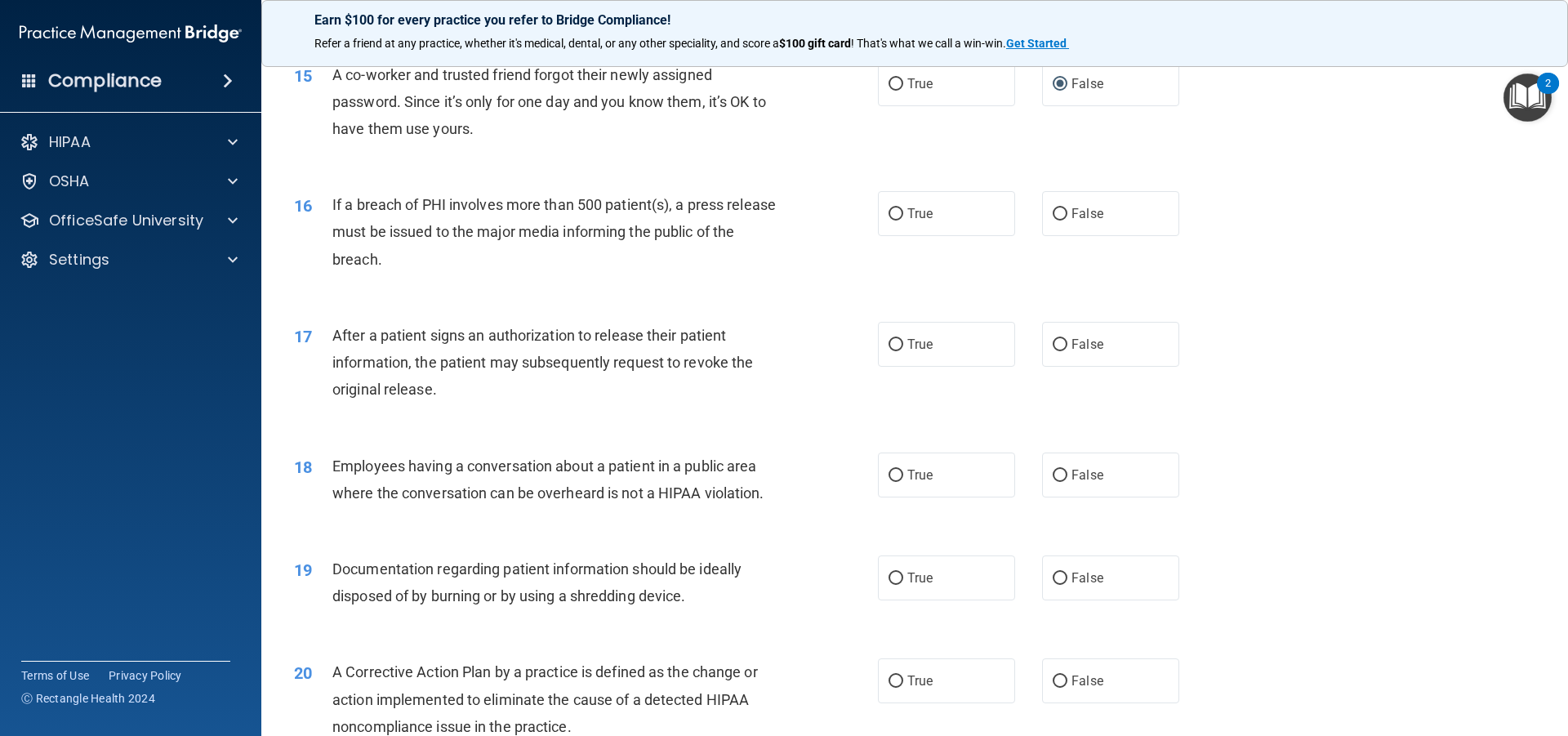
scroll to position [1700, 0]
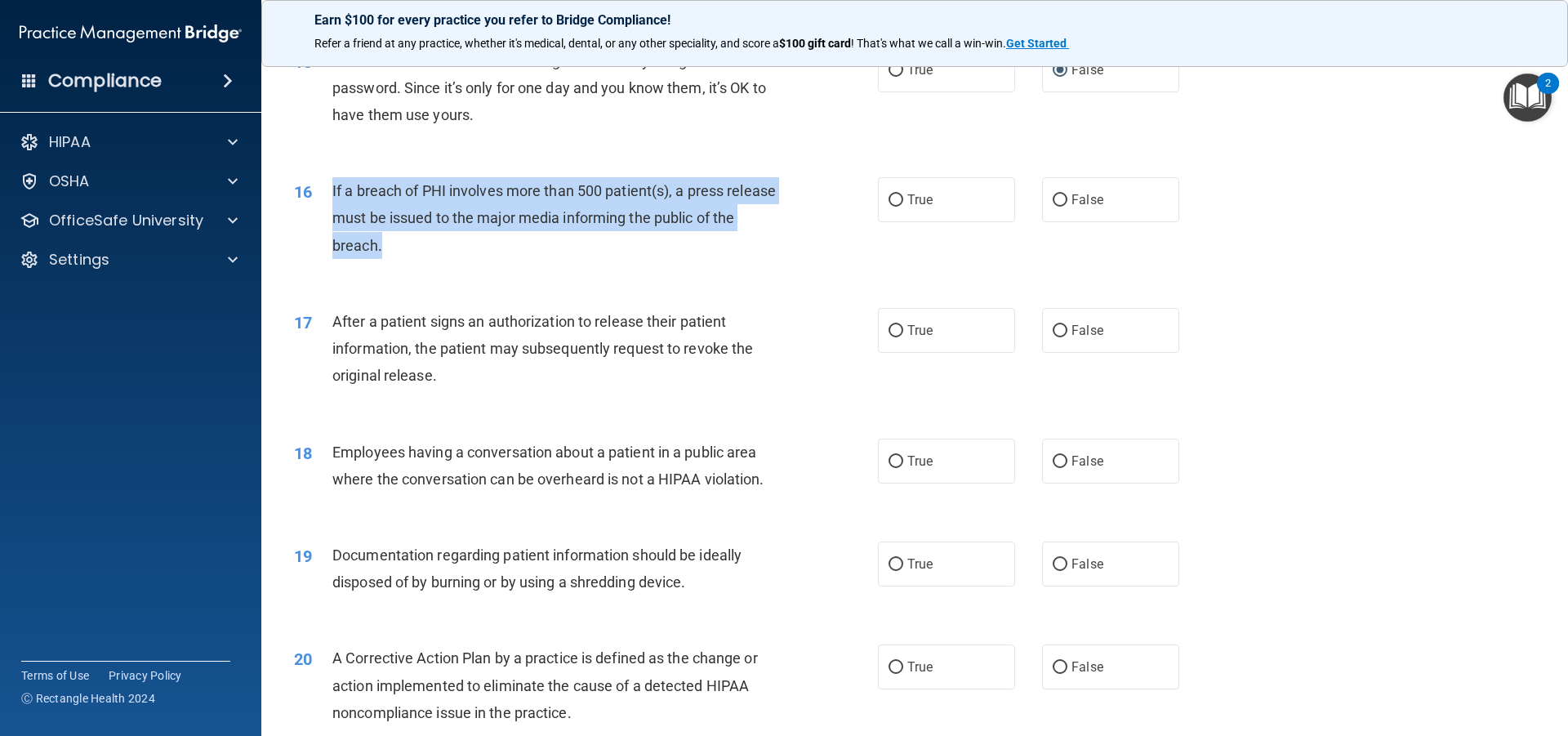
drag, startPoint x: 332, startPoint y: 214, endPoint x: 423, endPoint y: 272, distance: 107.9
click at [423, 259] on div "If a breach of PHI involves more than 500 patient(s), a press release must be i…" at bounding box center [560, 218] width 457 height 82
copy span "If a breach of PHI involves more than 500 patient(s), a press release must be i…"
click at [892, 207] on input "True" at bounding box center [896, 200] width 15 height 12
radio input "true"
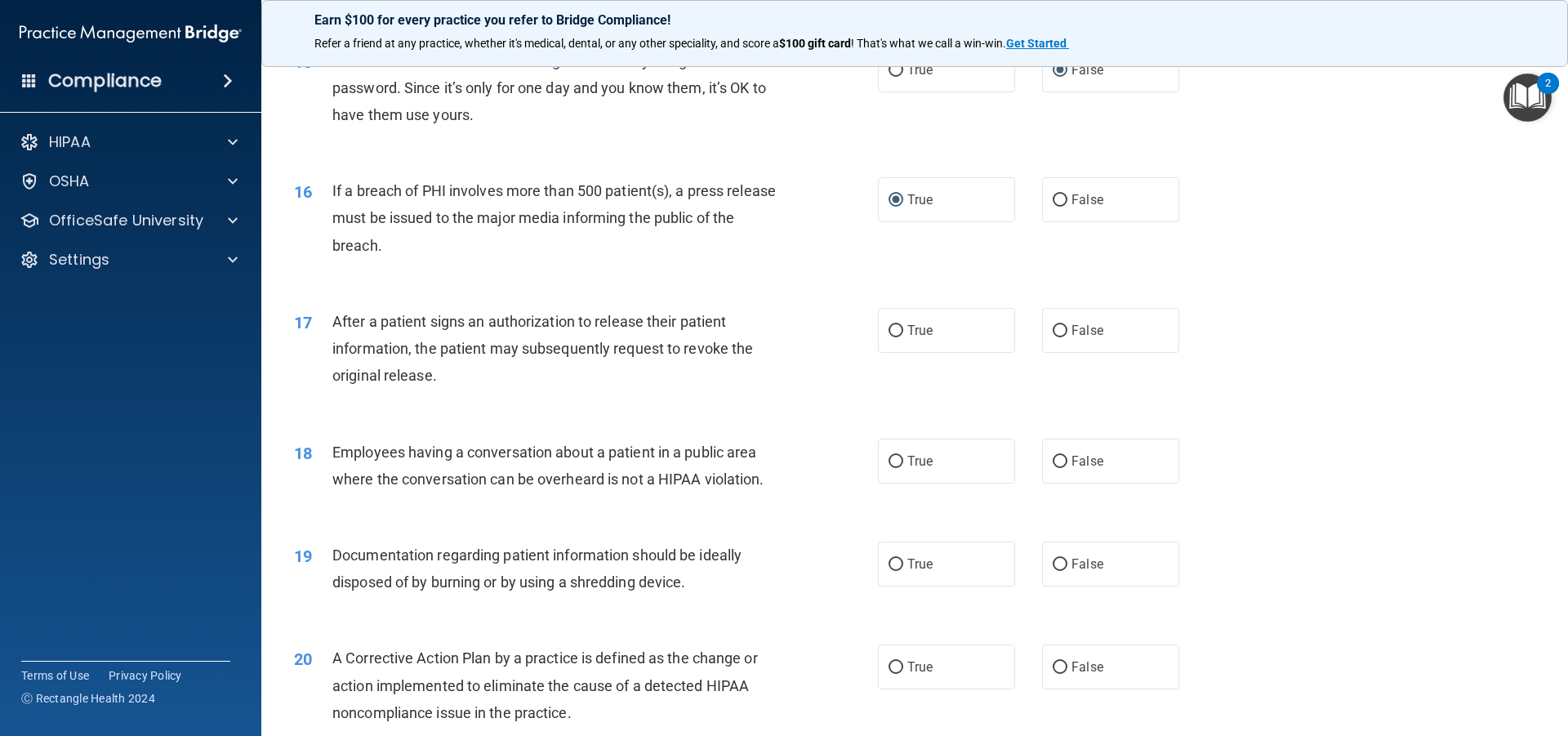
click at [639, 398] on div "17 After a patient signs an authorization to release their patient information,…" at bounding box center [586, 352] width 633 height 90
click at [891, 337] on input "True" at bounding box center [896, 330] width 15 height 12
radio input "true"
click at [1059, 483] on label "False" at bounding box center [1109, 461] width 137 height 45
click at [1059, 468] on input "False" at bounding box center [1060, 461] width 15 height 12
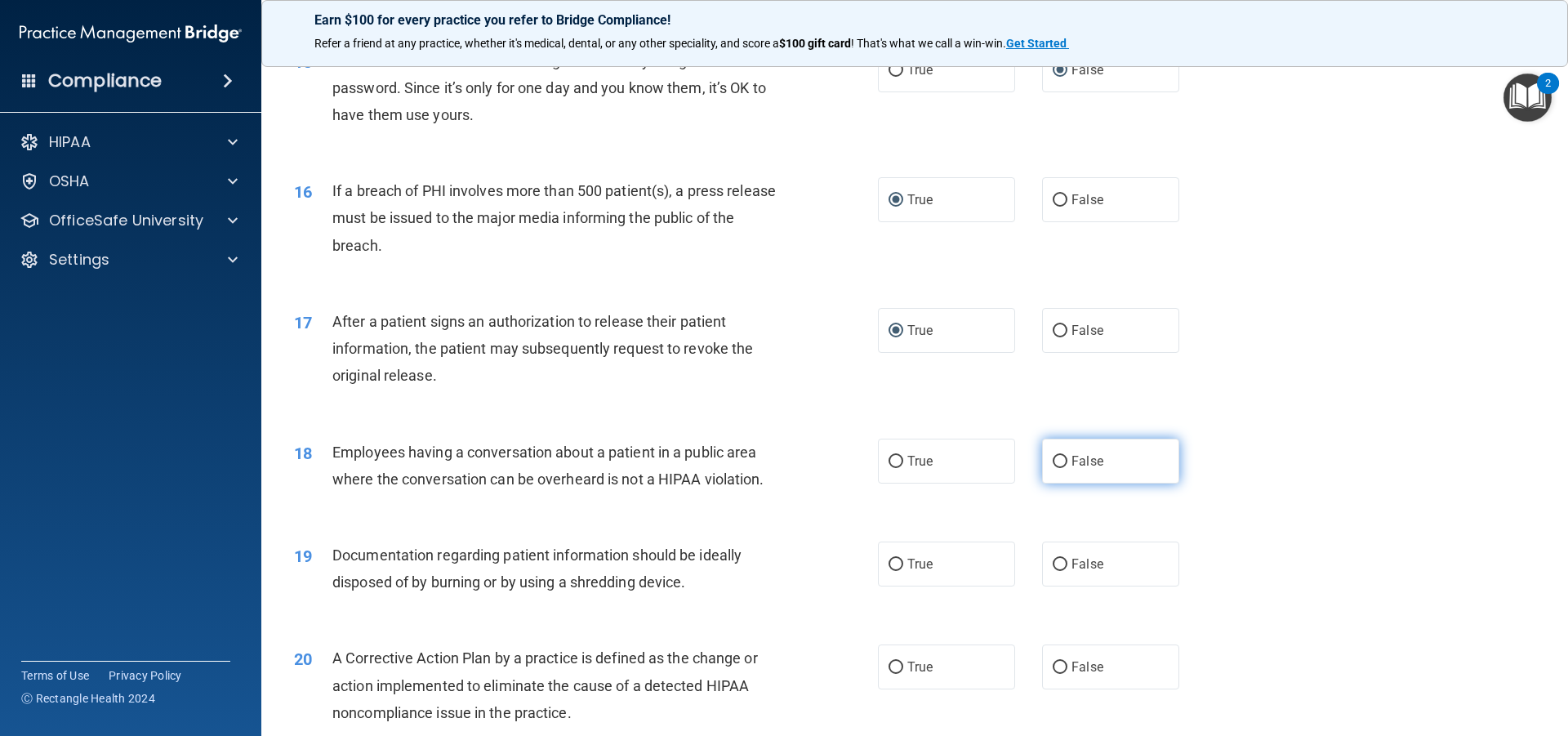
radio input "true"
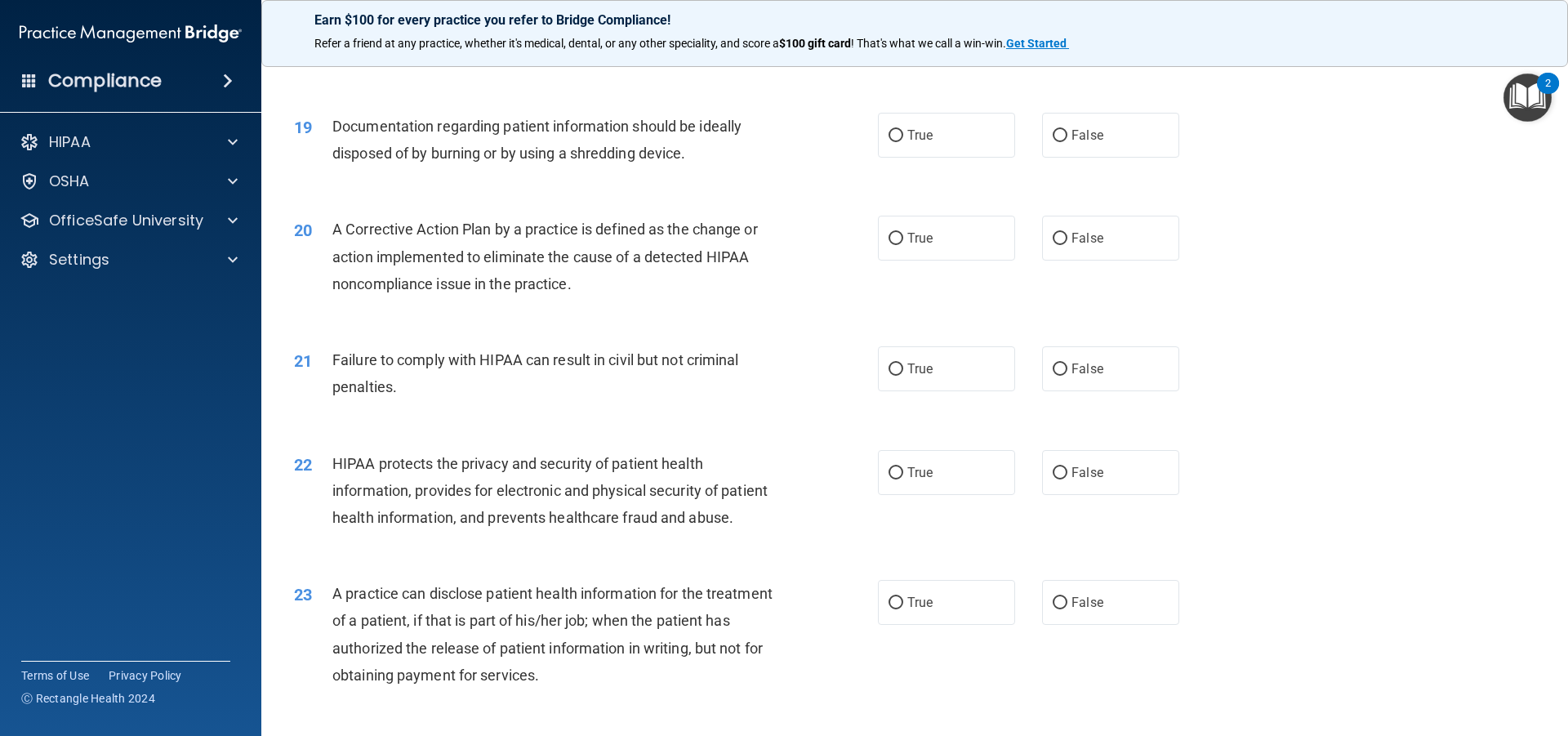
scroll to position [2148, 0]
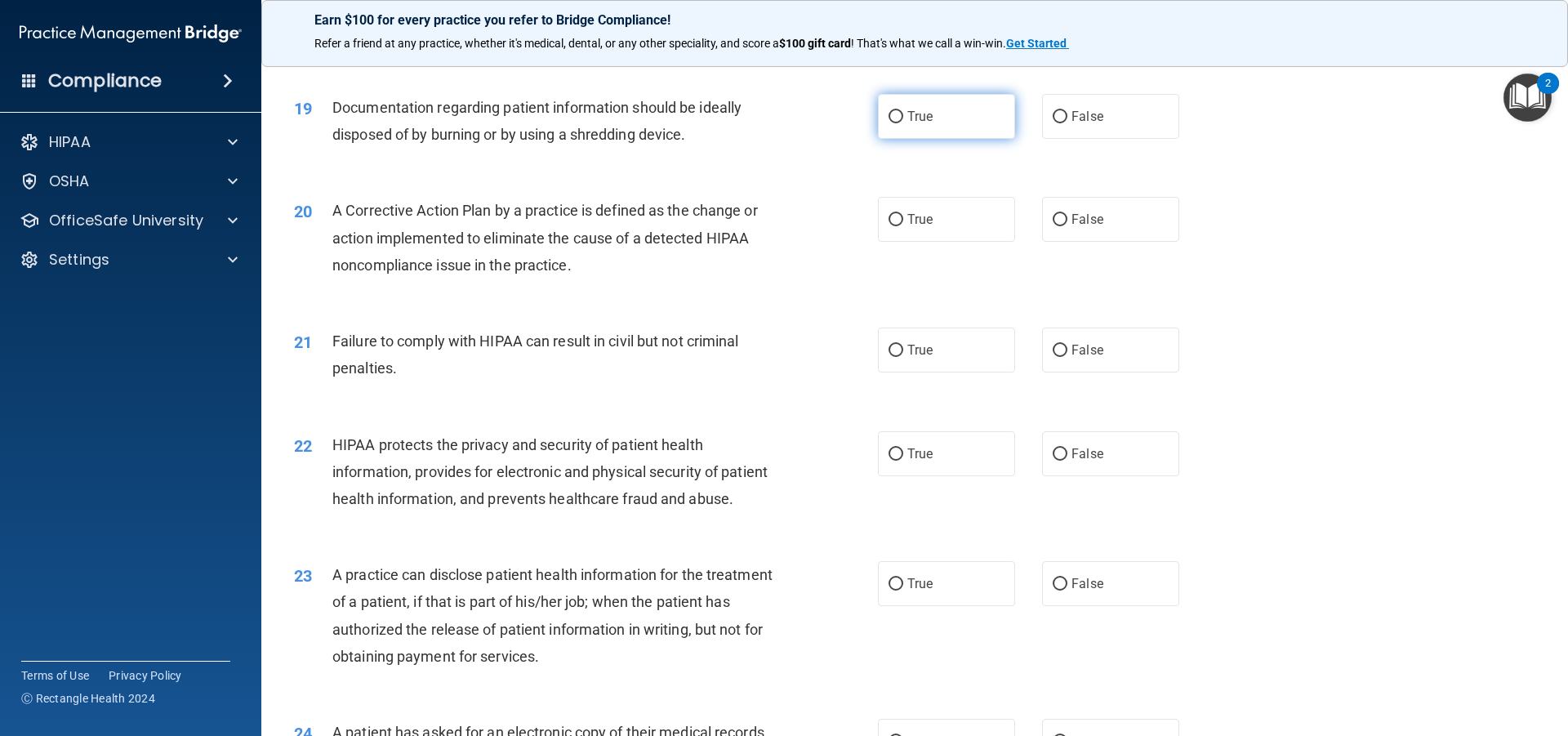
click at [914, 125] on span "True" at bounding box center [920, 116] width 25 height 15
click at [903, 124] on input "True" at bounding box center [896, 117] width 15 height 12
radio input "true"
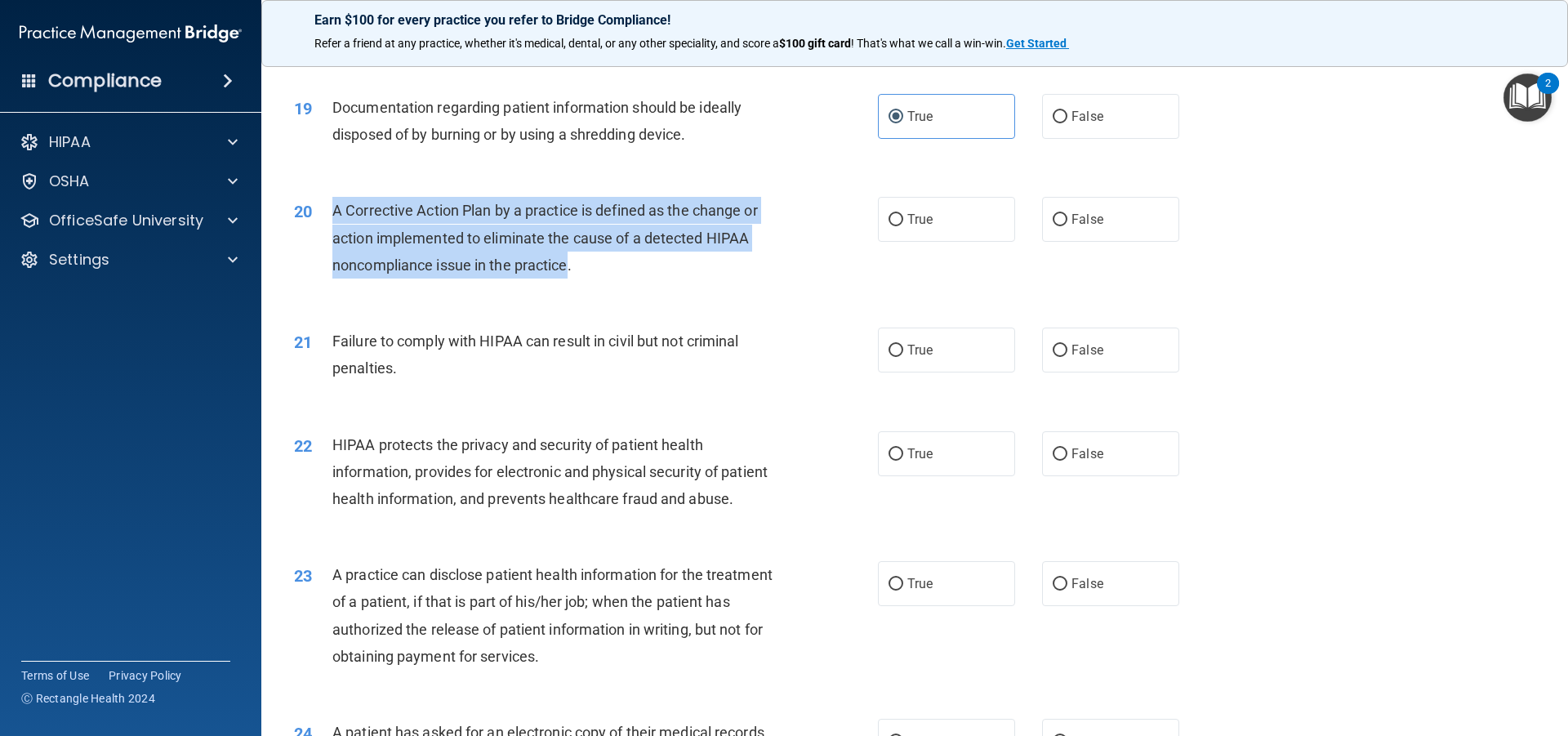
drag, startPoint x: 334, startPoint y: 235, endPoint x: 567, endPoint y: 285, distance: 238.3
click at [567, 273] on span "A Corrective Action Plan by a practice is defined as the change or action imple…" at bounding box center [544, 237] width 425 height 71
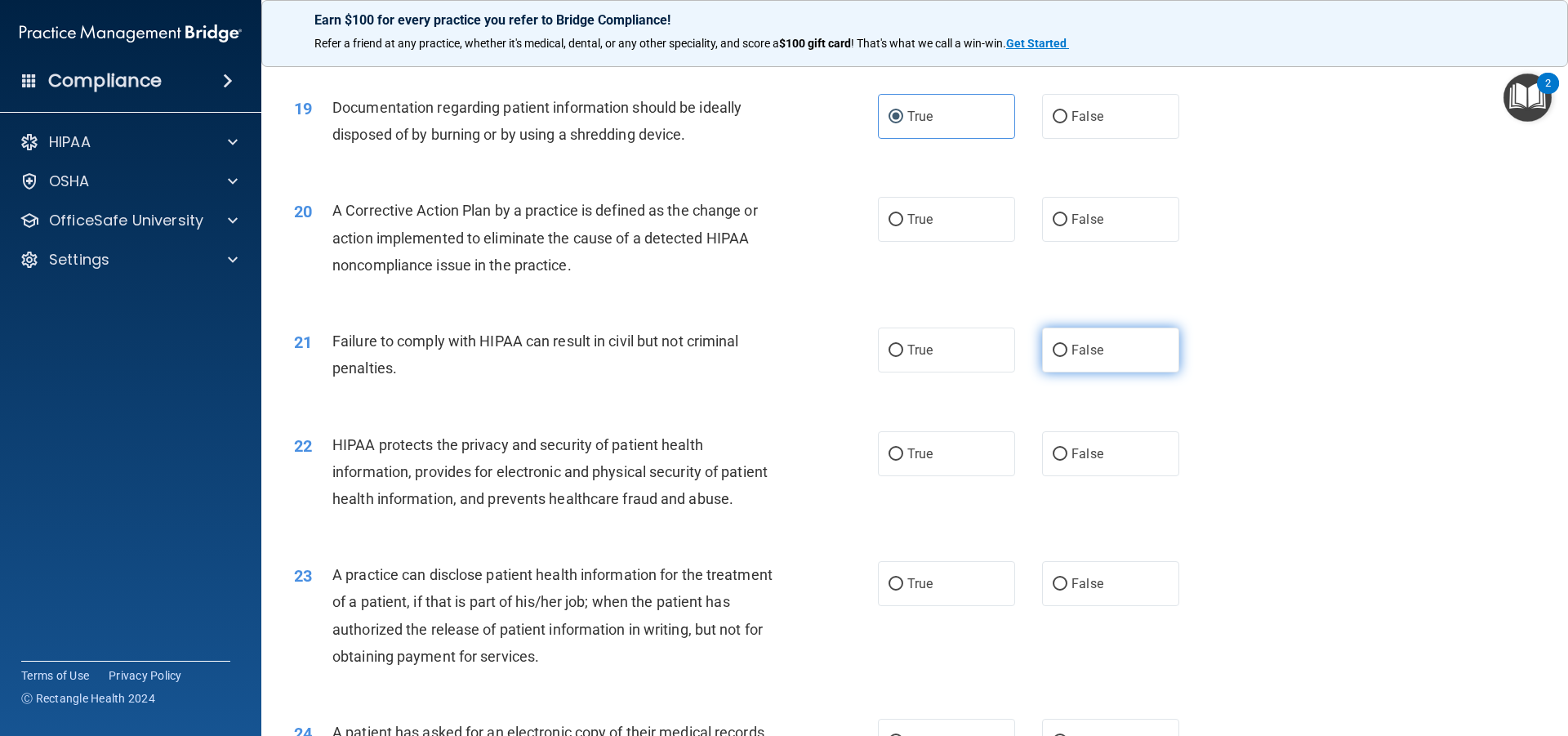
click at [1072, 358] on span "False" at bounding box center [1088, 350] width 32 height 15
click at [1065, 357] on input "False" at bounding box center [1060, 350] width 15 height 12
radio input "true"
click at [890, 460] on input "True" at bounding box center [896, 454] width 15 height 12
radio input "true"
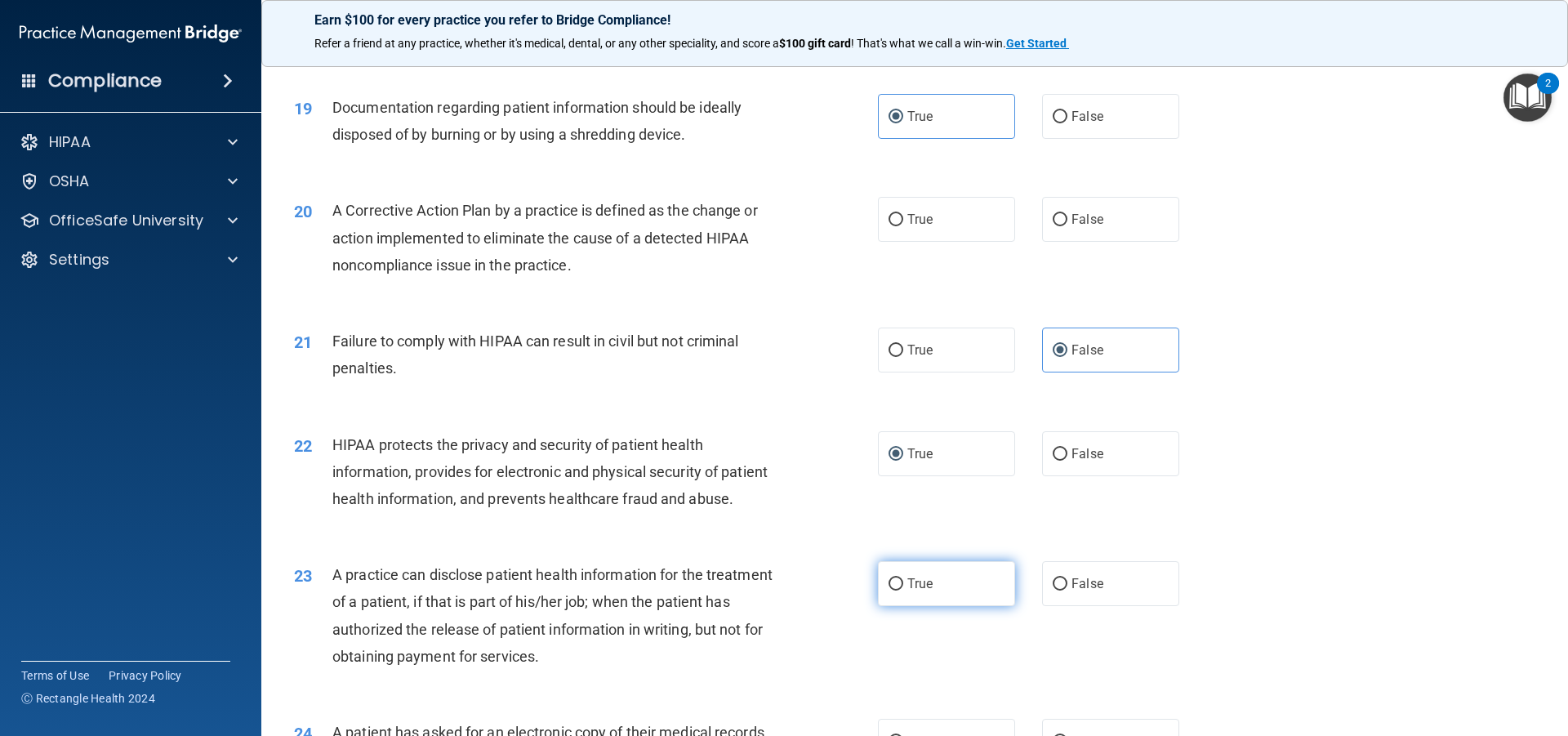
click at [895, 606] on label "True" at bounding box center [945, 584] width 137 height 45
click at [895, 591] on input "True" at bounding box center [896, 584] width 15 height 12
radio input "true"
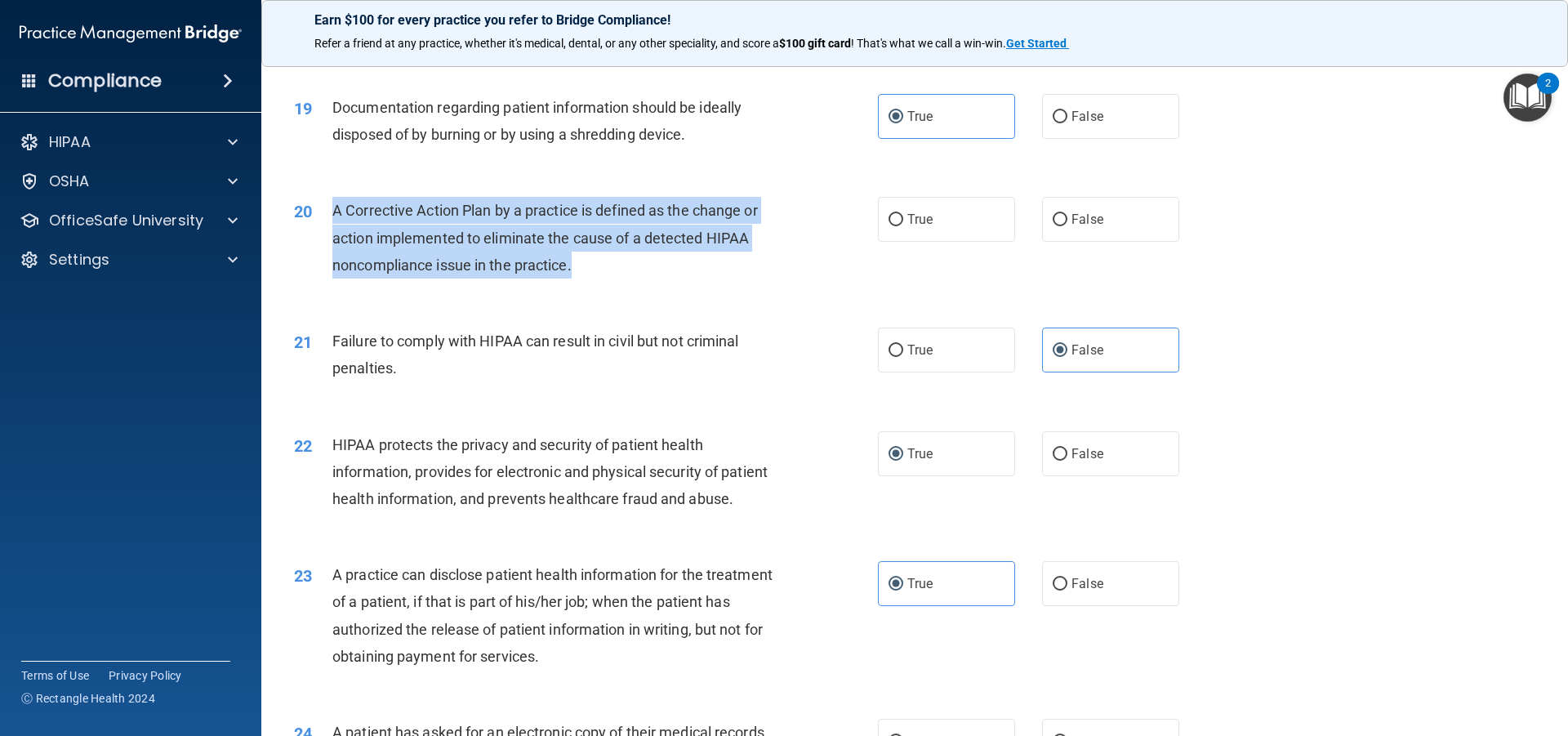
drag, startPoint x: 337, startPoint y: 229, endPoint x: 679, endPoint y: 302, distance: 349.7
click at [679, 278] on div "A Corrective Action Plan by a practice is defined as the change or action imple…" at bounding box center [560, 238] width 457 height 82
copy span "A Corrective Action Plan by a practice is defined as the change or action imple…"
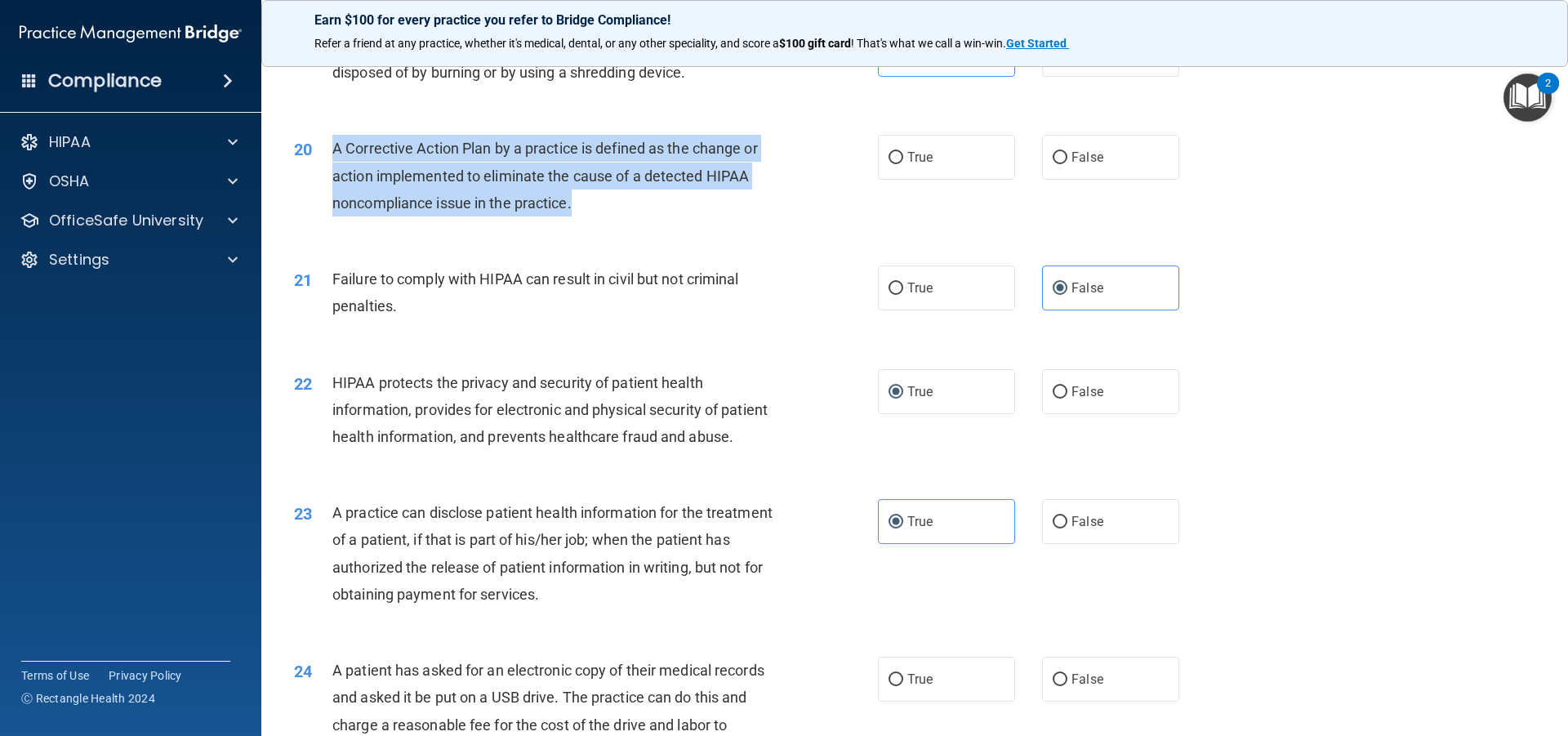
scroll to position [2205, 0]
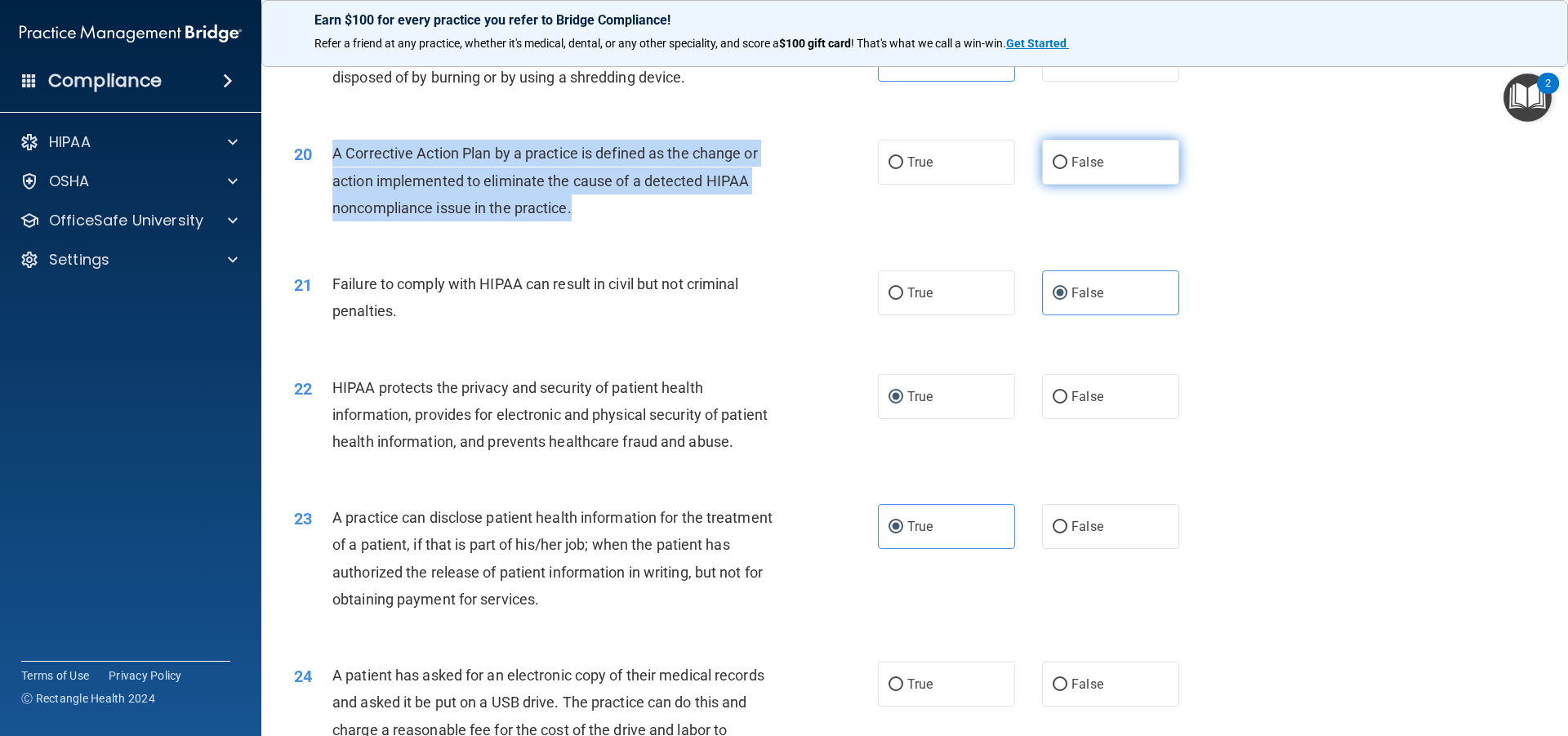
click at [1055, 169] on input "False" at bounding box center [1060, 162] width 15 height 12
radio input "true"
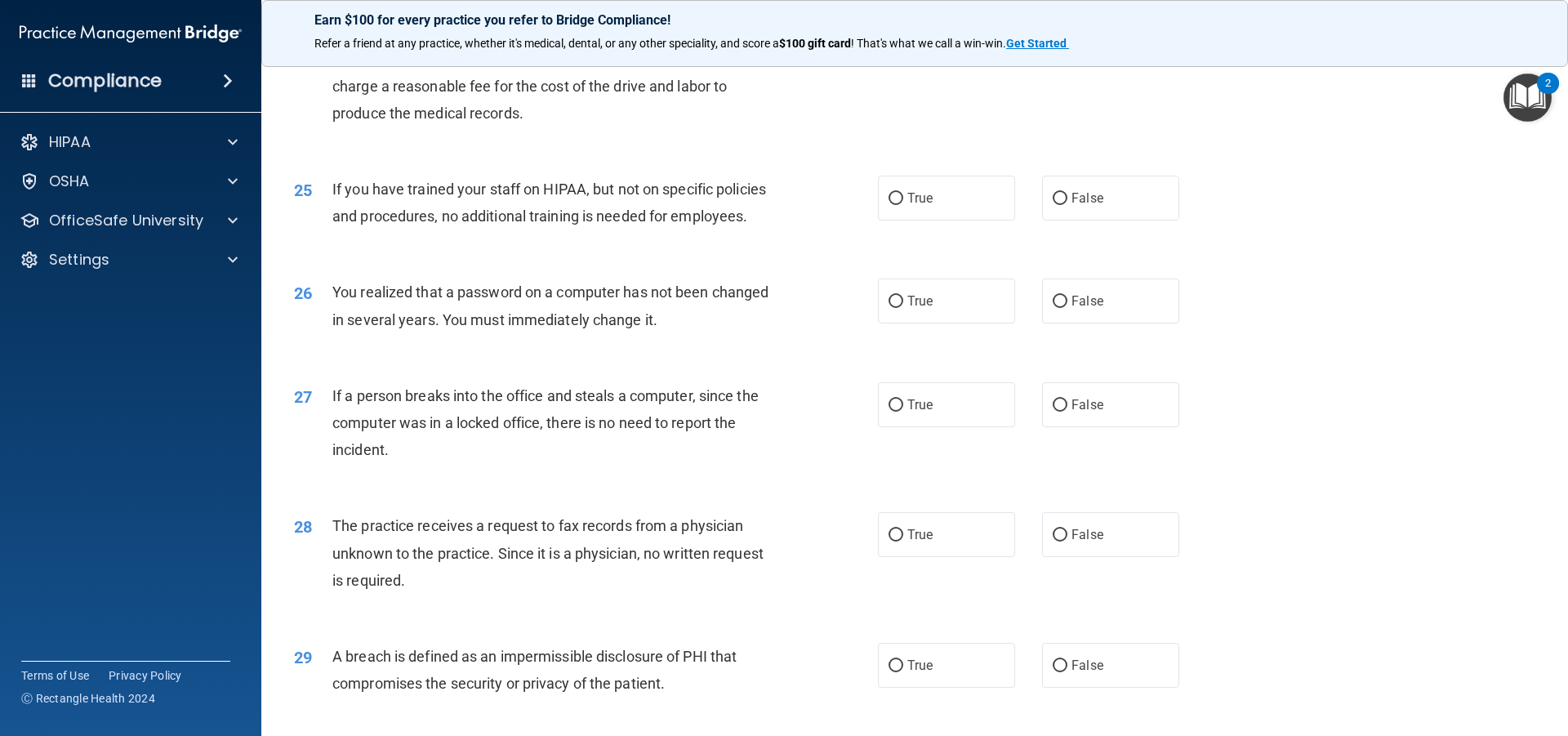
scroll to position [2830, 0]
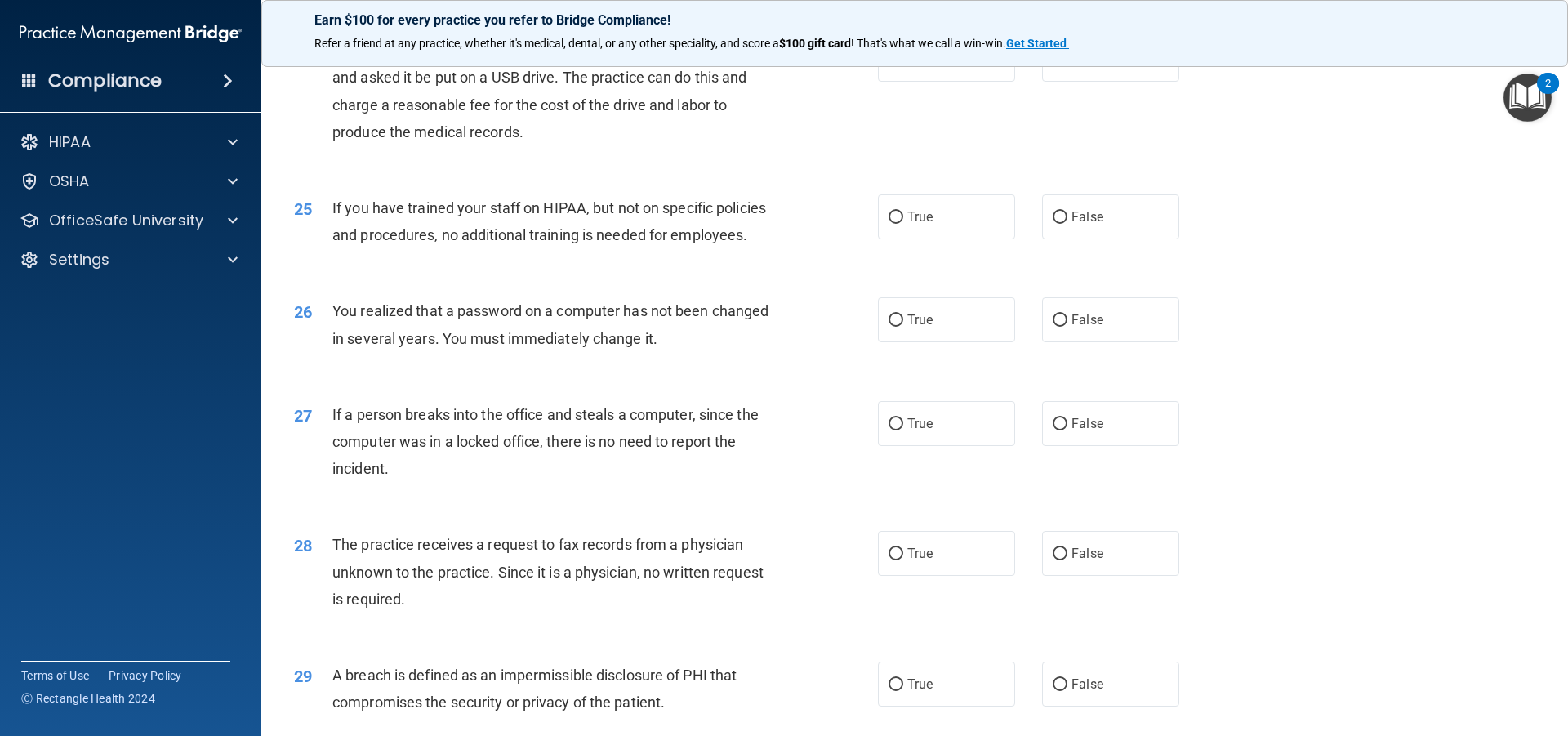
click at [333, 107] on div "24 A patient has asked for an electronic copy of their medical records and aske…" at bounding box center [586, 95] width 633 height 117
click at [532, 145] on div "A patient has asked for an electronic copy of their medical records and asked i…" at bounding box center [560, 91] width 457 height 109
click at [325, 67] on div "24" at bounding box center [308, 52] width 51 height 30
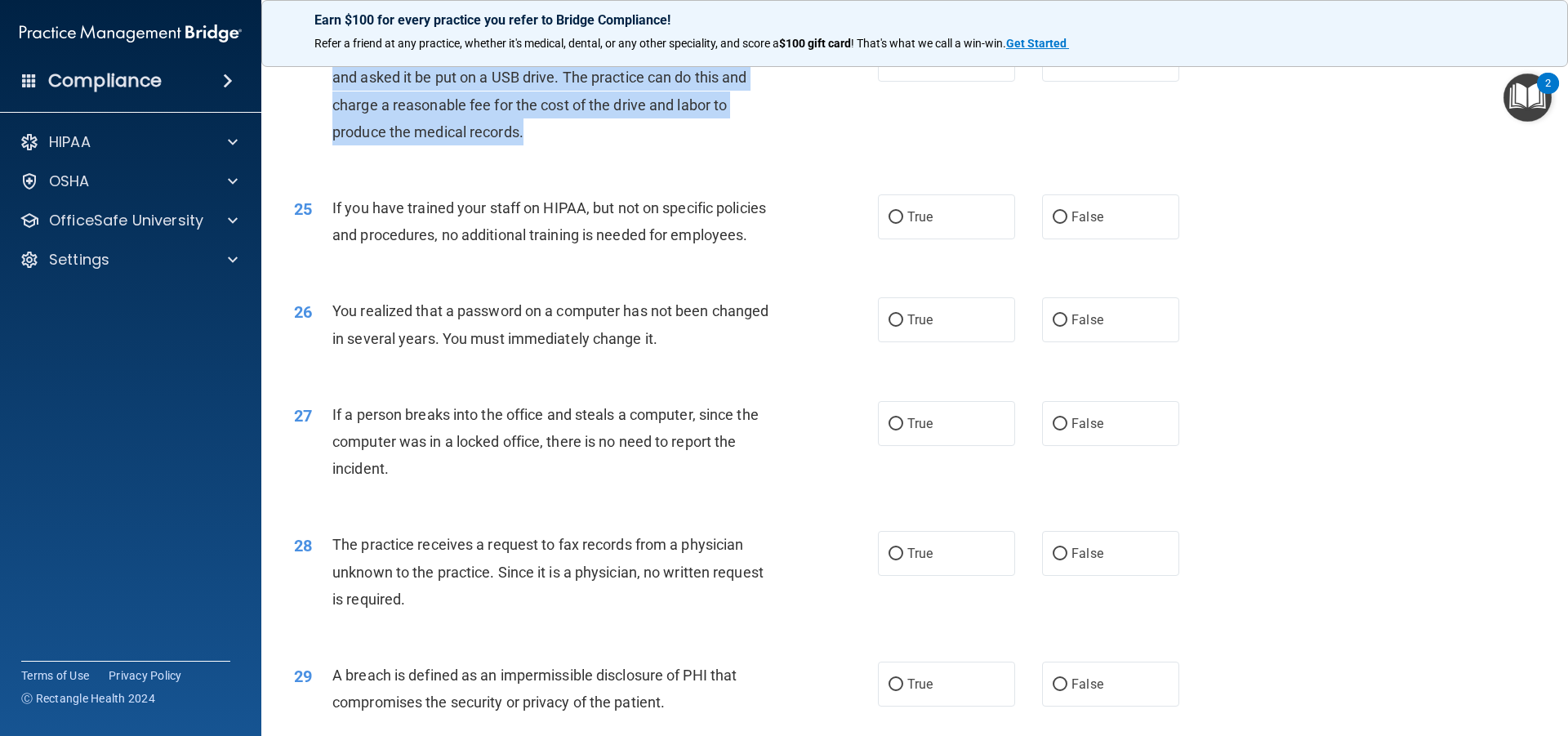
drag, startPoint x: 335, startPoint y: 105, endPoint x: 562, endPoint y: 183, distance: 240.0
click at [562, 145] on div "A patient has asked for an electronic copy of their medical records and asked i…" at bounding box center [560, 91] width 457 height 109
copy span "A patient has asked for an electronic copy of their medical records and asked i…"
